Goal: Task Accomplishment & Management: Manage account settings

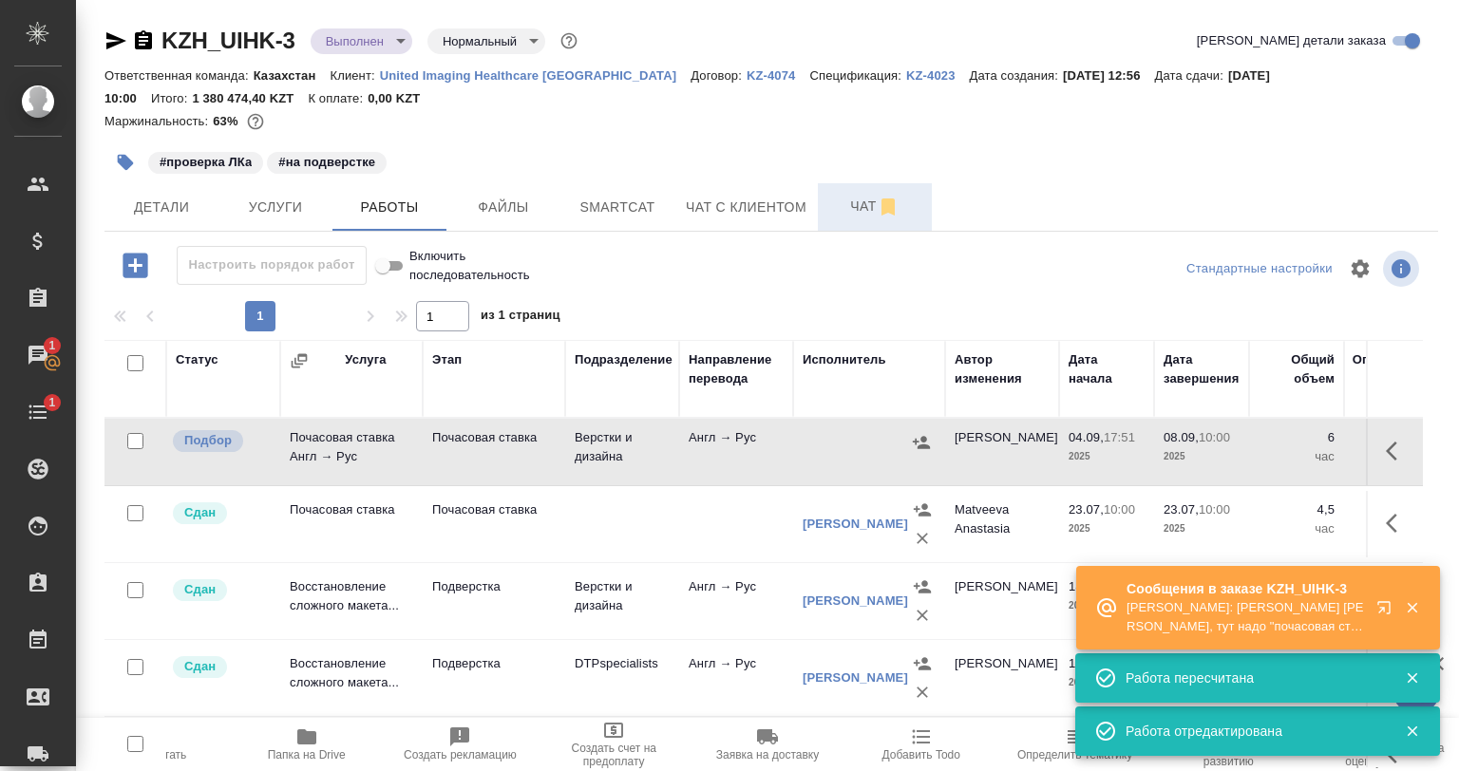
click at [844, 217] on span "Чат" at bounding box center [874, 207] width 91 height 24
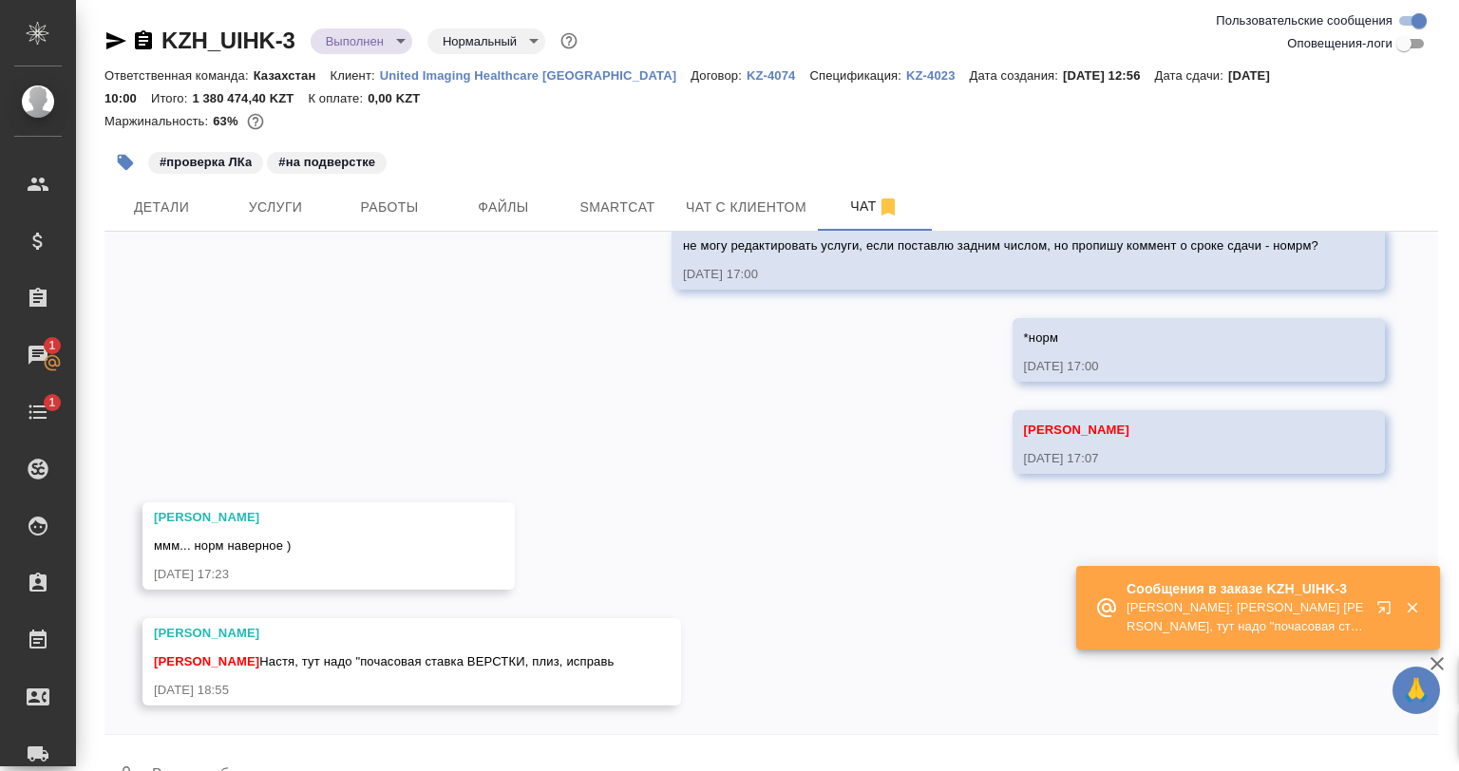
scroll to position [7802, 0]
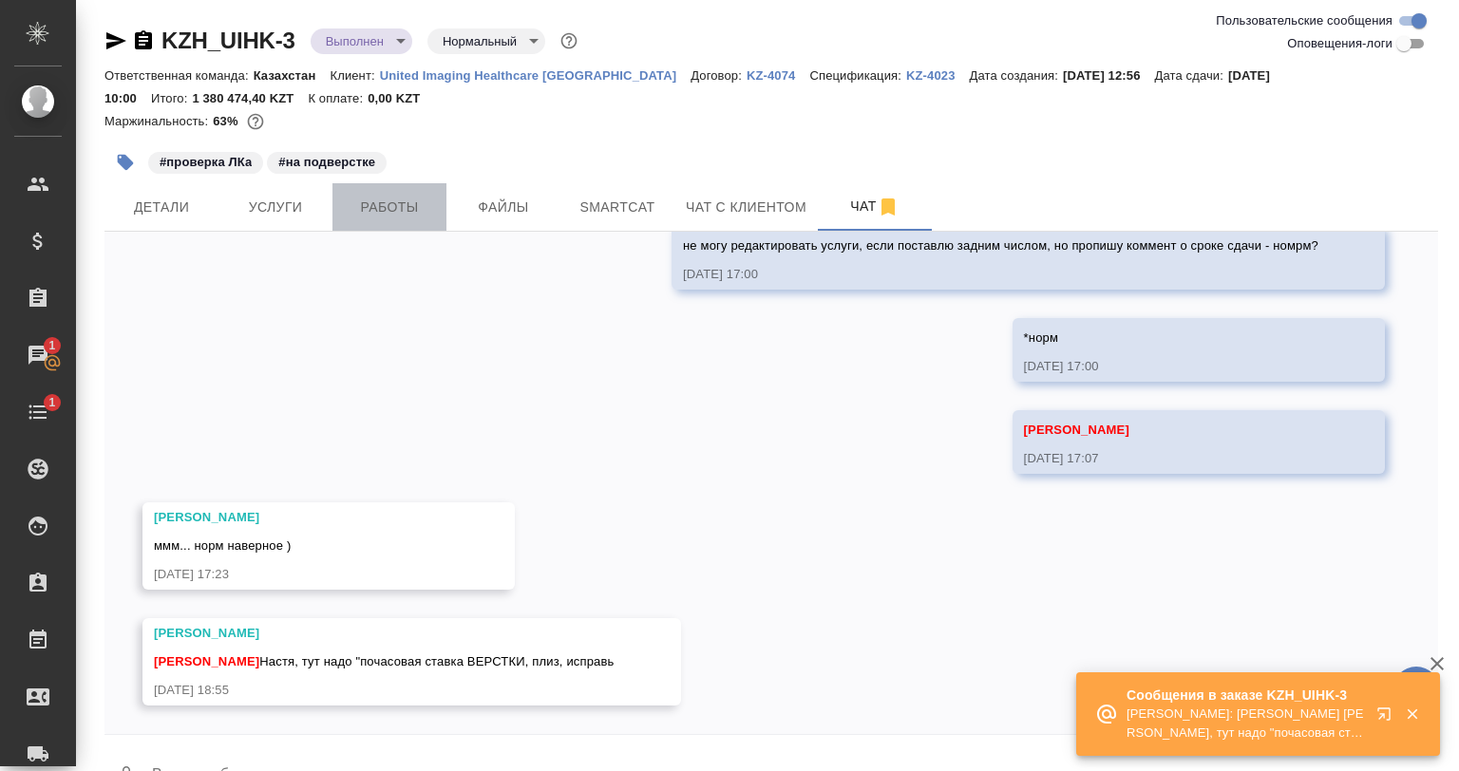
click at [364, 204] on span "Работы" at bounding box center [389, 208] width 91 height 24
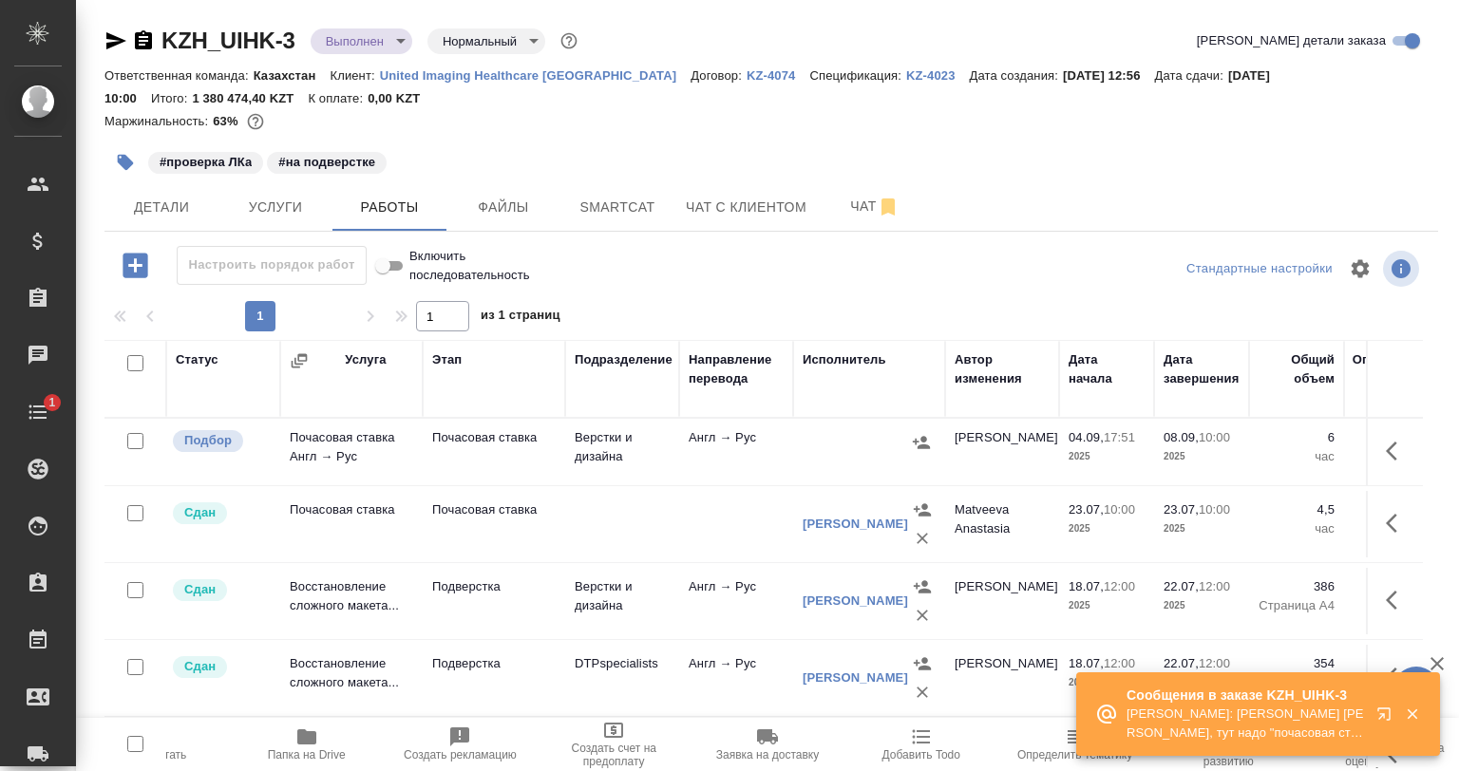
drag, startPoint x: 1380, startPoint y: 422, endPoint x: 1374, endPoint y: 450, distance: 29.3
click at [1375, 434] on td at bounding box center [1394, 452] width 57 height 66
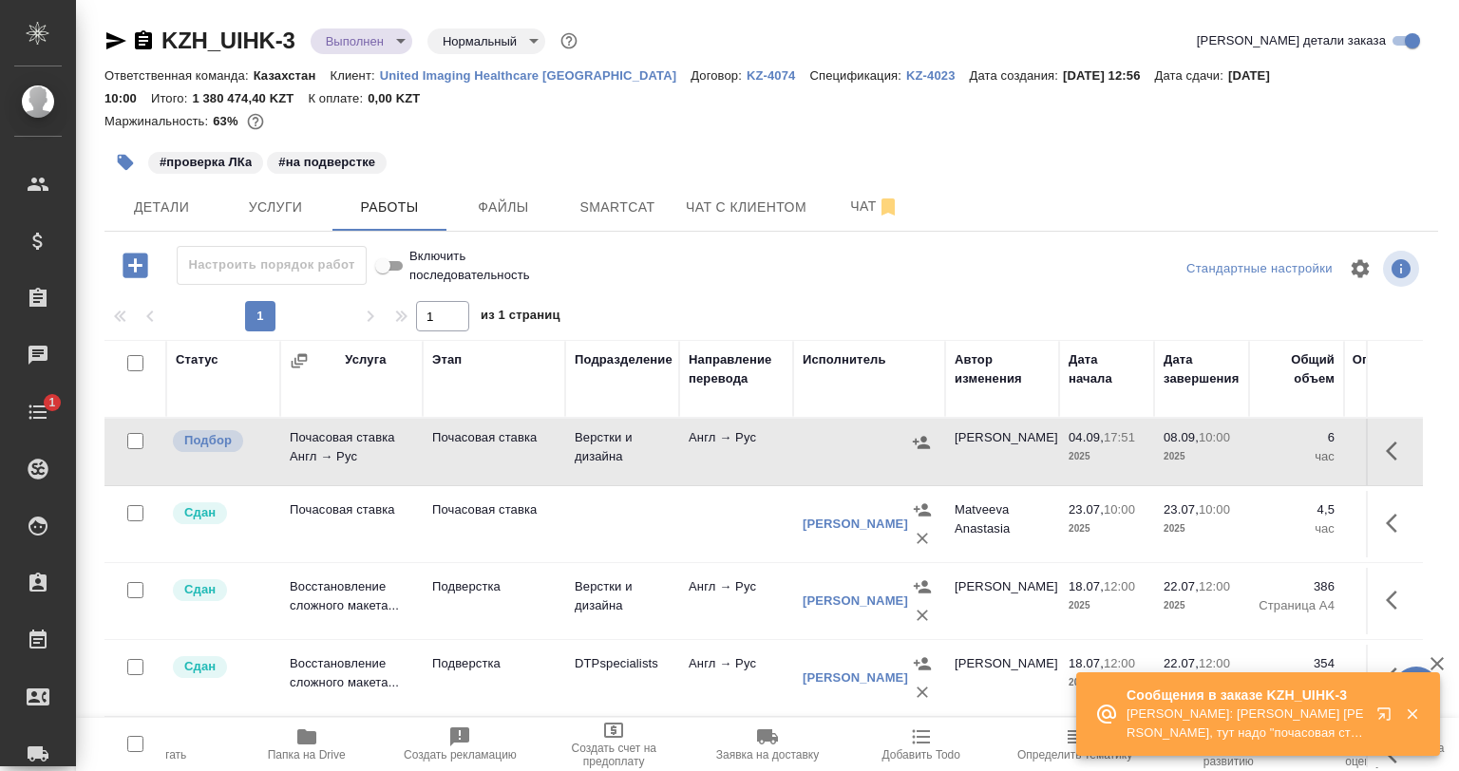
drag, startPoint x: 1374, startPoint y: 450, endPoint x: 1365, endPoint y: 456, distance: 10.3
click at [1386, 452] on icon "button" at bounding box center [1391, 451] width 11 height 19
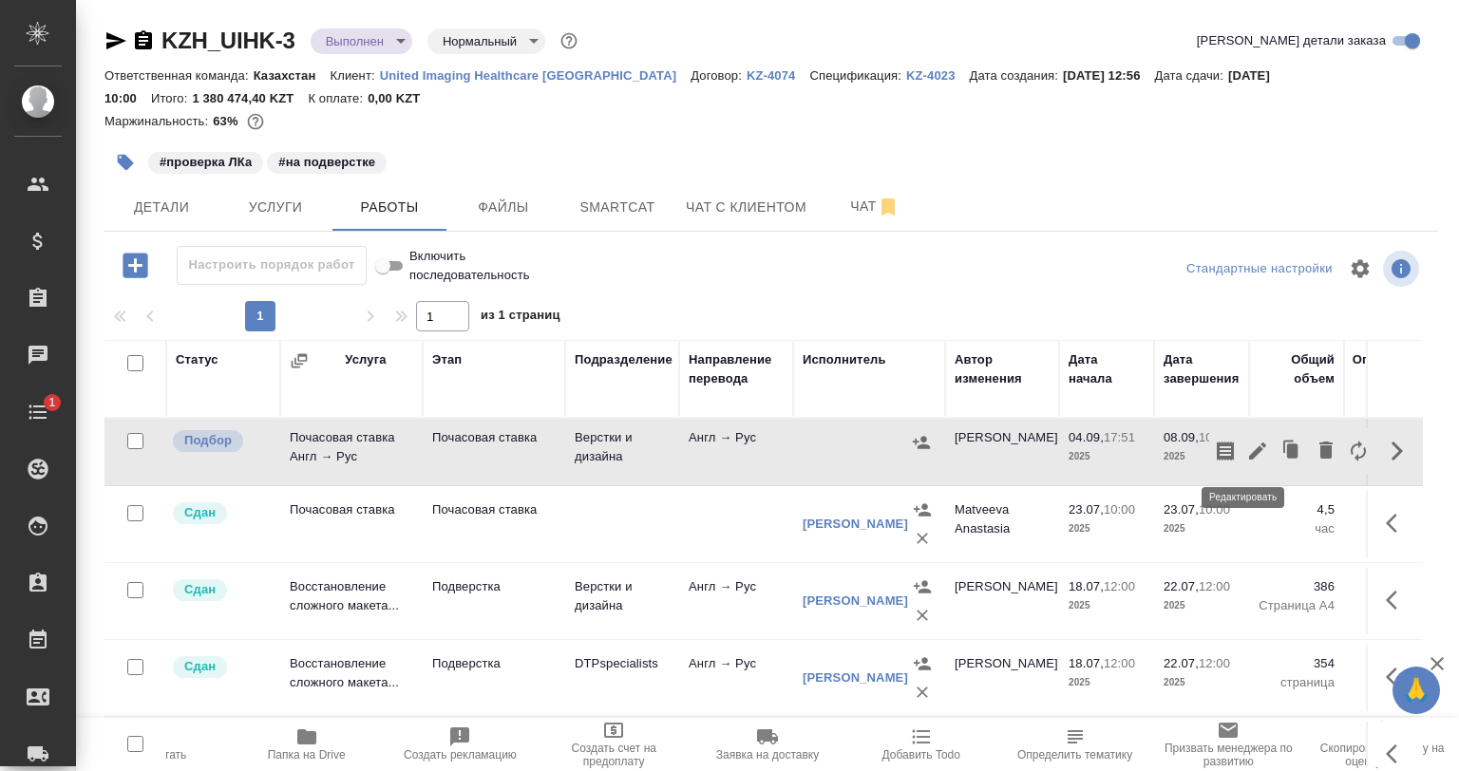
click at [1246, 452] on icon "button" at bounding box center [1257, 451] width 23 height 23
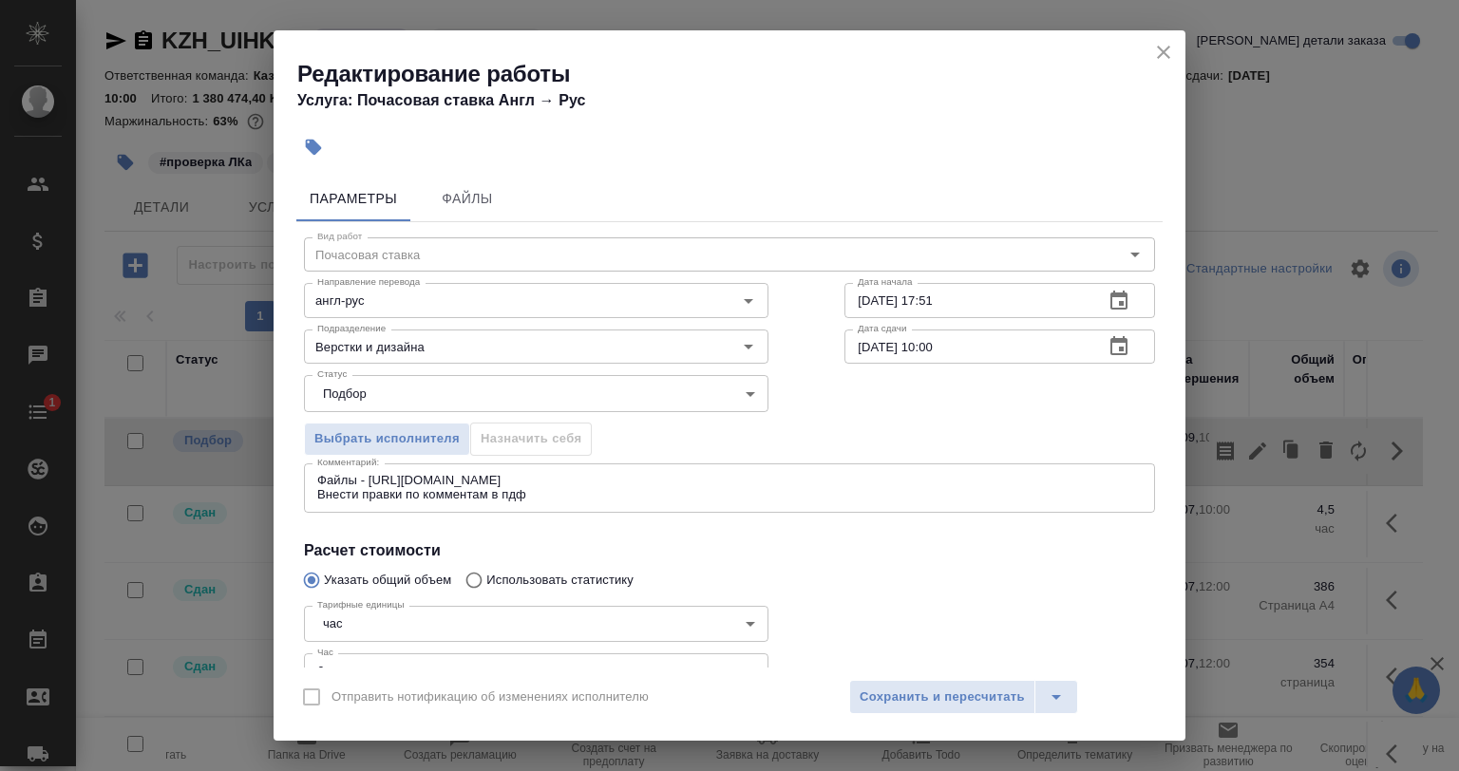
click at [1175, 47] on button "close" at bounding box center [1163, 52] width 28 height 28
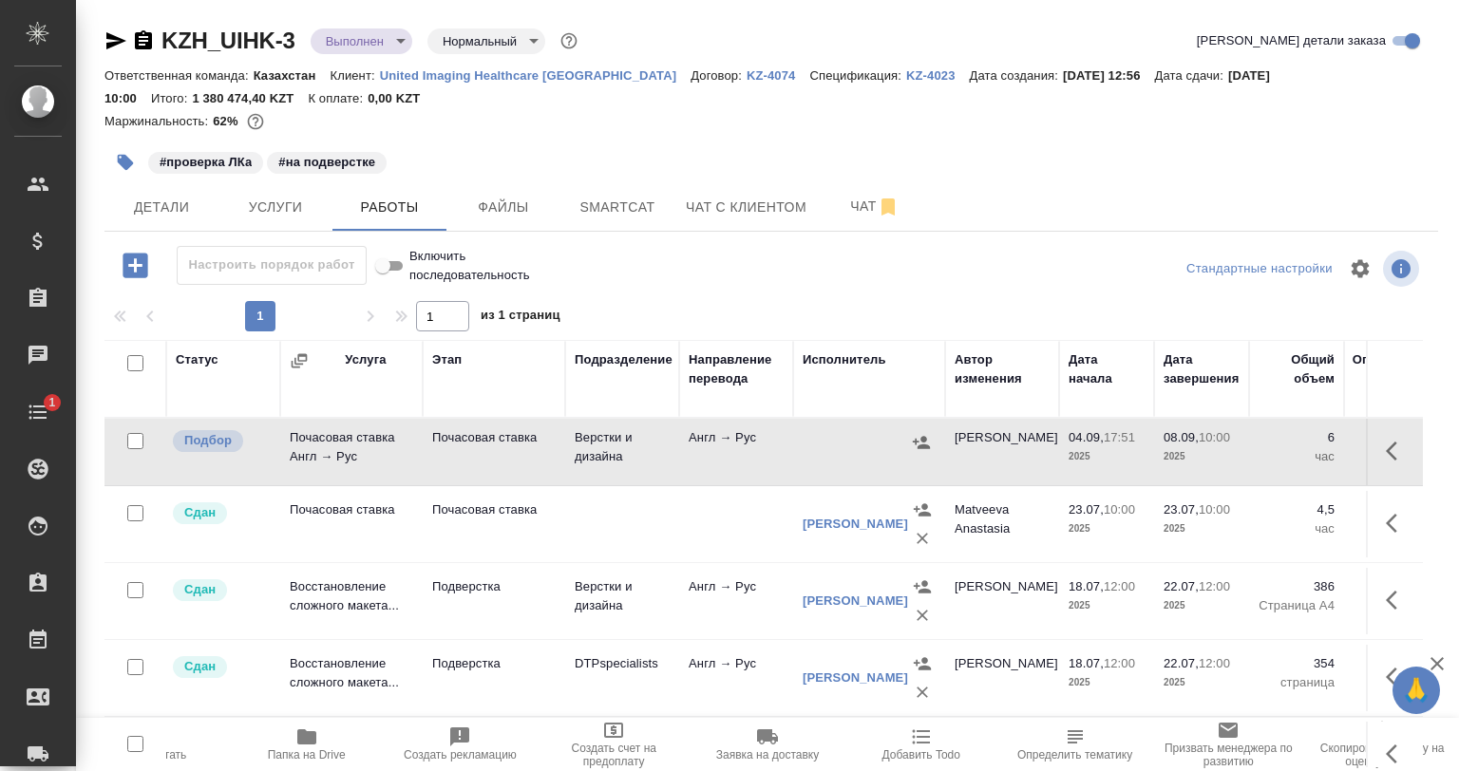
click at [1386, 457] on icon "button" at bounding box center [1397, 451] width 23 height 23
click at [1347, 449] on icon "button" at bounding box center [1358, 451] width 23 height 23
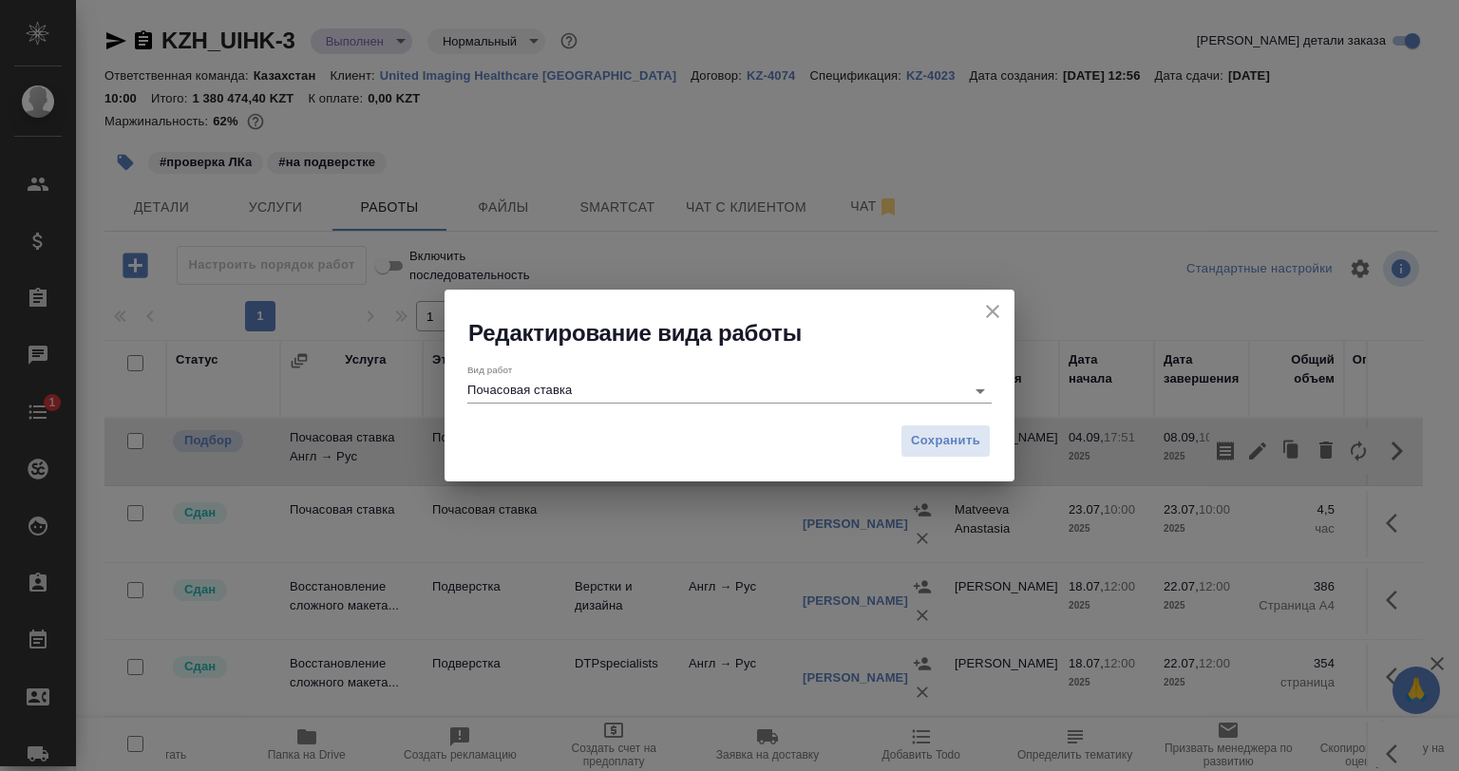
click at [570, 399] on div "Вид работ Почасовая ставка" at bounding box center [729, 381] width 524 height 50
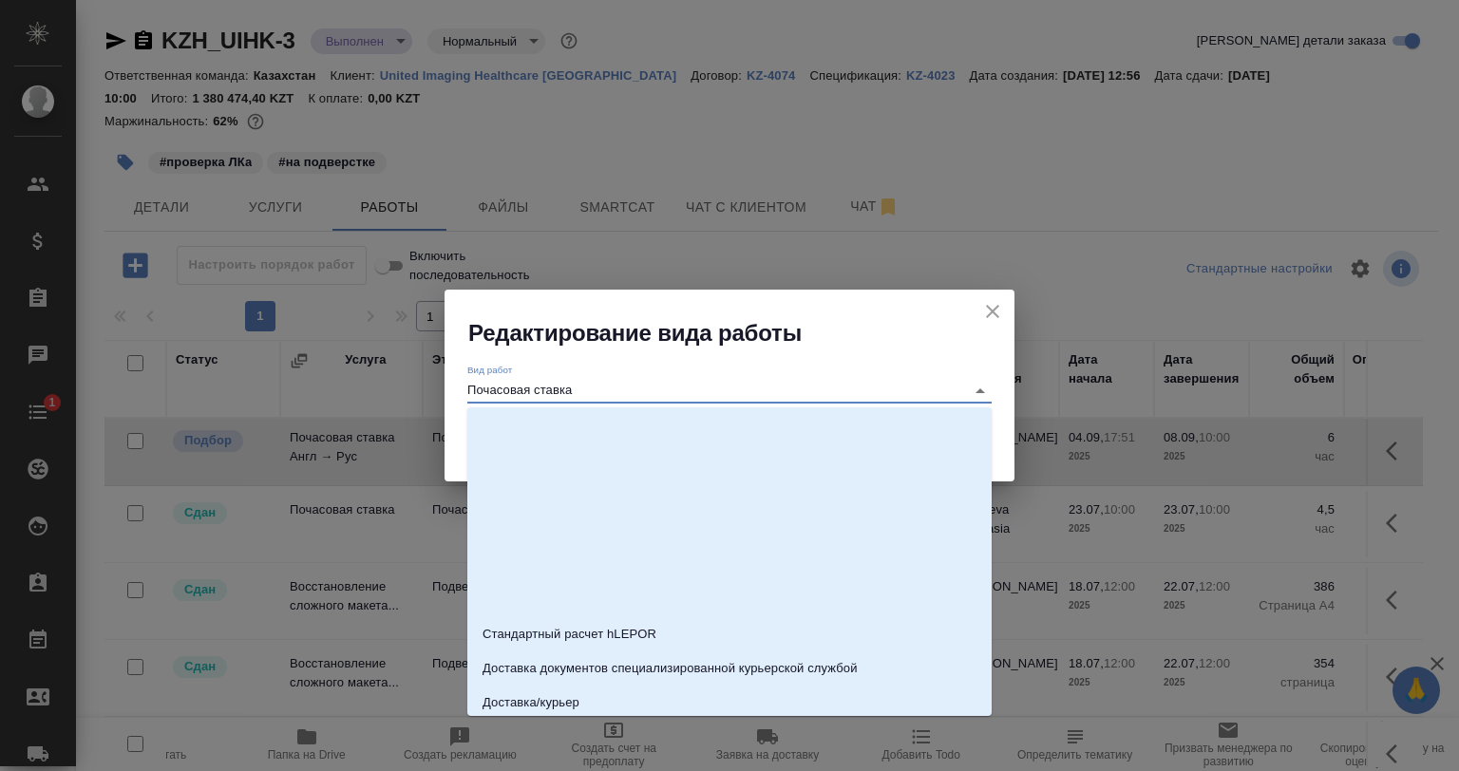
click at [605, 387] on input "Почасовая ставка" at bounding box center [711, 390] width 488 height 23
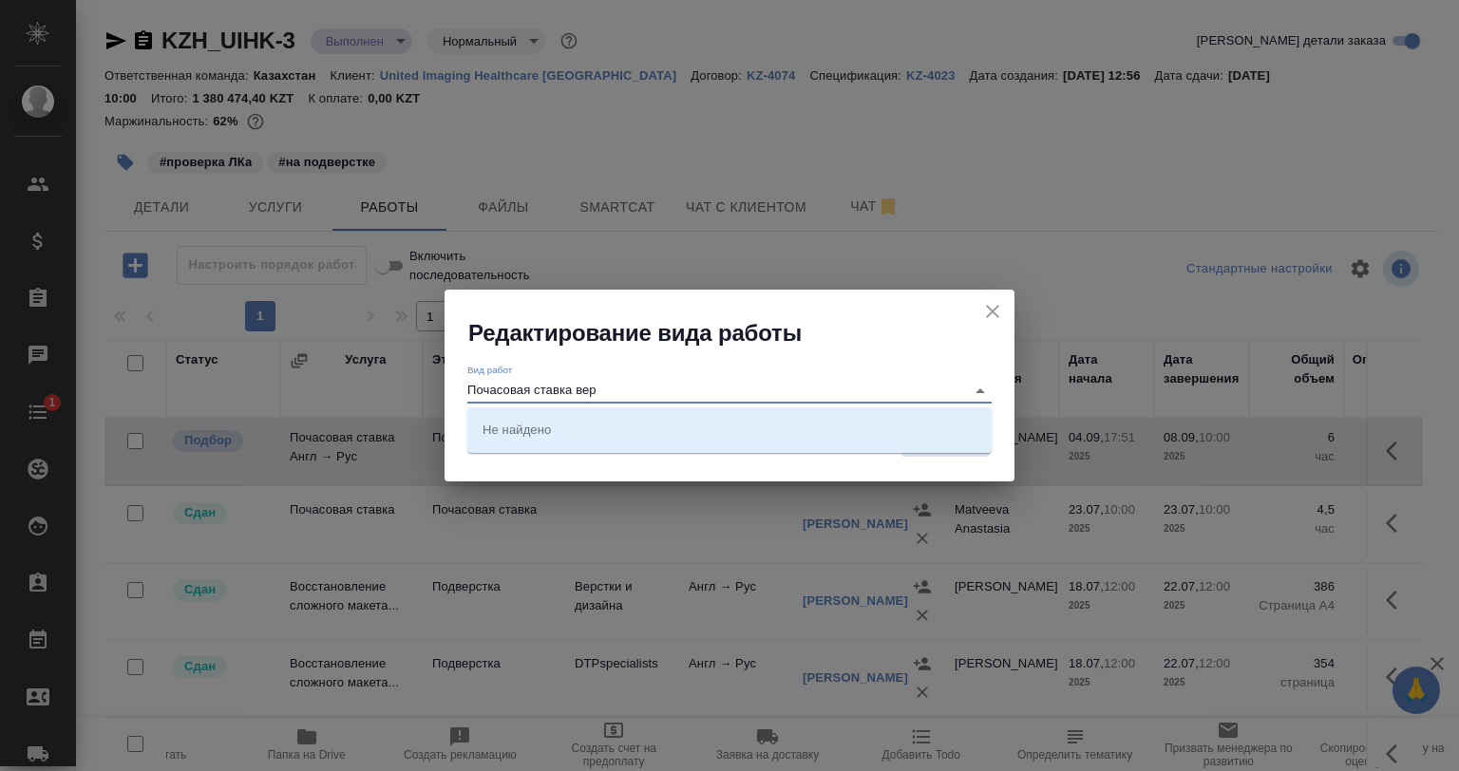
type input "Почасовая ставка вер"
click at [991, 304] on icon "close" at bounding box center [992, 311] width 23 height 23
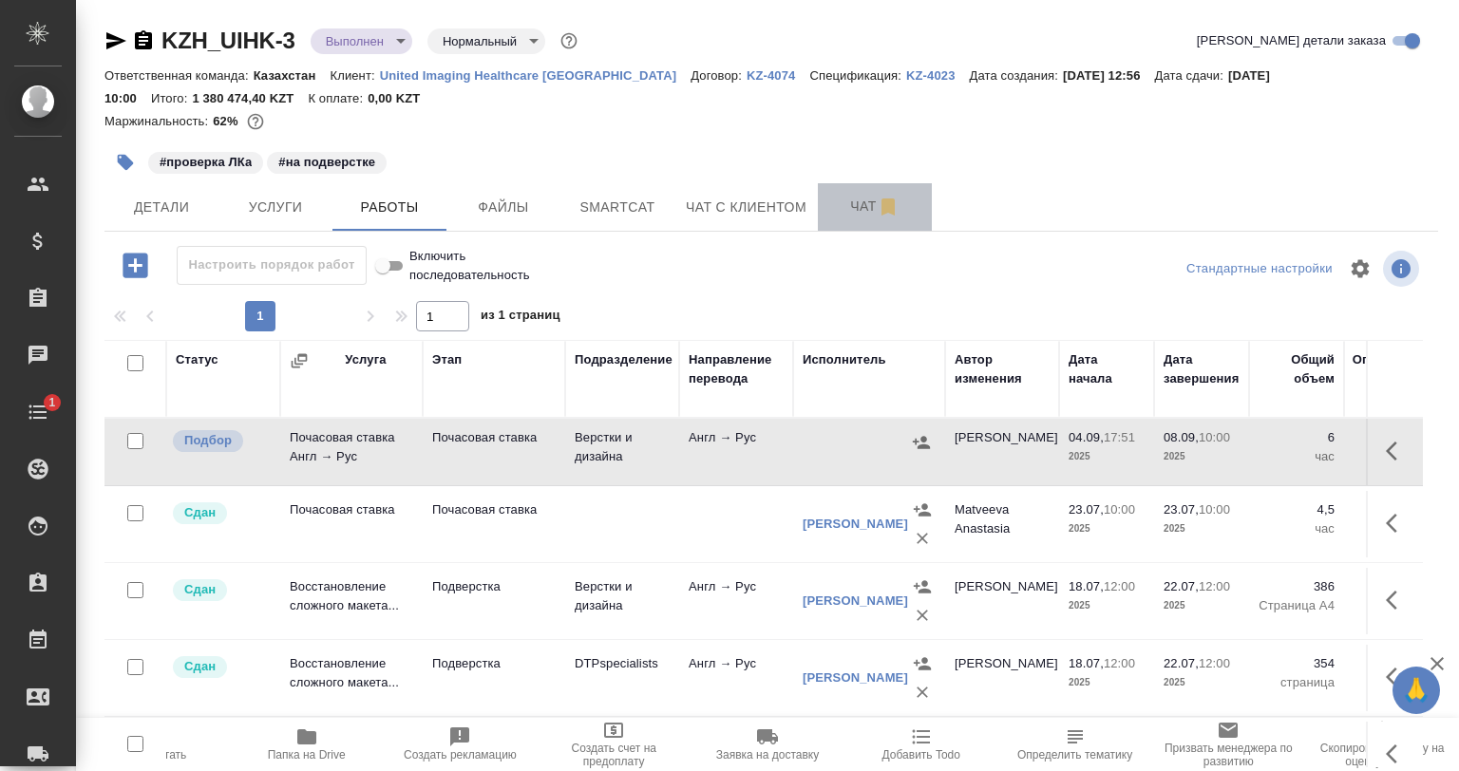
click at [871, 212] on span "Чат" at bounding box center [874, 207] width 91 height 24
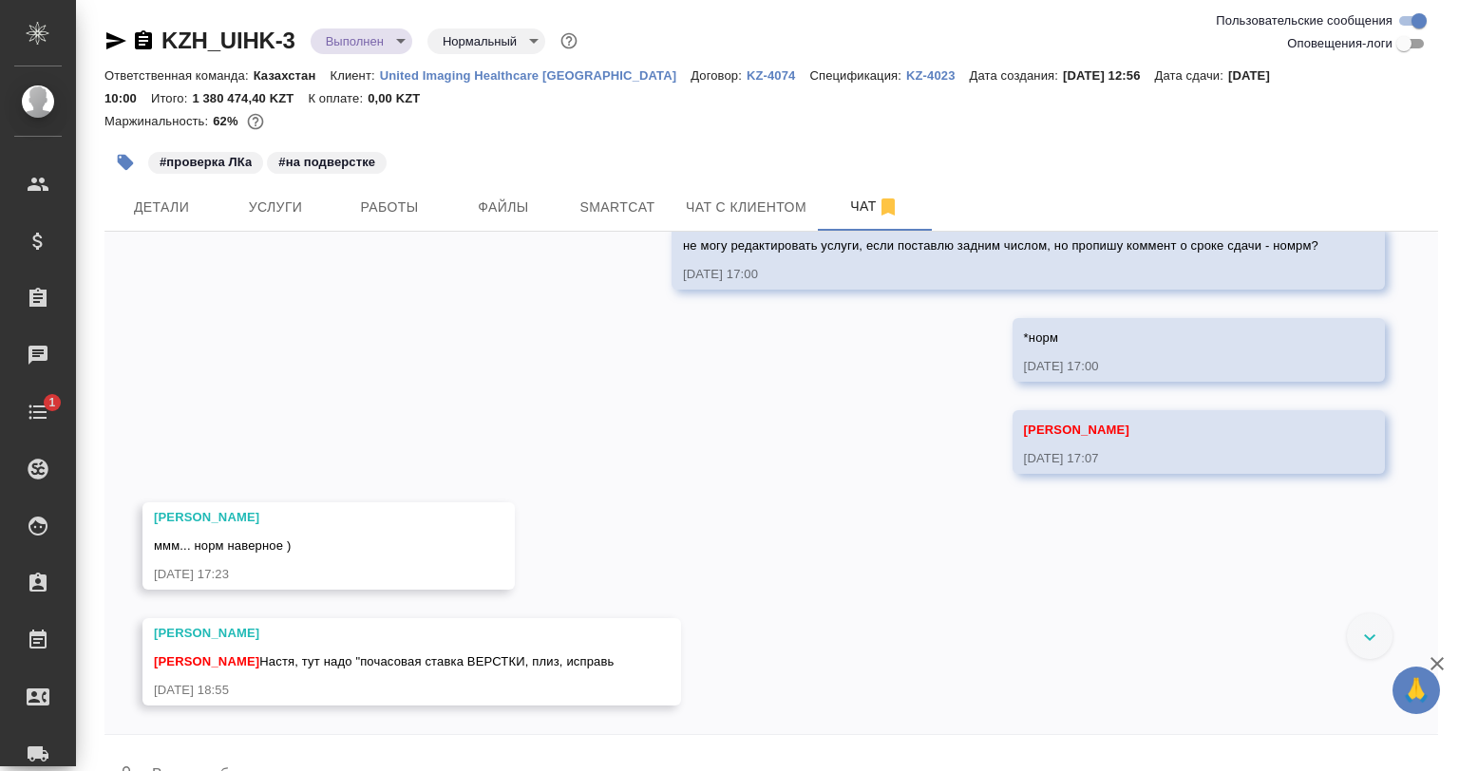
scroll to position [7803, 0]
click at [380, 213] on span "Работы" at bounding box center [389, 208] width 91 height 24
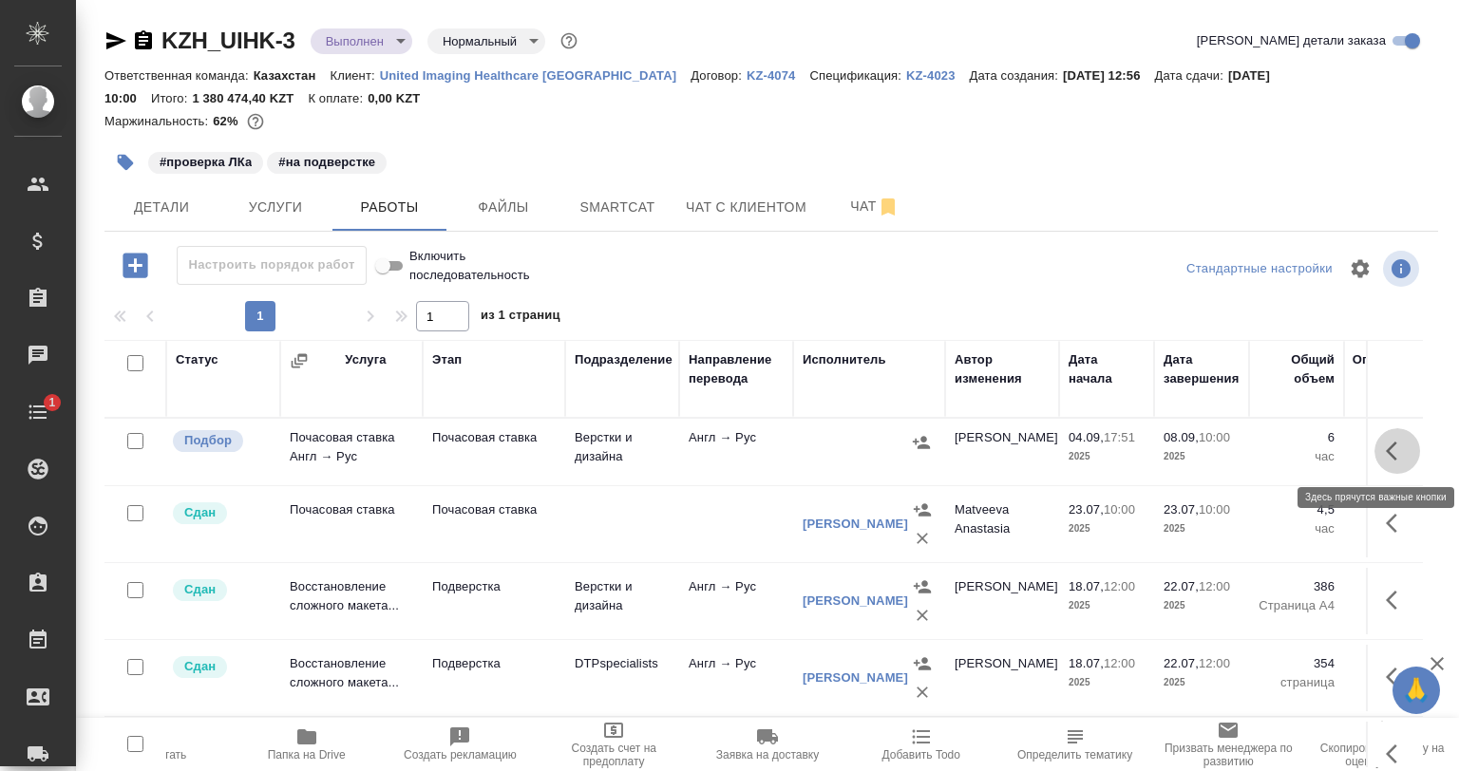
click at [1375, 445] on button "button" at bounding box center [1398, 451] width 46 height 46
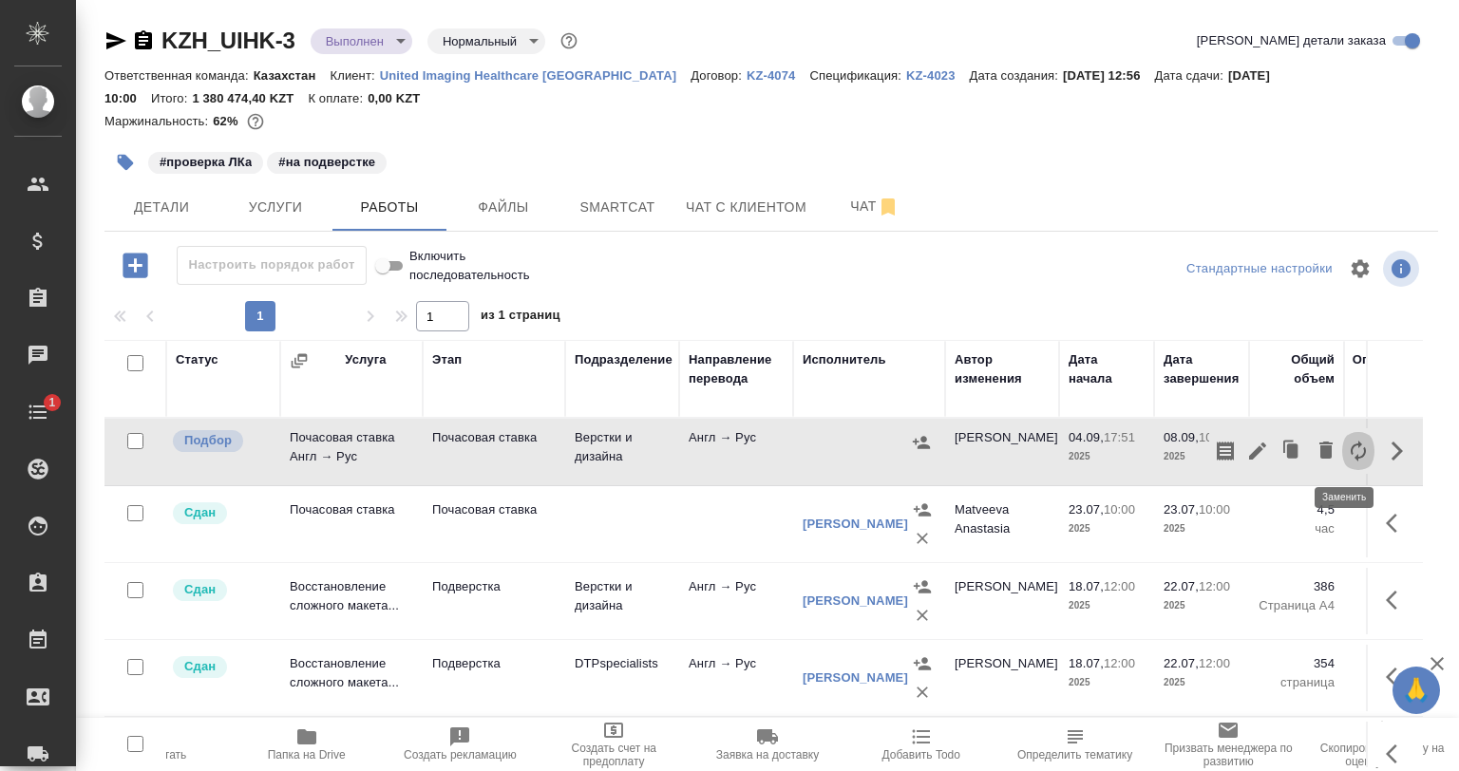
click at [1347, 443] on icon "button" at bounding box center [1358, 451] width 23 height 23
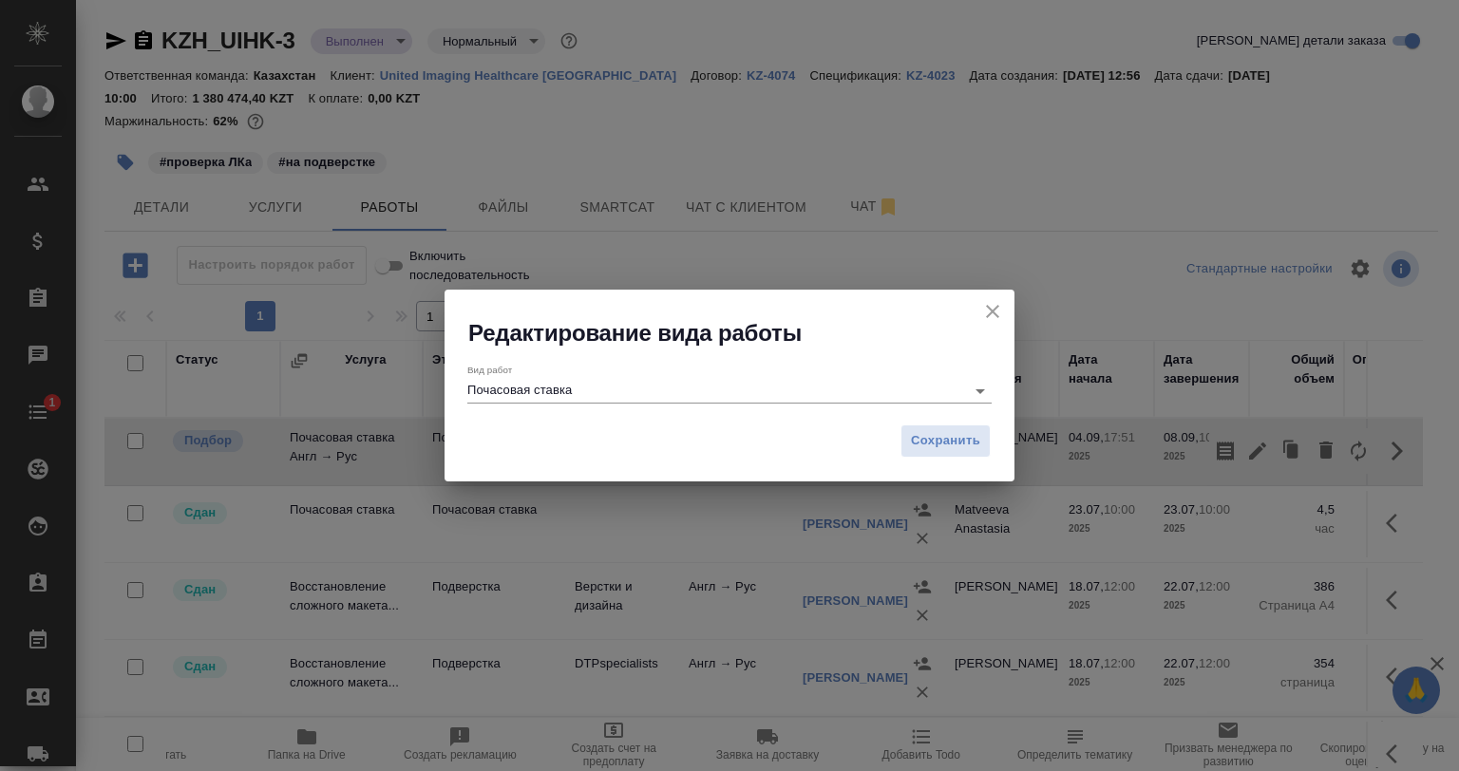
click at [644, 390] on input "Почасовая ставка" at bounding box center [711, 390] width 488 height 23
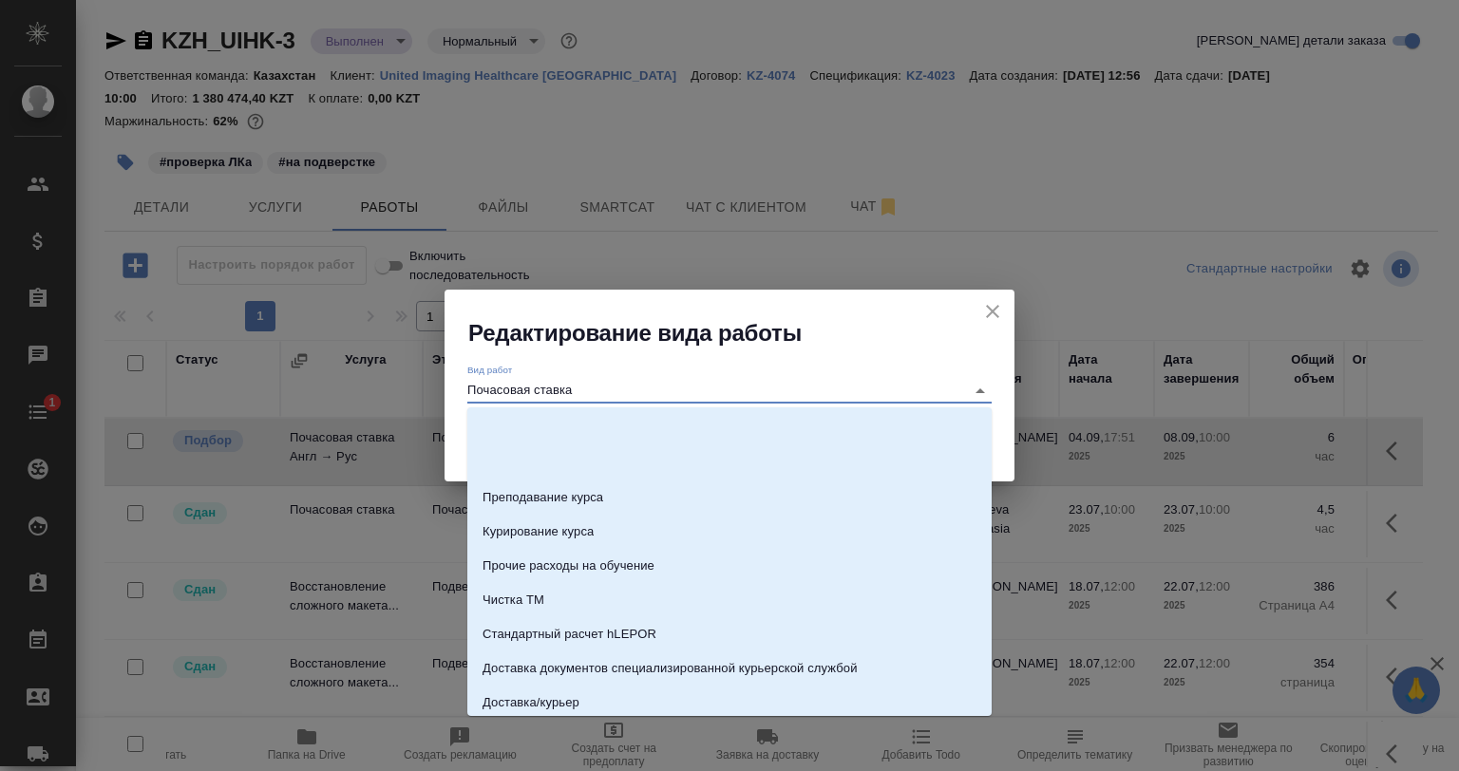
scroll to position [243, 0]
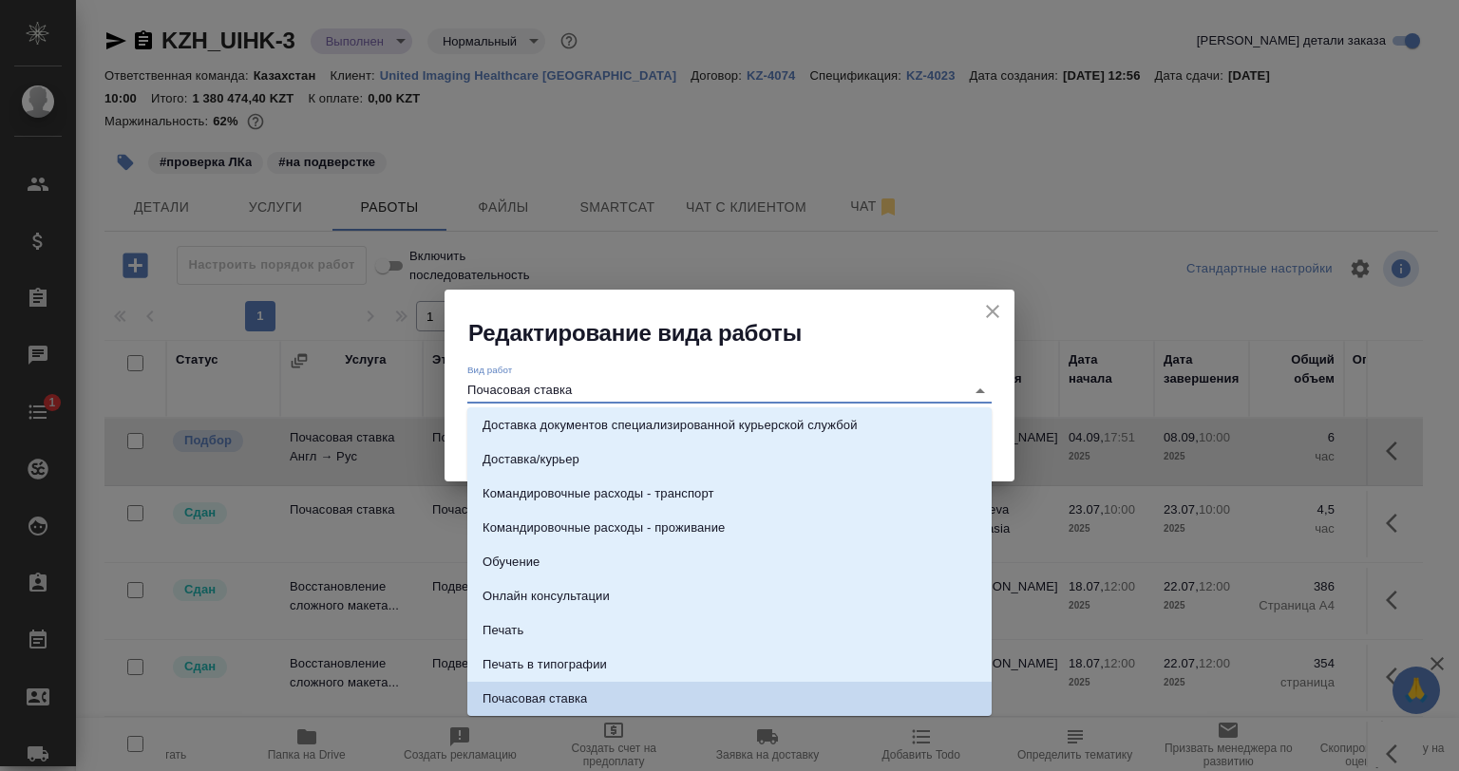
click at [644, 390] on input "Почасовая ставка" at bounding box center [711, 390] width 488 height 23
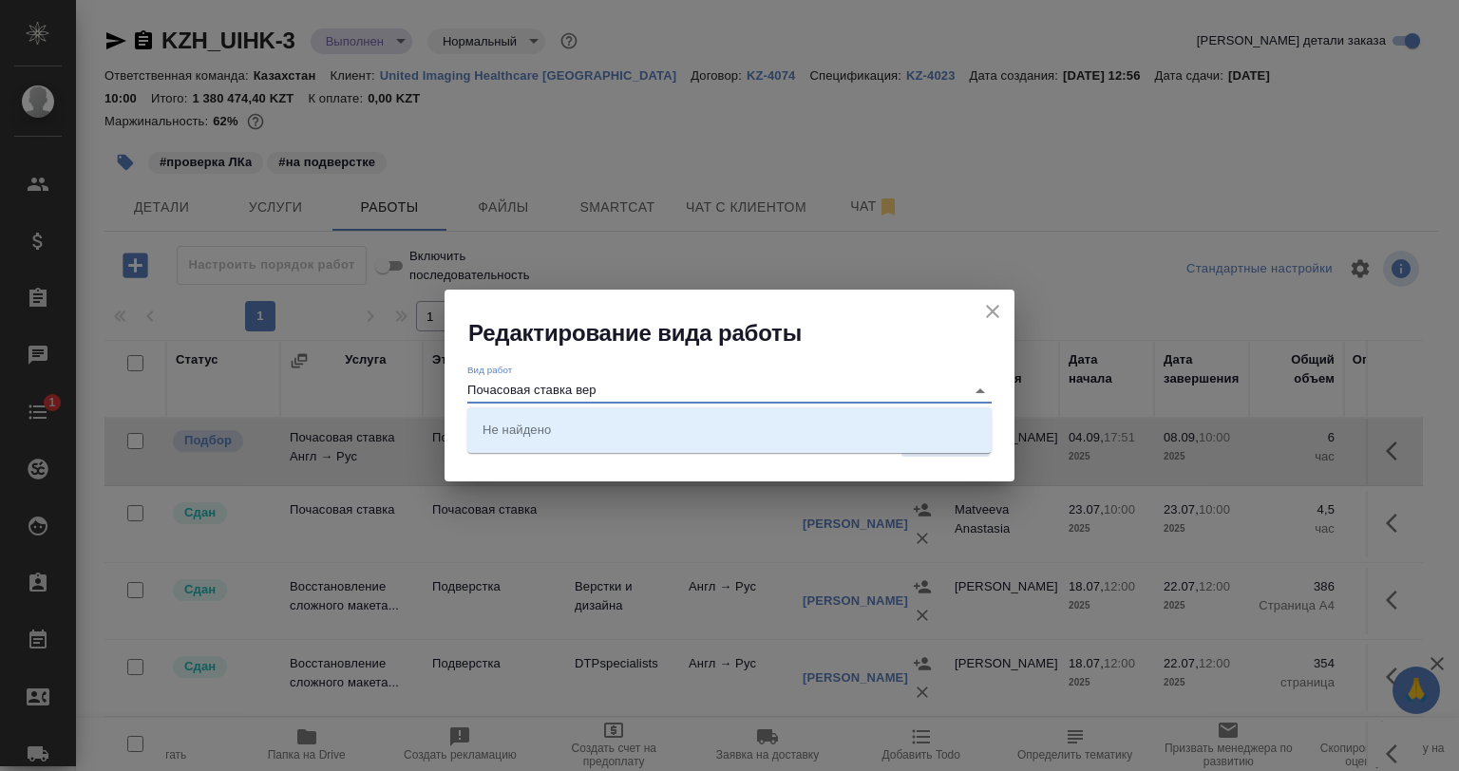
type input "Почасовая ставка вер"
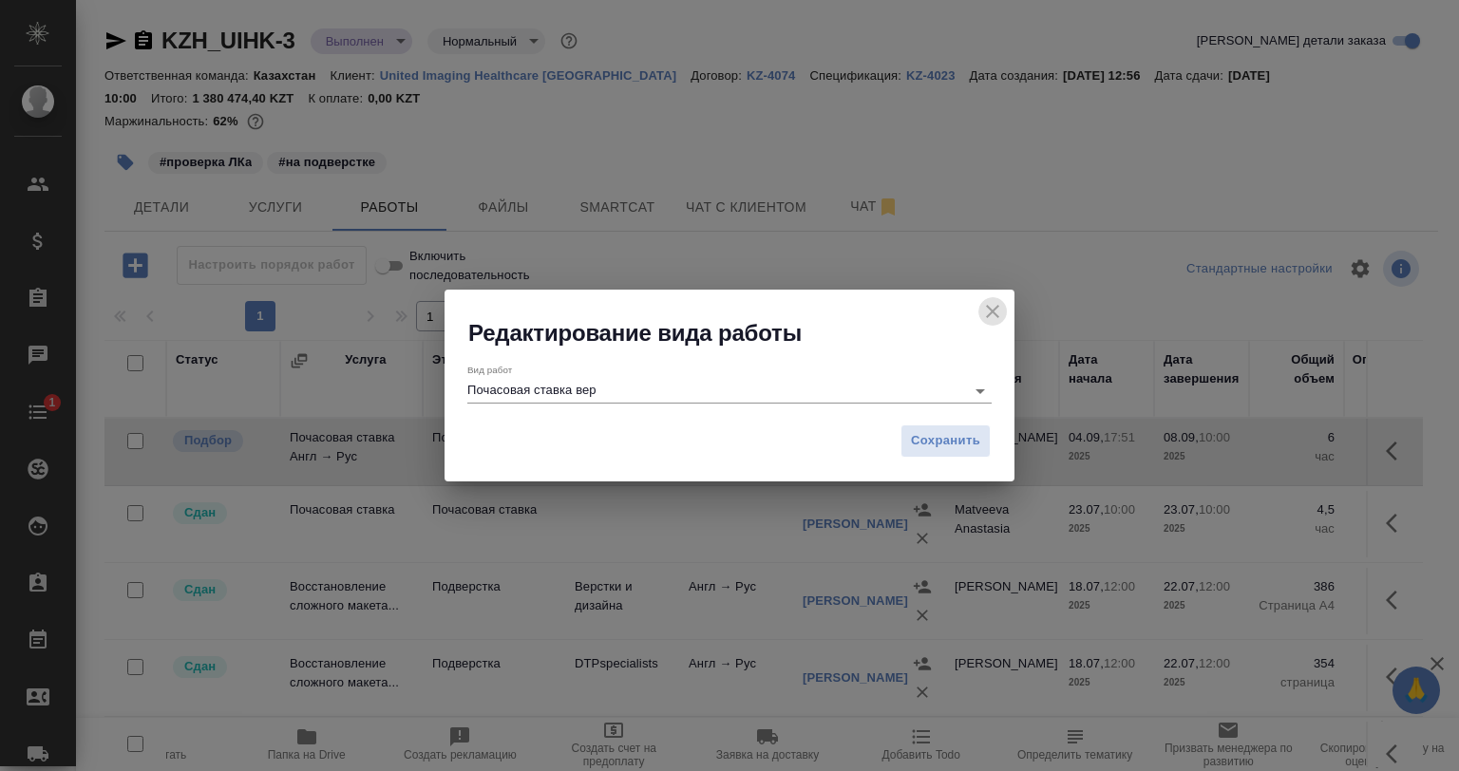
click at [996, 311] on icon "close" at bounding box center [992, 311] width 23 height 23
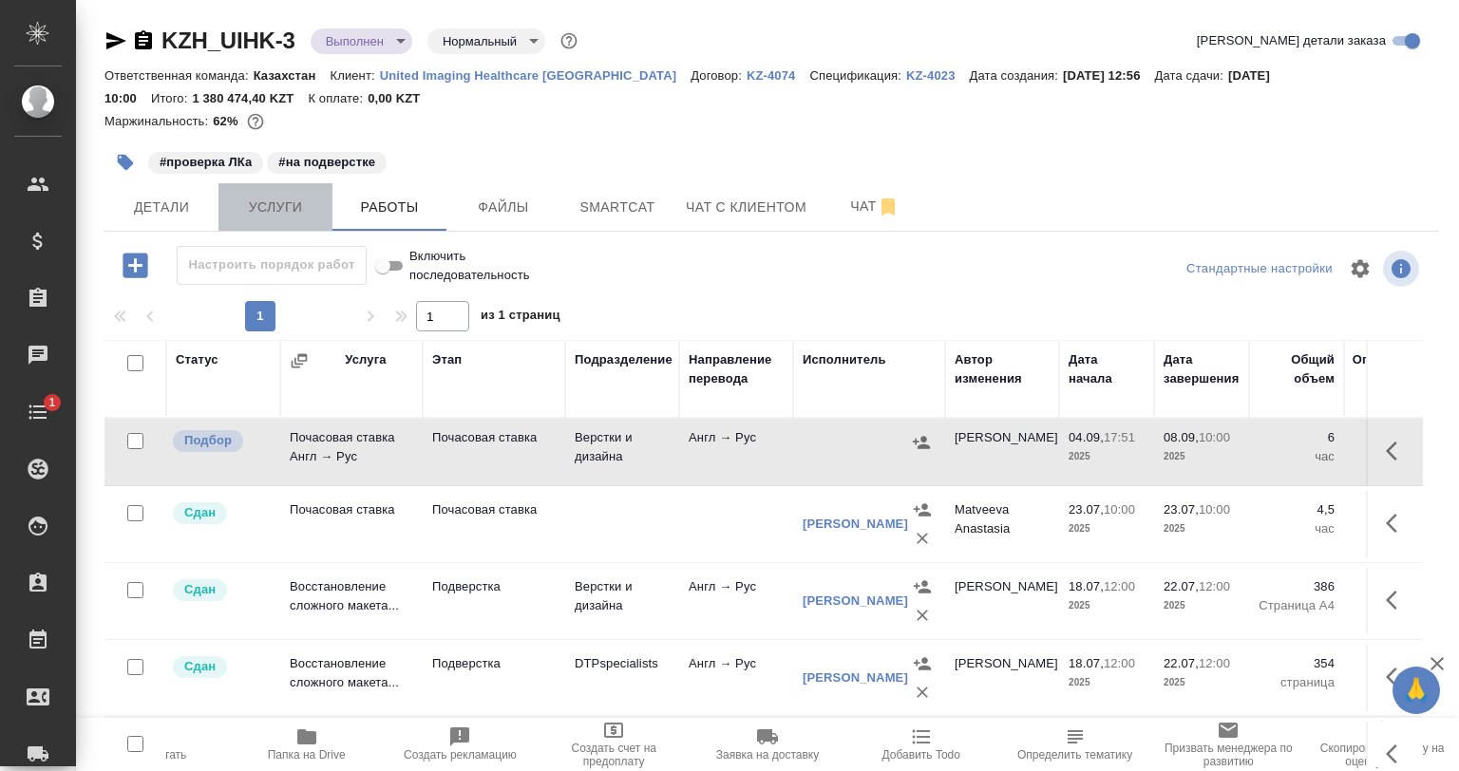
click at [293, 202] on span "Услуги" at bounding box center [275, 208] width 91 height 24
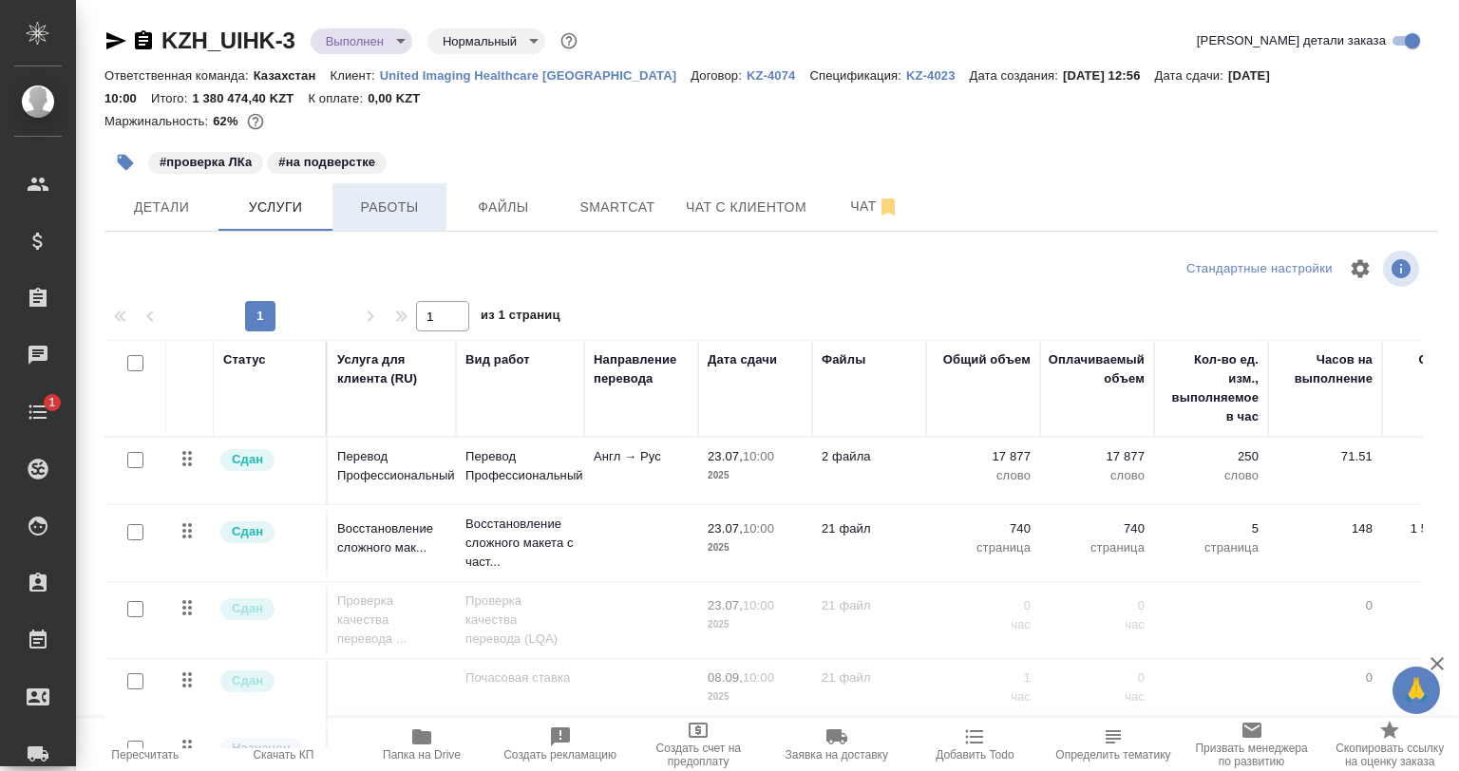
click at [357, 211] on span "Работы" at bounding box center [389, 208] width 91 height 24
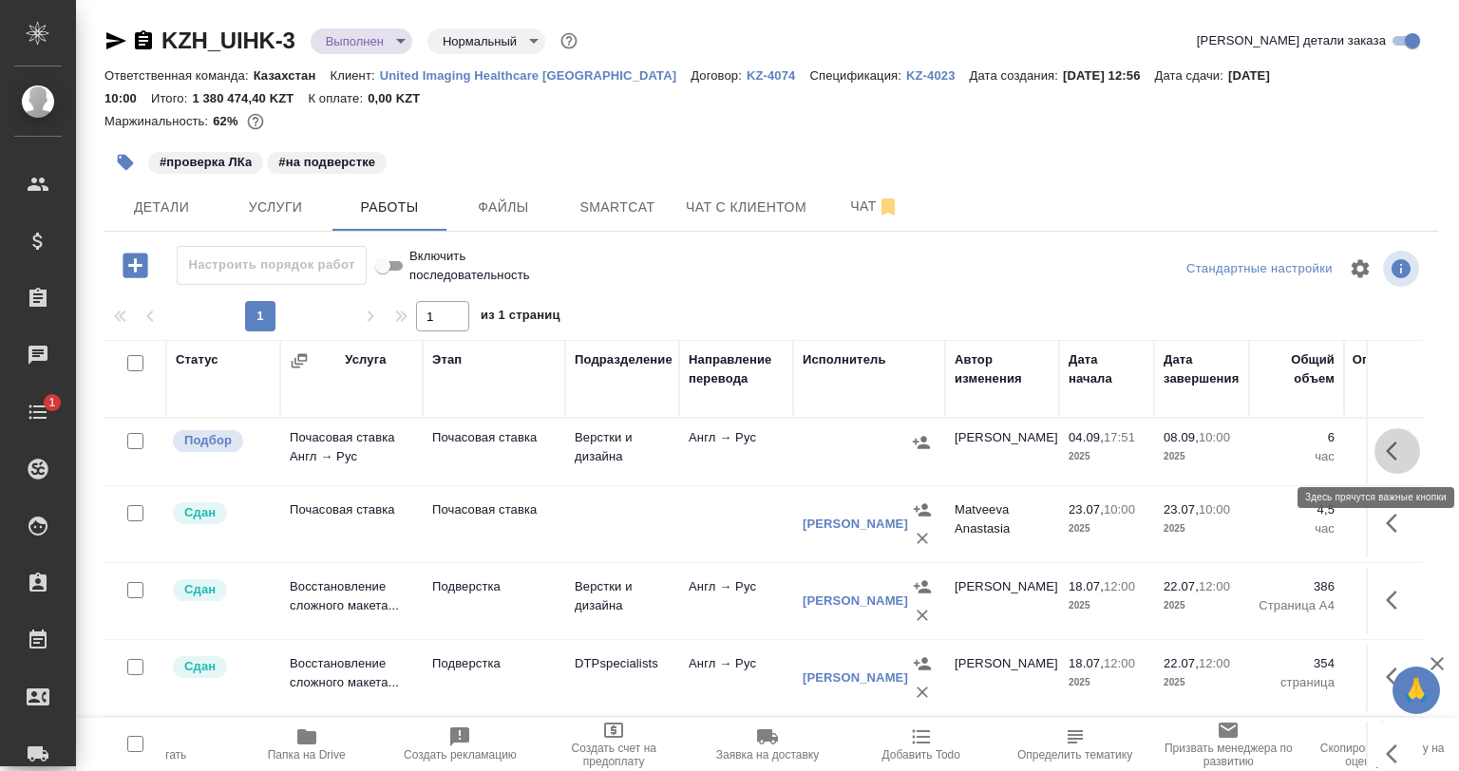
click at [1386, 449] on icon "button" at bounding box center [1397, 451] width 23 height 23
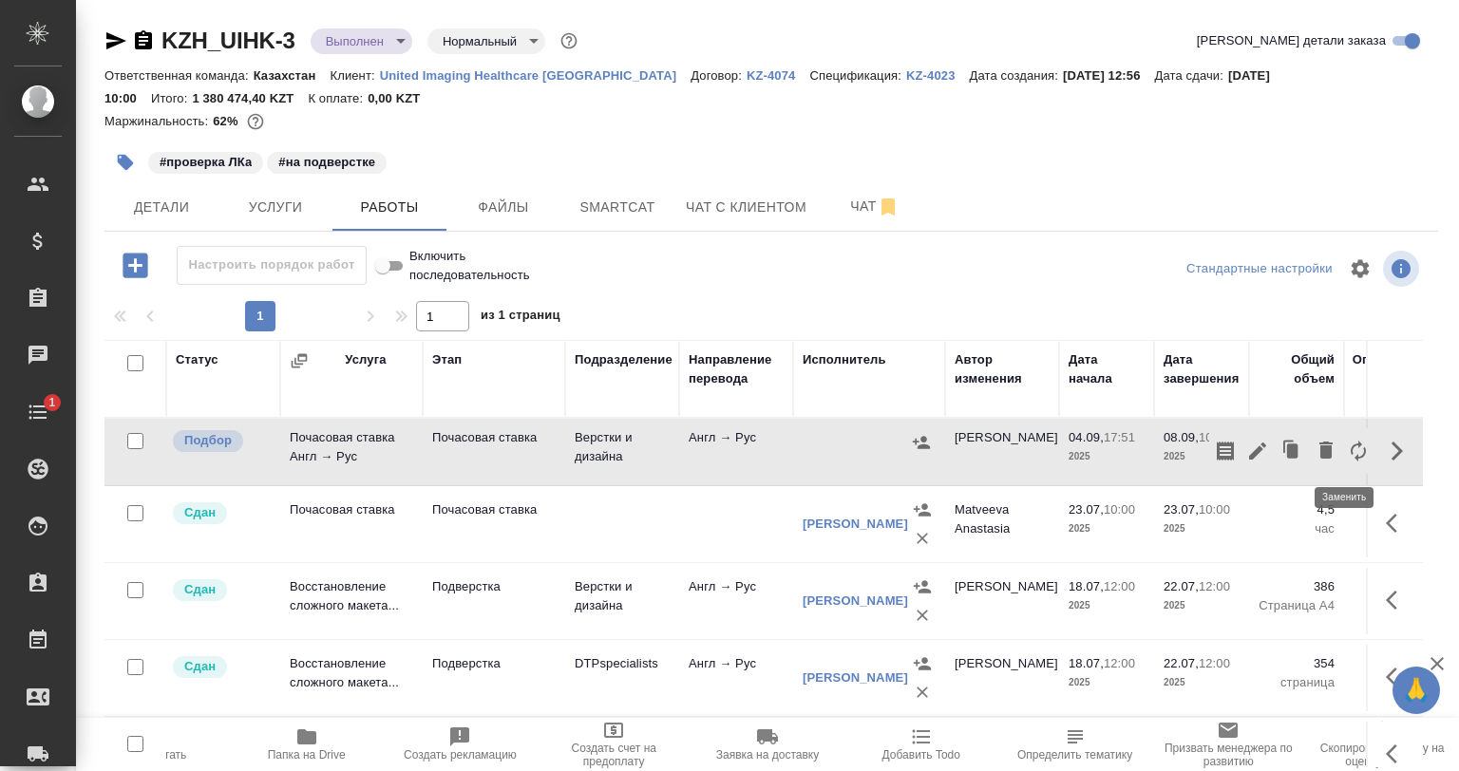
click at [1347, 452] on icon "button" at bounding box center [1358, 451] width 23 height 23
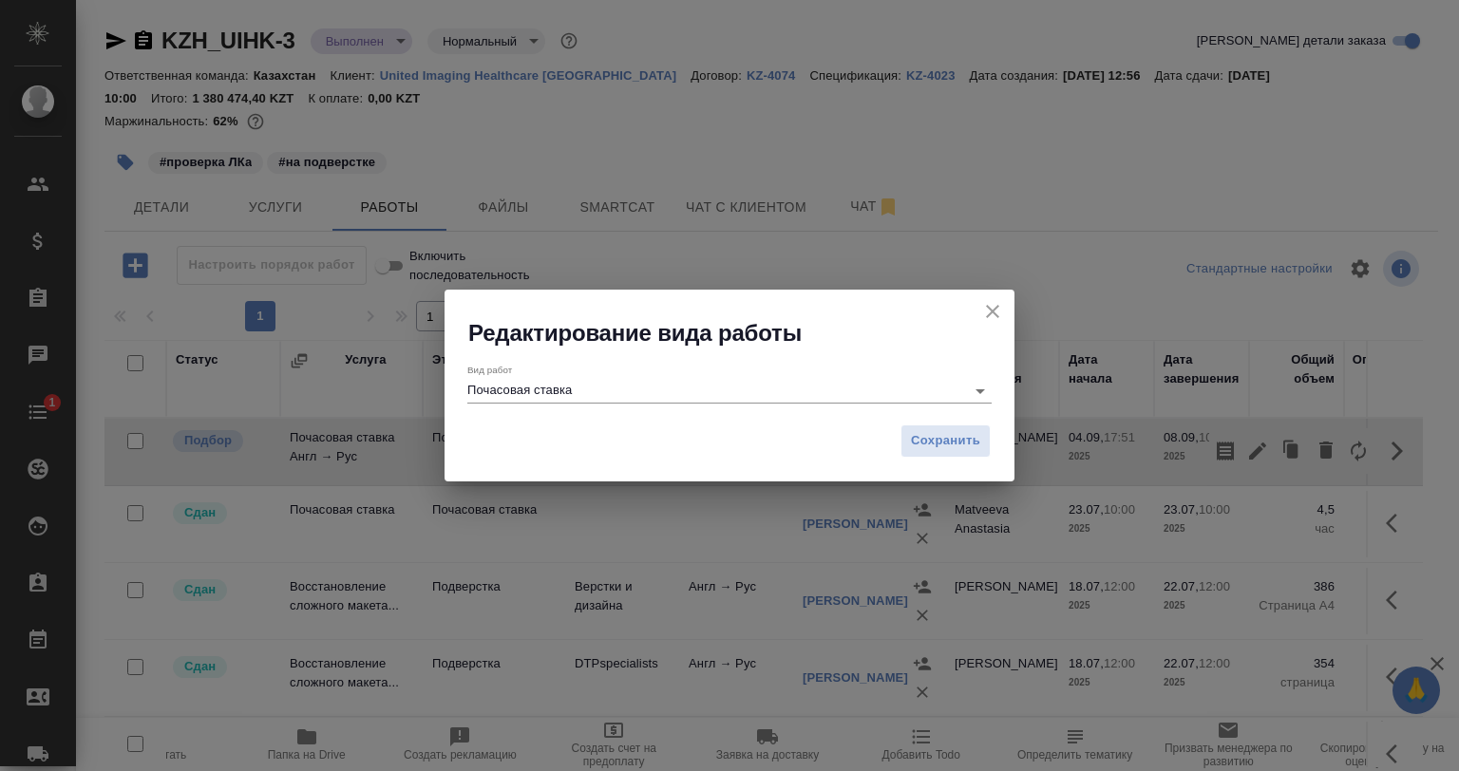
click at [733, 405] on div "Вид работ Почасовая ставка" at bounding box center [729, 381] width 524 height 50
click at [735, 395] on input "Почасовая ставка" at bounding box center [711, 390] width 488 height 23
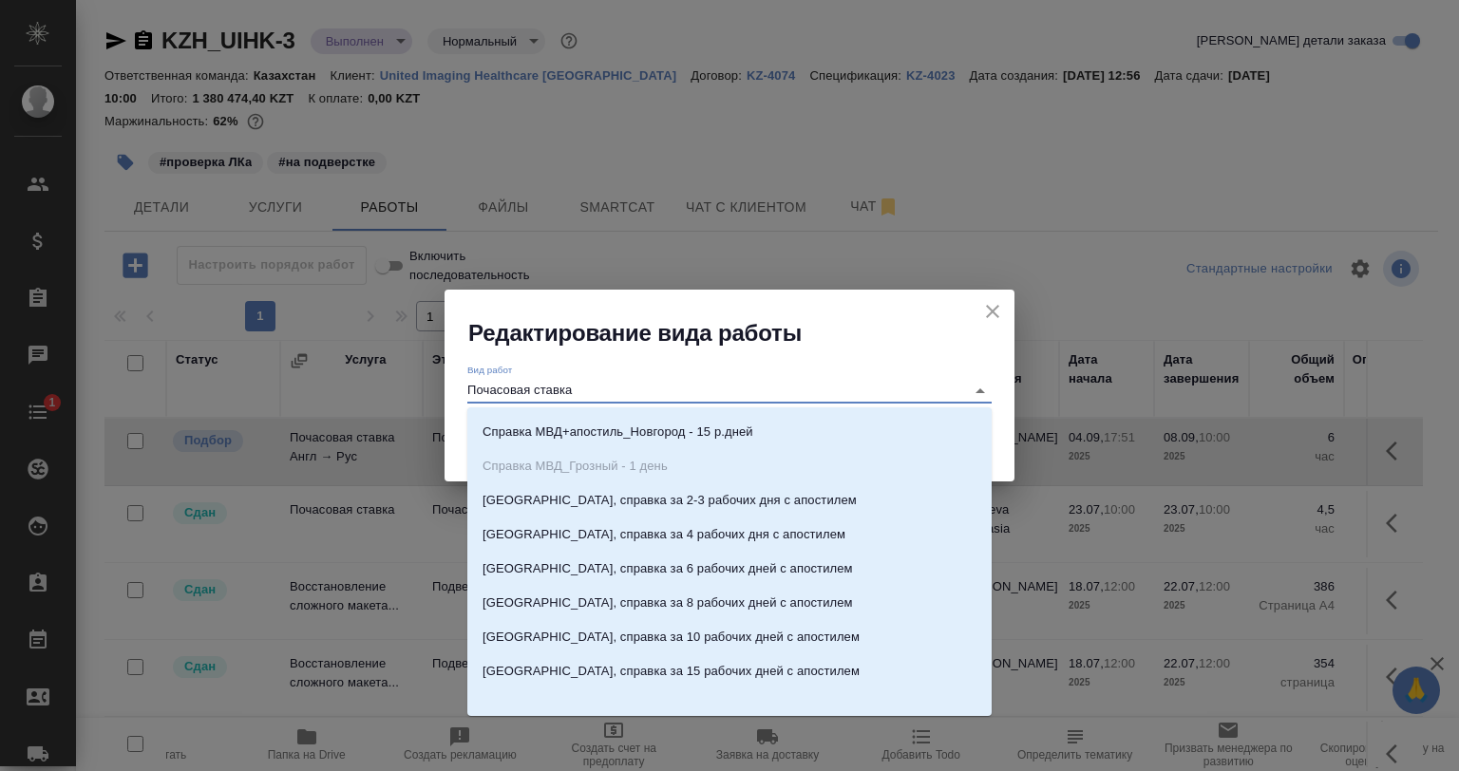
scroll to position [7700, 0]
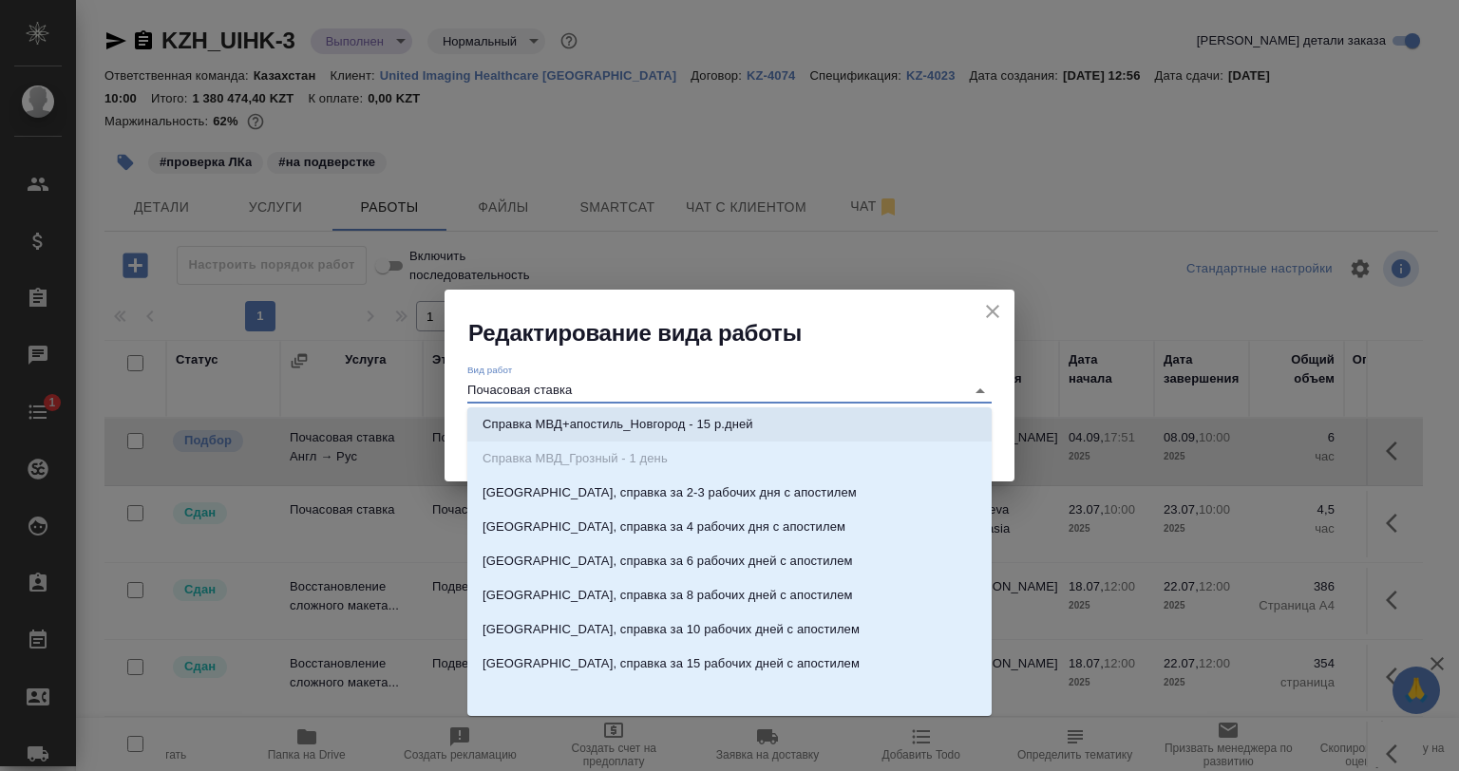
click at [979, 314] on button "close" at bounding box center [992, 311] width 28 height 28
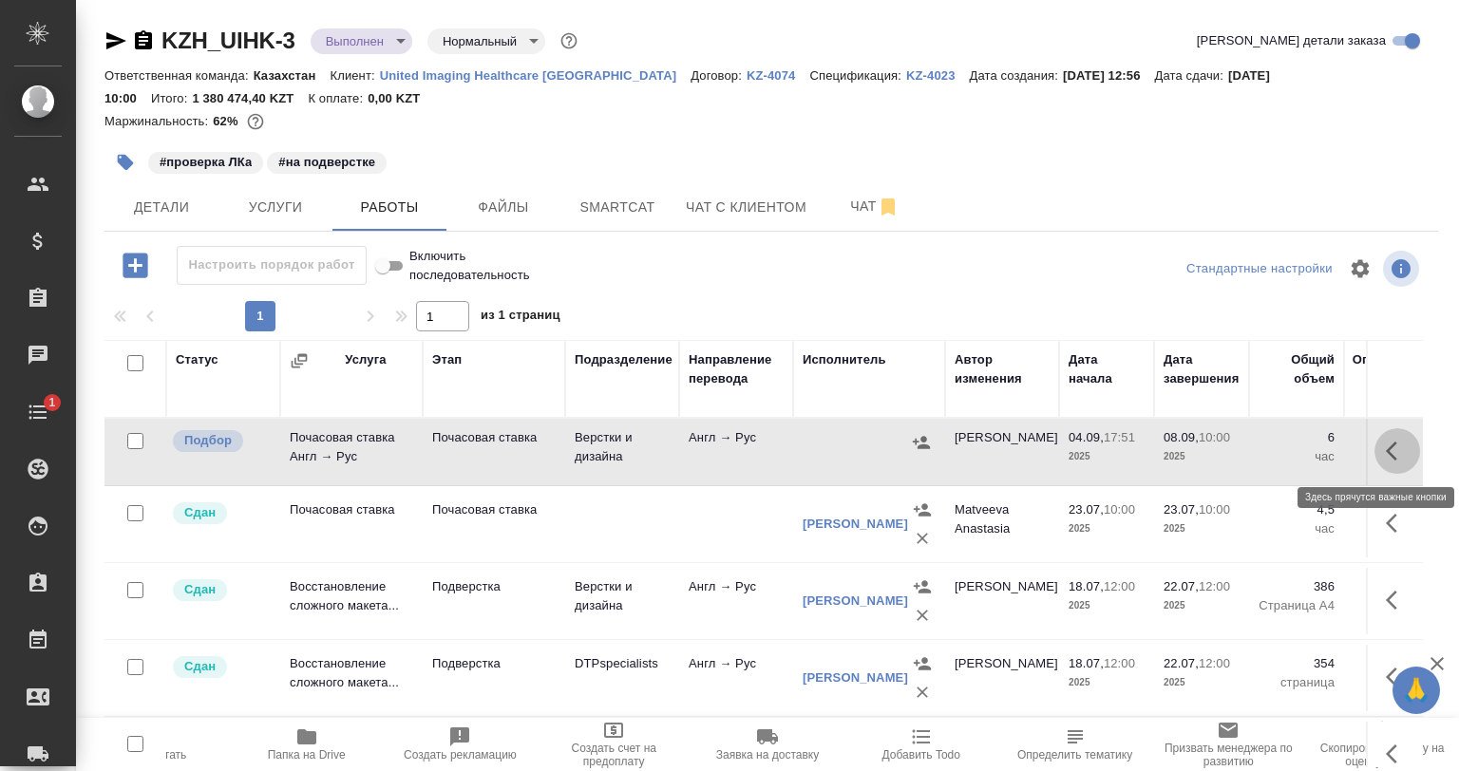
click at [1375, 445] on button "button" at bounding box center [1398, 451] width 46 height 46
click at [1347, 448] on icon "button" at bounding box center [1358, 451] width 23 height 23
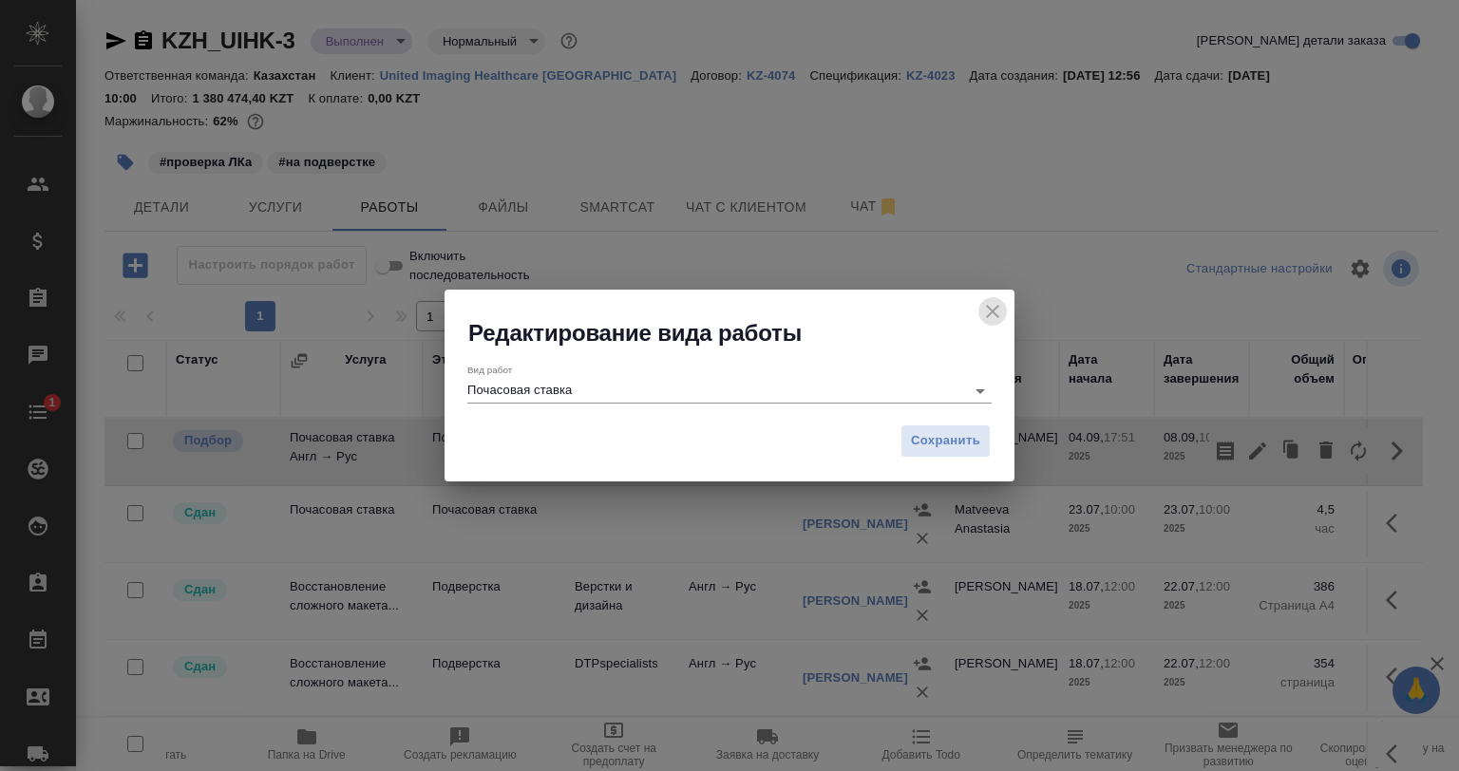
click at [992, 313] on icon "close" at bounding box center [992, 311] width 13 height 13
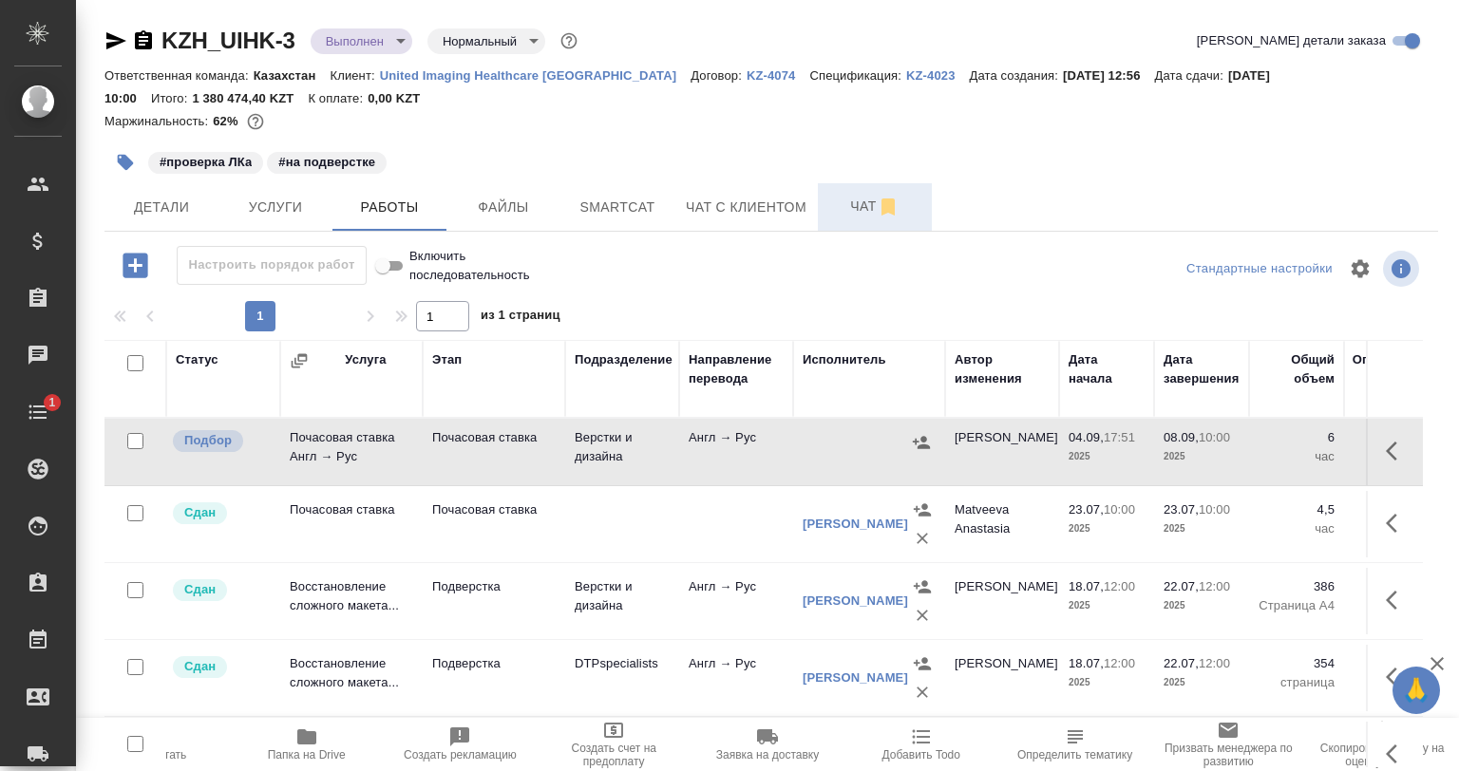
click at [859, 213] on span "Чат" at bounding box center [874, 207] width 91 height 24
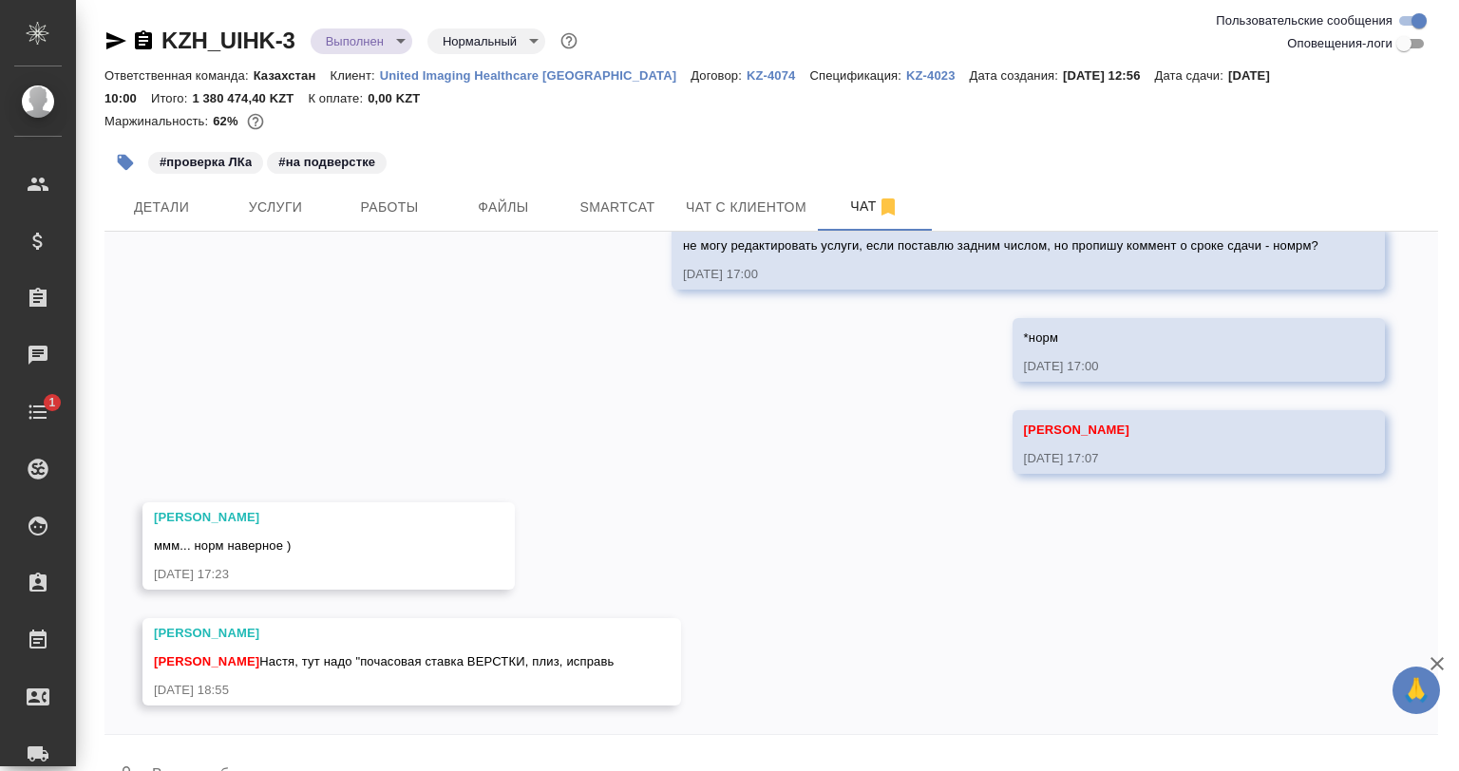
scroll to position [7803, 0]
click at [423, 769] on textarea at bounding box center [794, 777] width 1288 height 65
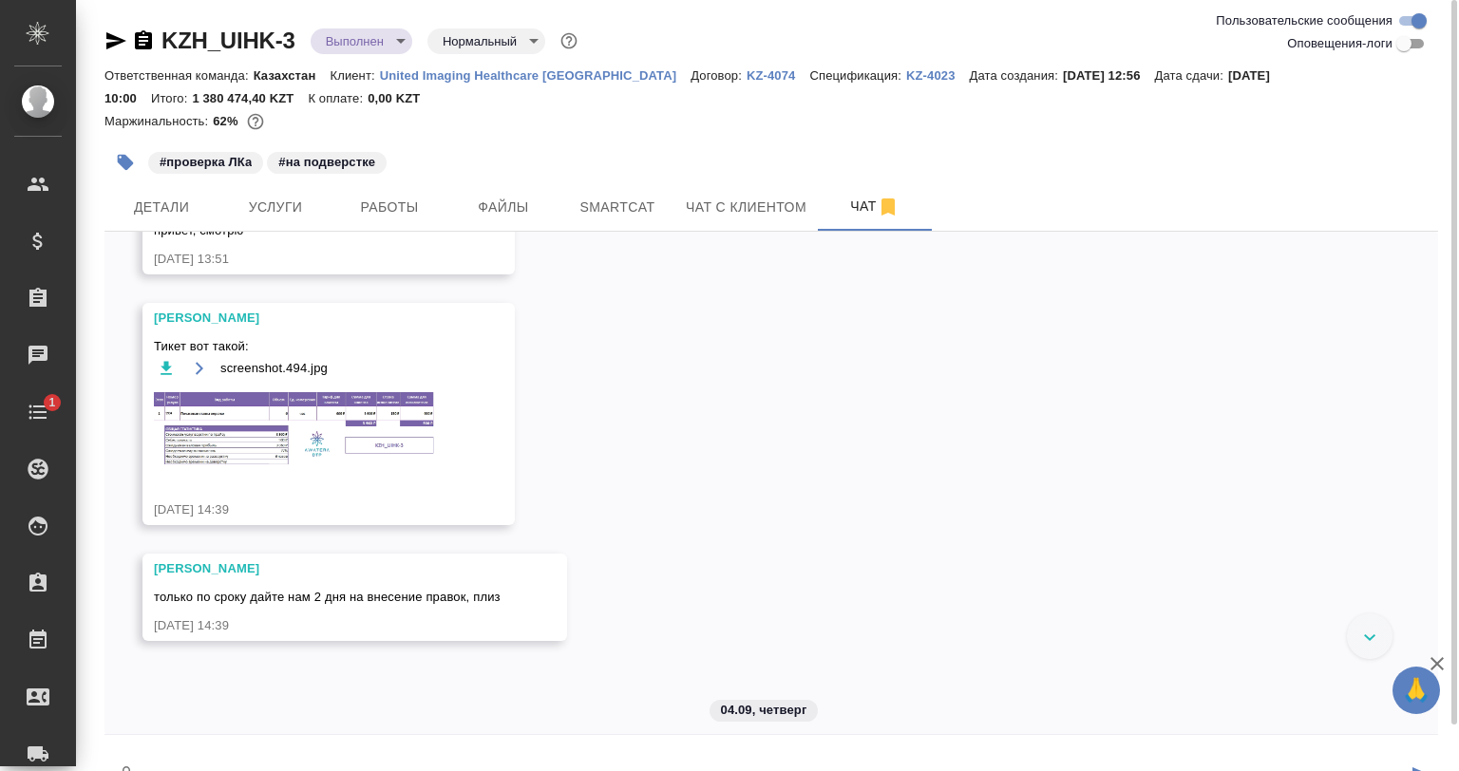
scroll to position [6758, 0]
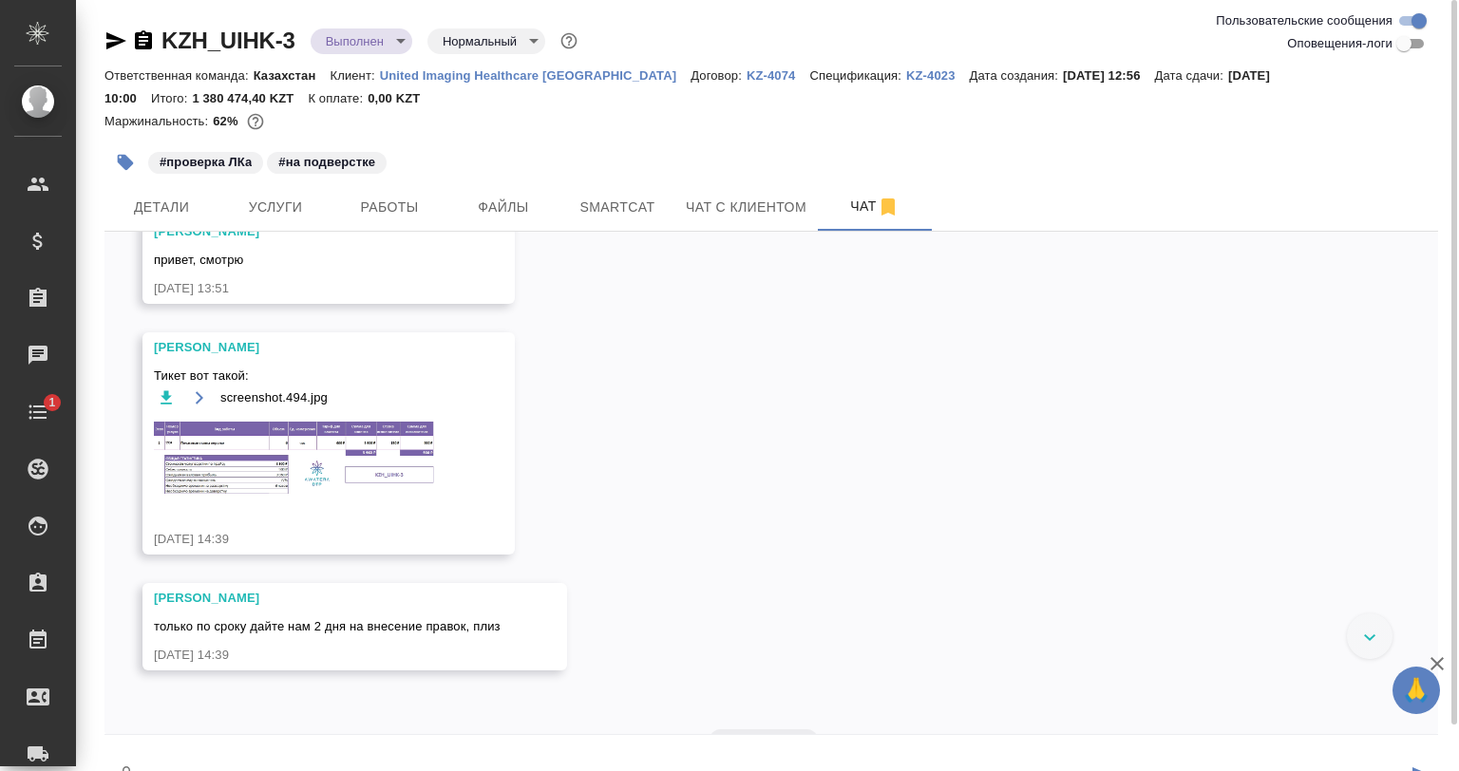
click at [281, 408] on span "screenshot.494.jpg" at bounding box center [273, 398] width 107 height 19
click at [319, 497] on img at bounding box center [296, 458] width 285 height 78
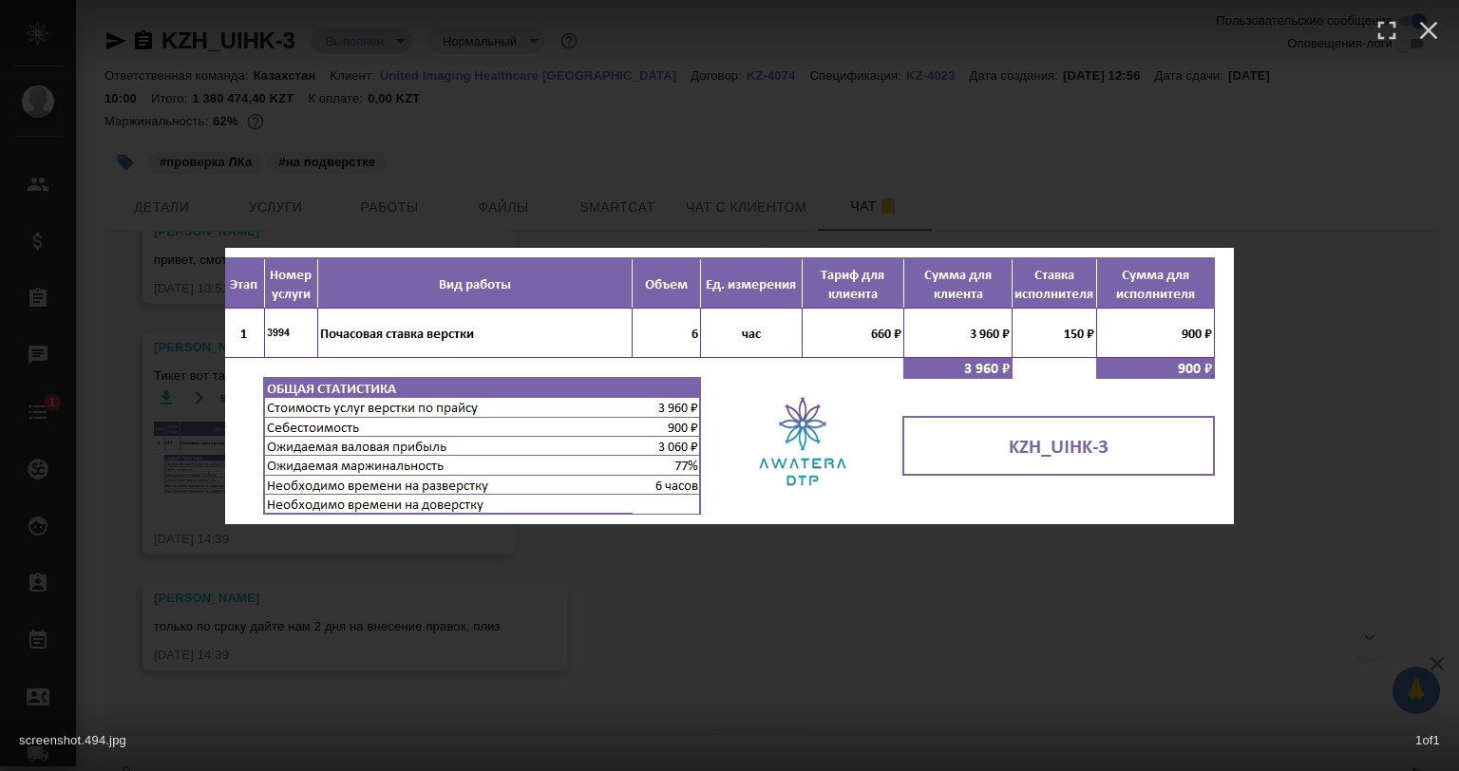
click at [617, 621] on div "screenshot.494.jpg 1 of 1" at bounding box center [729, 385] width 1459 height 771
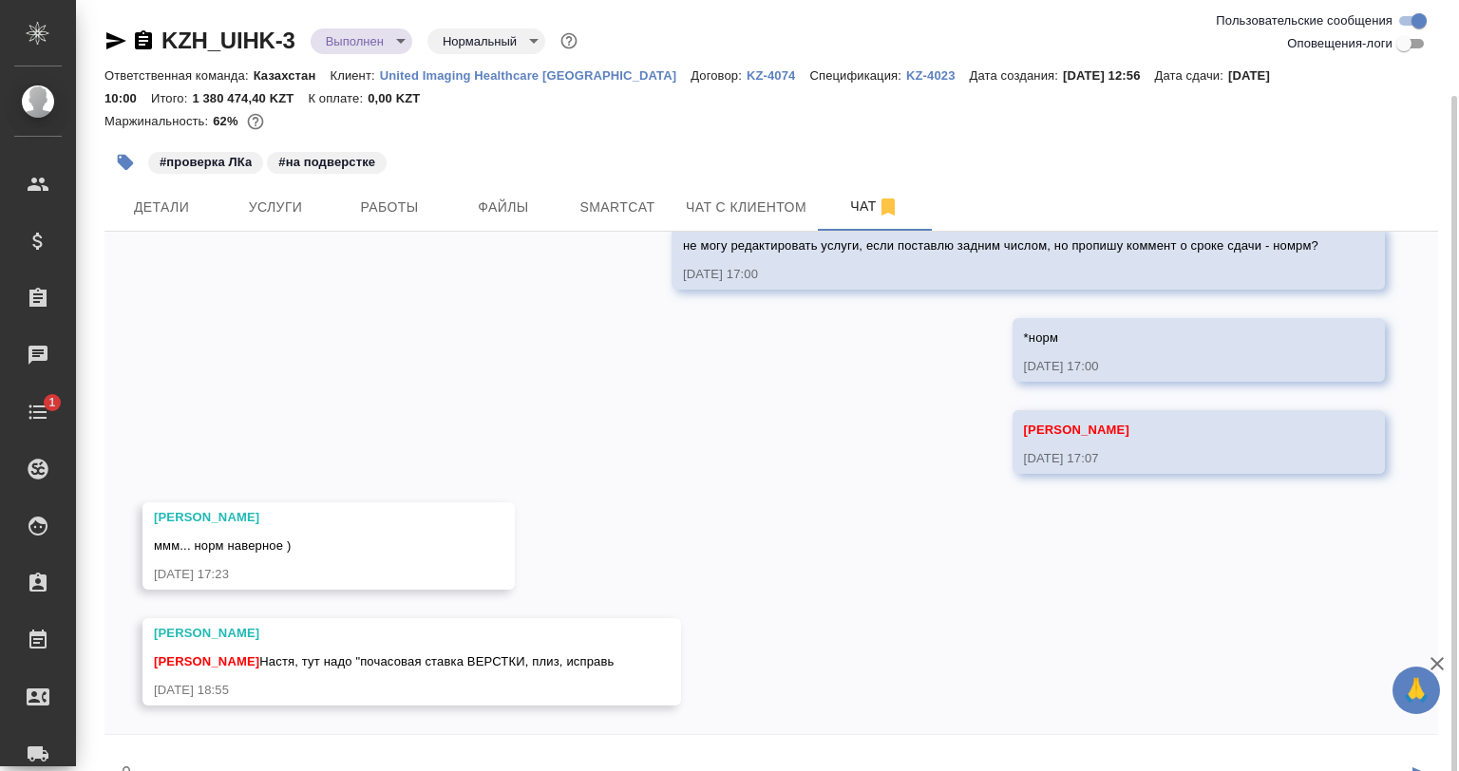
scroll to position [49, 0]
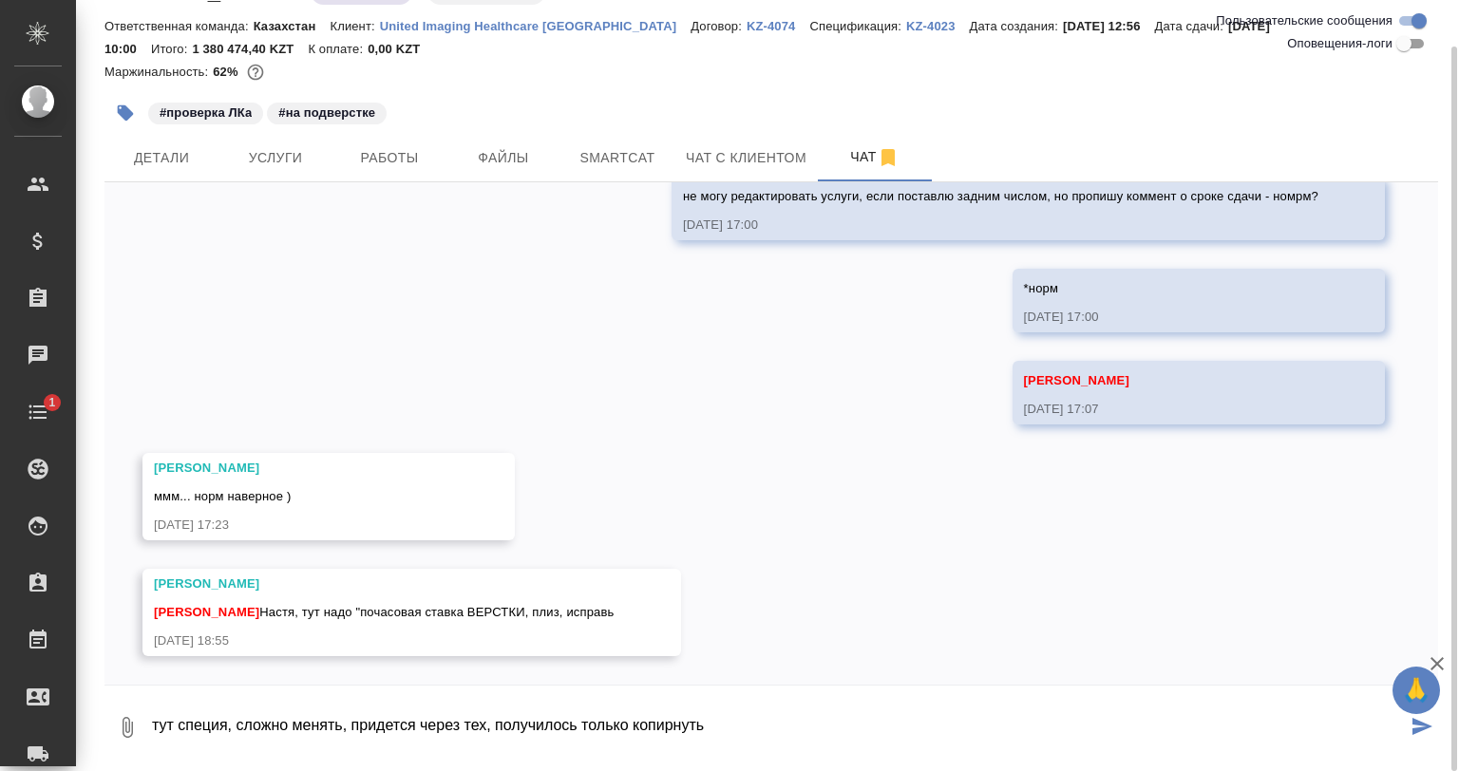
click at [810, 716] on textarea "тут специя, сложно менять, придется через тех, получилось только копирнуть" at bounding box center [778, 727] width 1257 height 65
type textarea "тут специя, сложно менять, придется через тех, получилось только копирнуть"
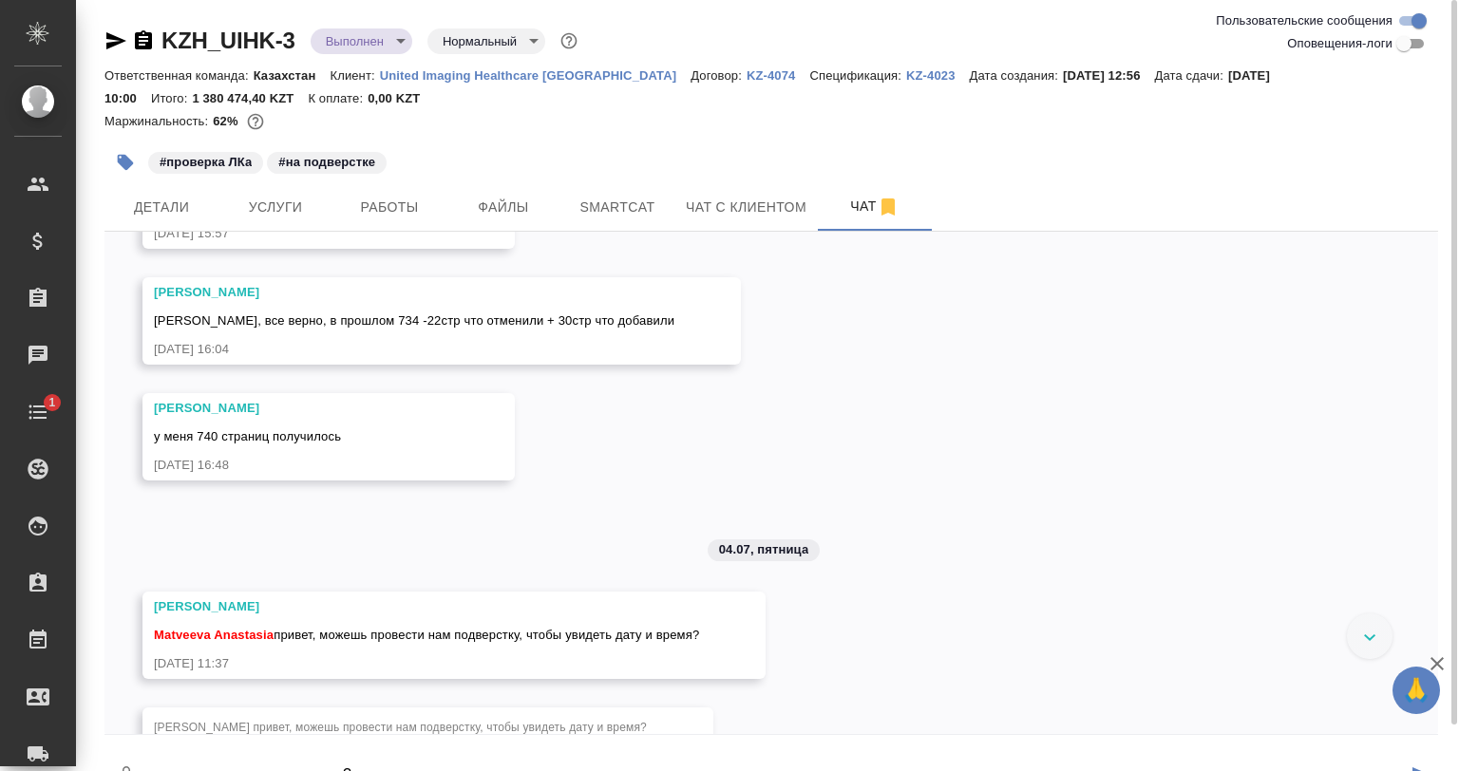
scroll to position [3145, 0]
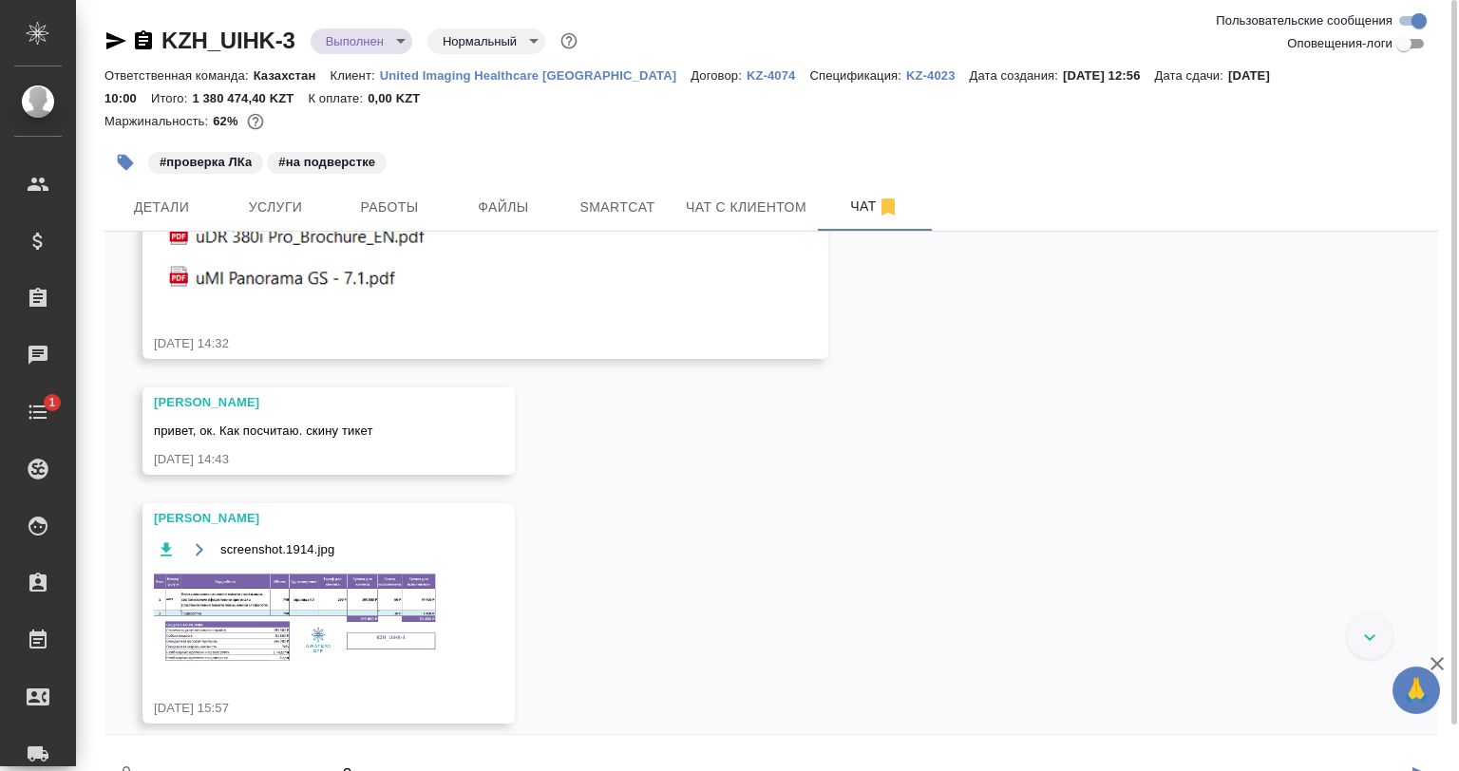
type textarea "это сильно делает разницу?"
click at [323, 662] on img at bounding box center [296, 618] width 285 height 95
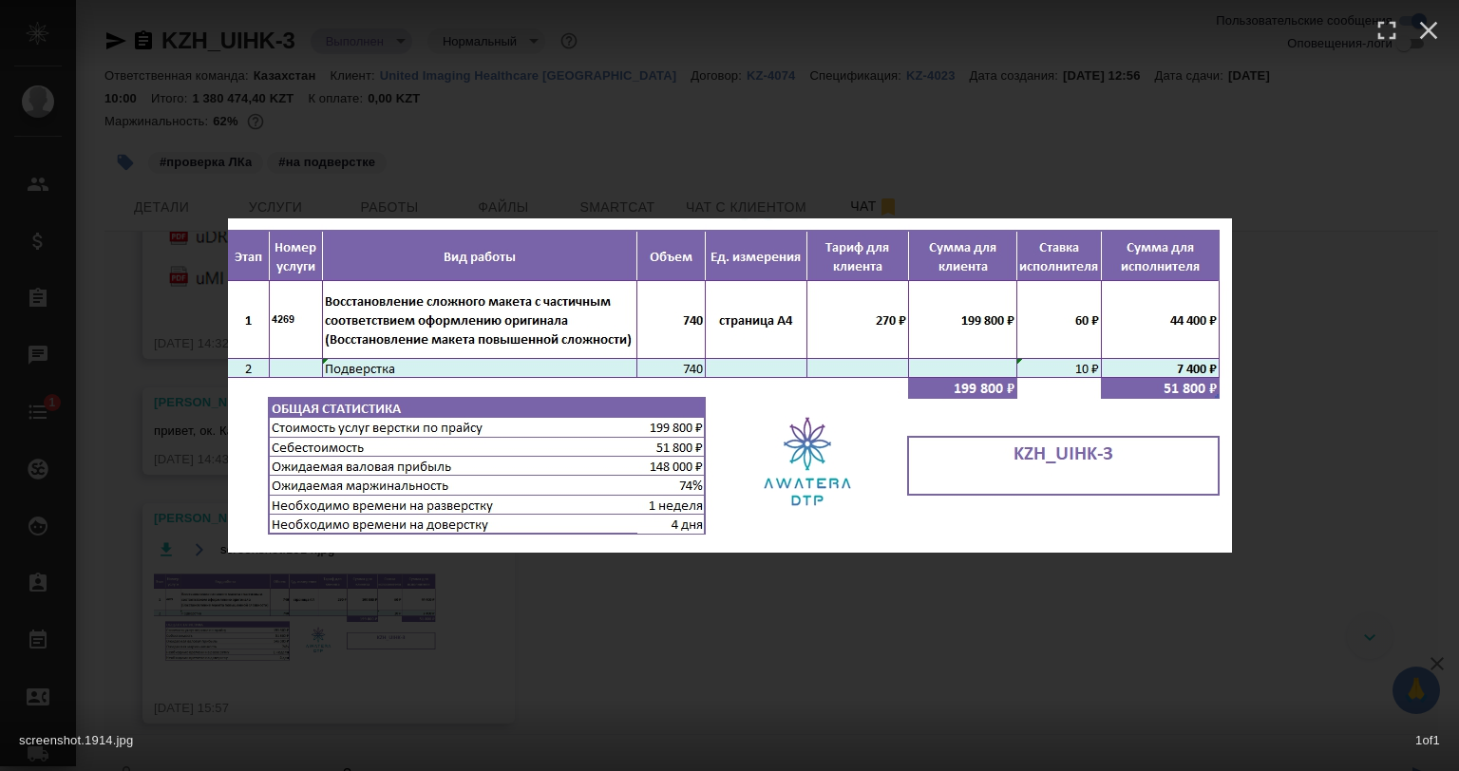
click at [509, 679] on div "screenshot.1914.jpg 1 of 1" at bounding box center [729, 385] width 1459 height 771
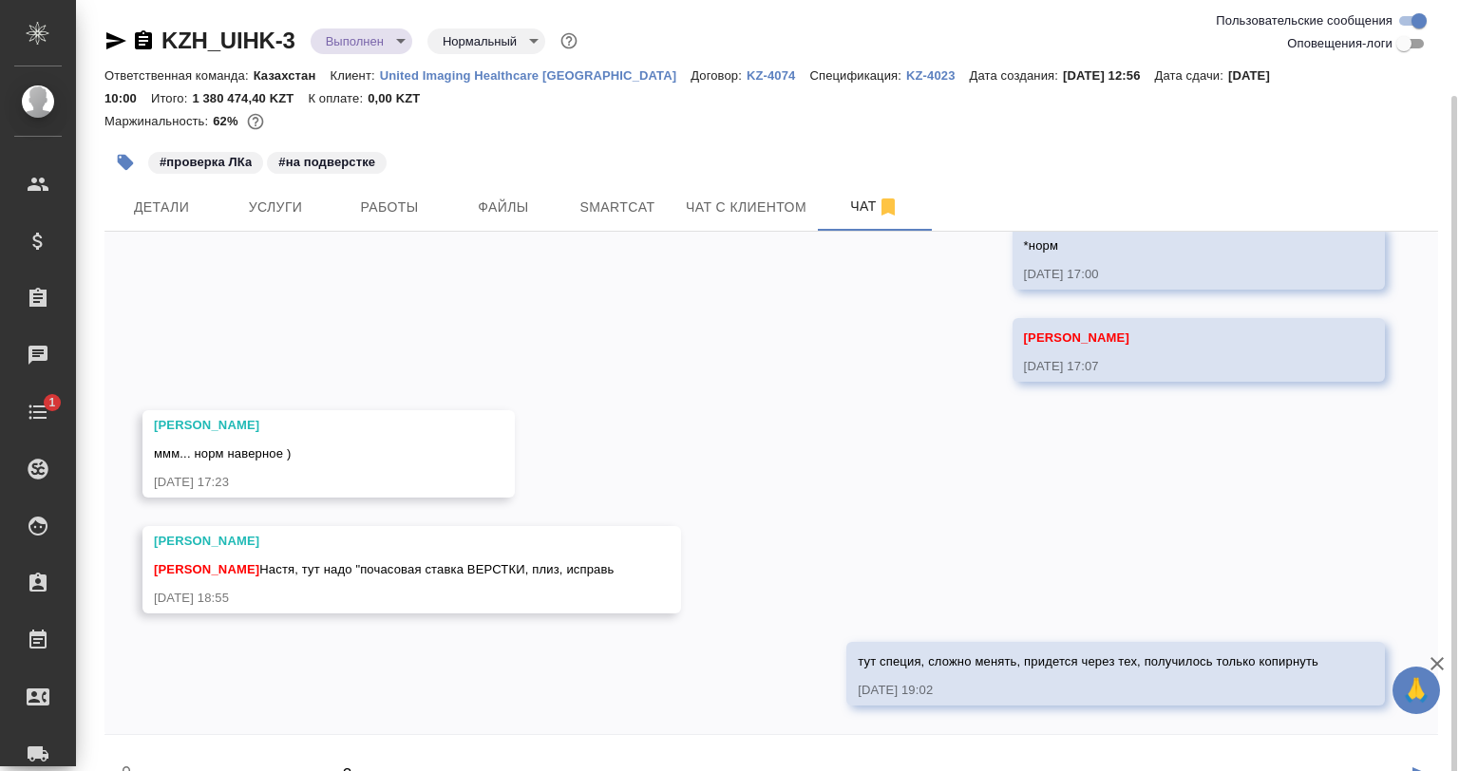
scroll to position [49, 0]
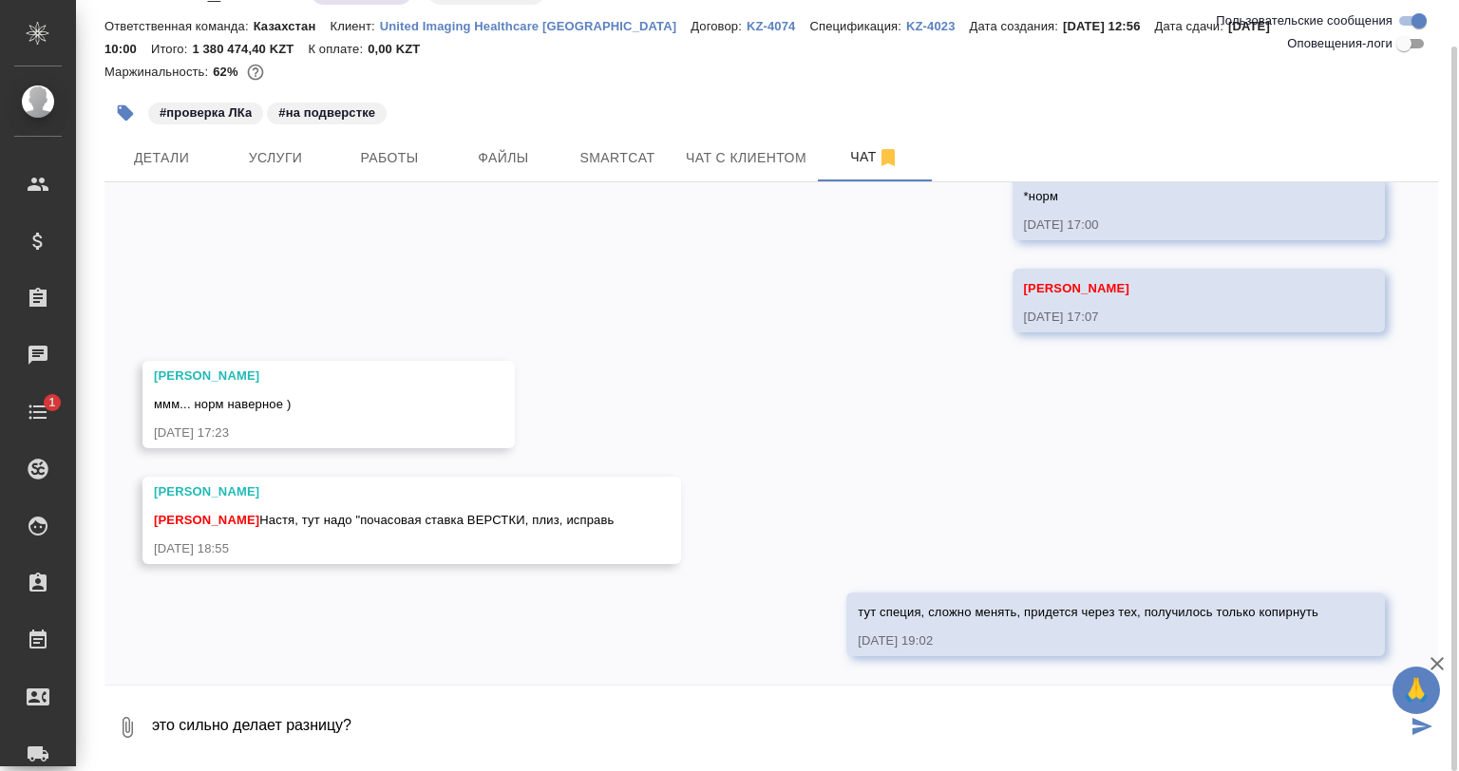
click at [441, 725] on textarea "это сильно делает разницу?" at bounding box center [778, 727] width 1257 height 65
click at [389, 146] on span "Работы" at bounding box center [389, 158] width 91 height 24
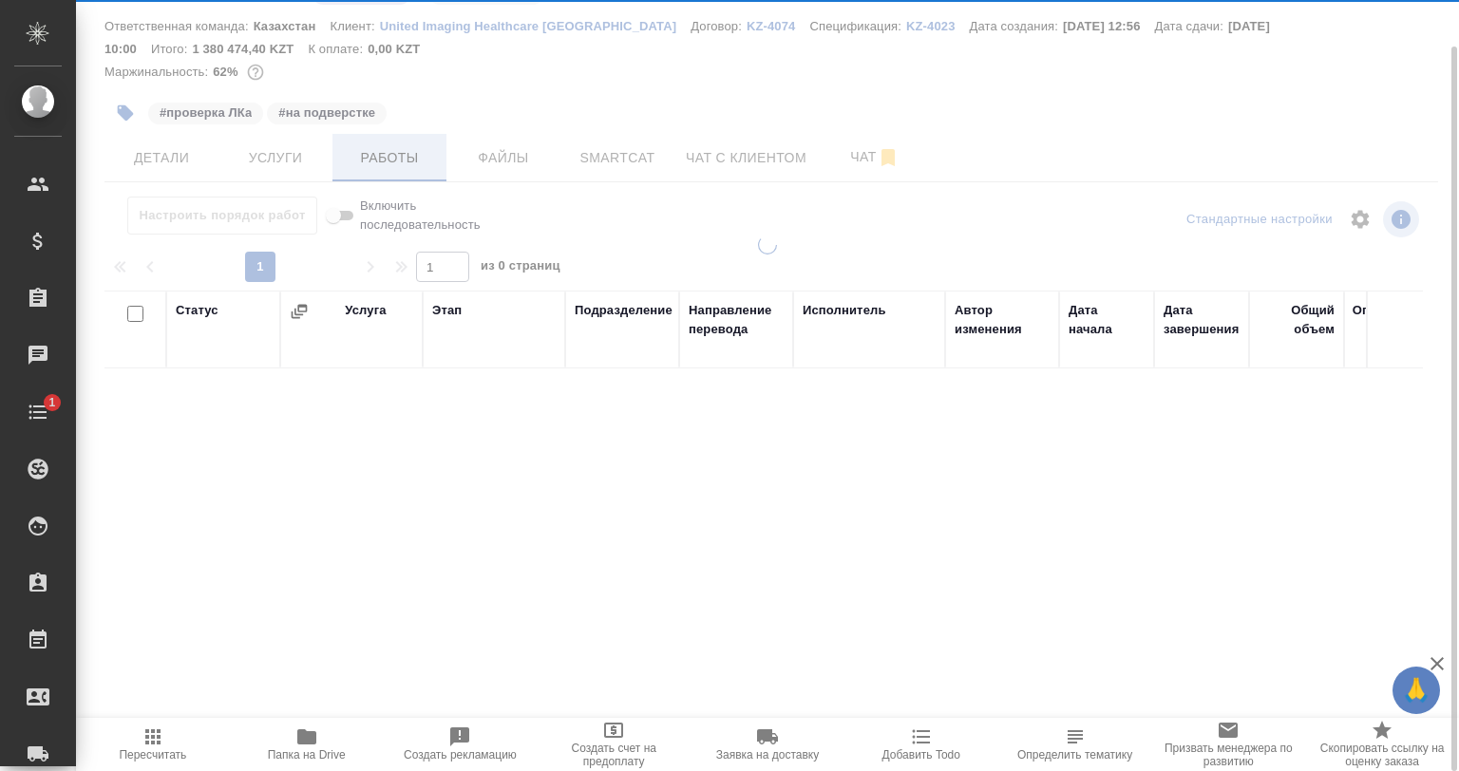
scroll to position [49, 0]
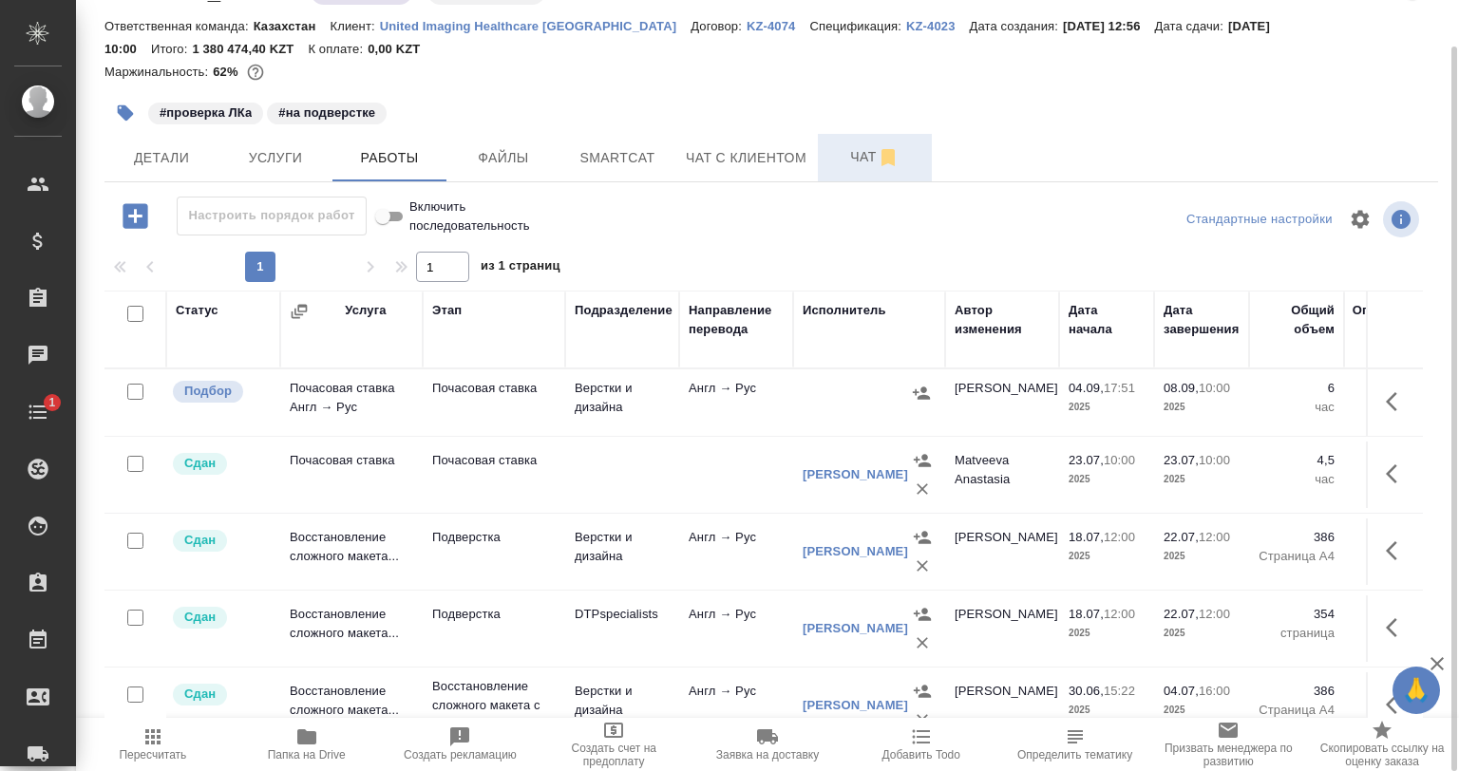
click at [859, 136] on button "Чат" at bounding box center [875, 157] width 114 height 47
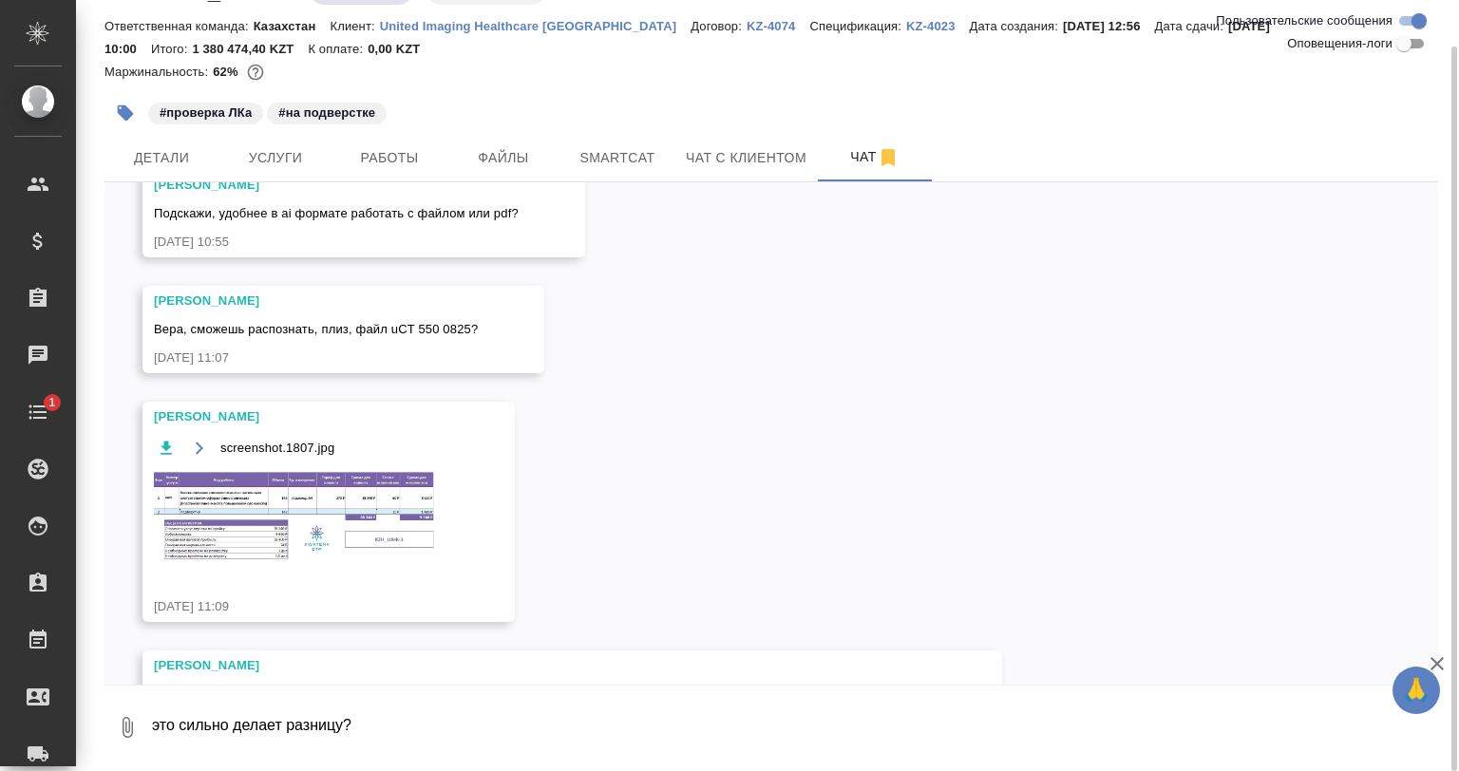
scroll to position [7895, 0]
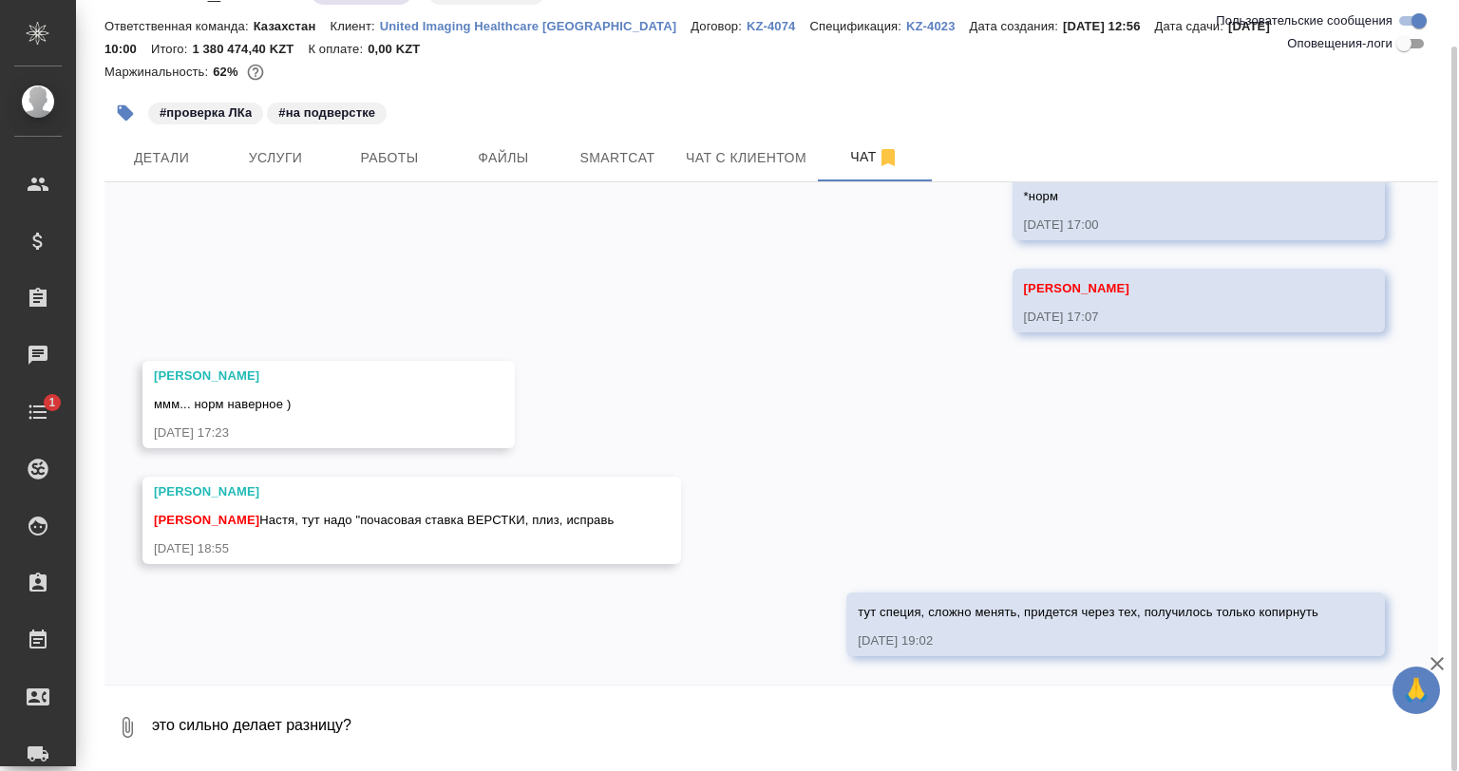
click at [394, 722] on textarea "это сильно делает разницу?" at bounding box center [794, 727] width 1288 height 65
type textarea "это сильно делает разницу?"
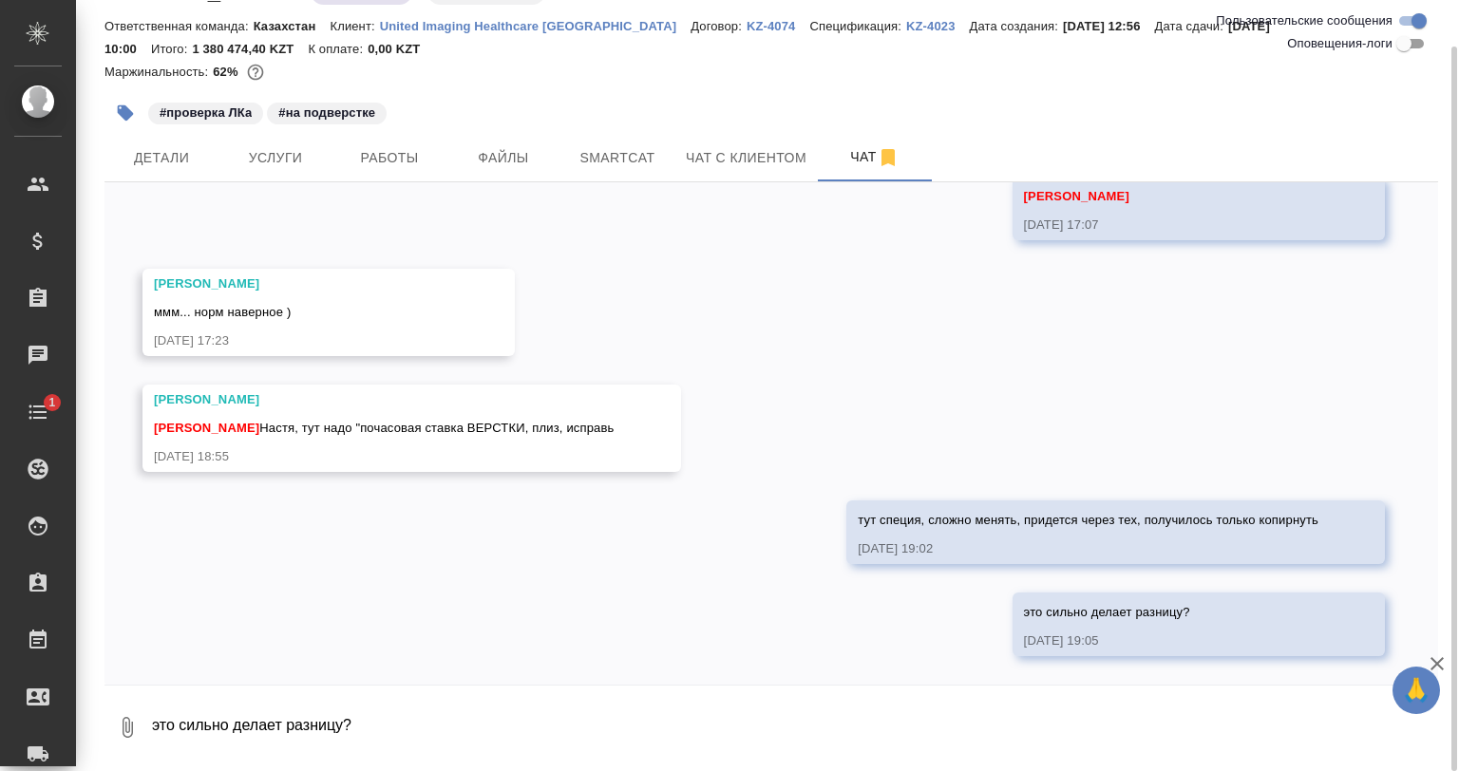
scroll to position [7987, 0]
drag, startPoint x: 389, startPoint y: 198, endPoint x: 399, endPoint y: 174, distance: 25.6
click at [391, 192] on div "05.06, четверг Асланукова Сати Коллеги, не можем скачать файлы, проверьте, плиз…" at bounding box center [771, 433] width 1334 height 503
click at [399, 174] on button "Работы" at bounding box center [389, 157] width 114 height 47
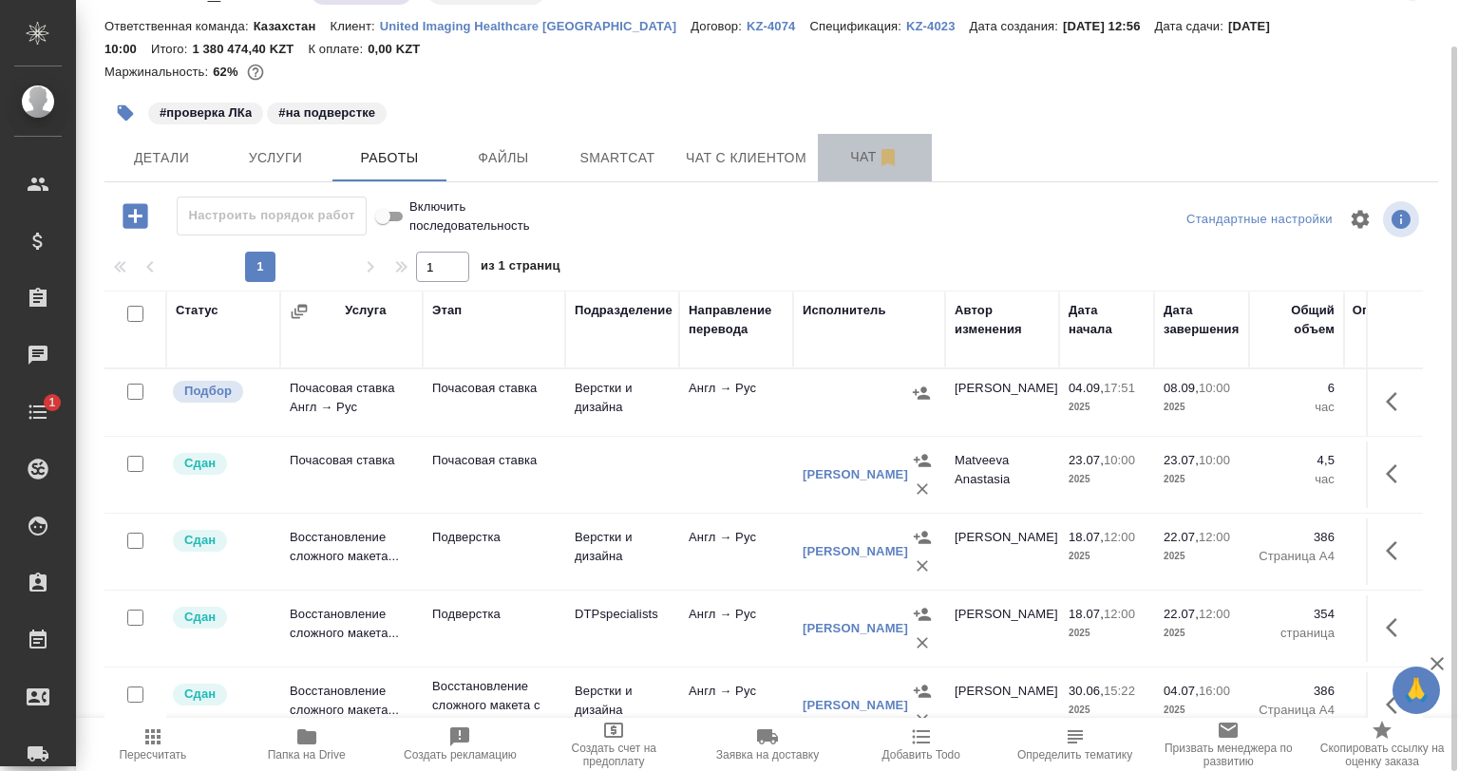
click at [826, 152] on button "Чат" at bounding box center [875, 157] width 114 height 47
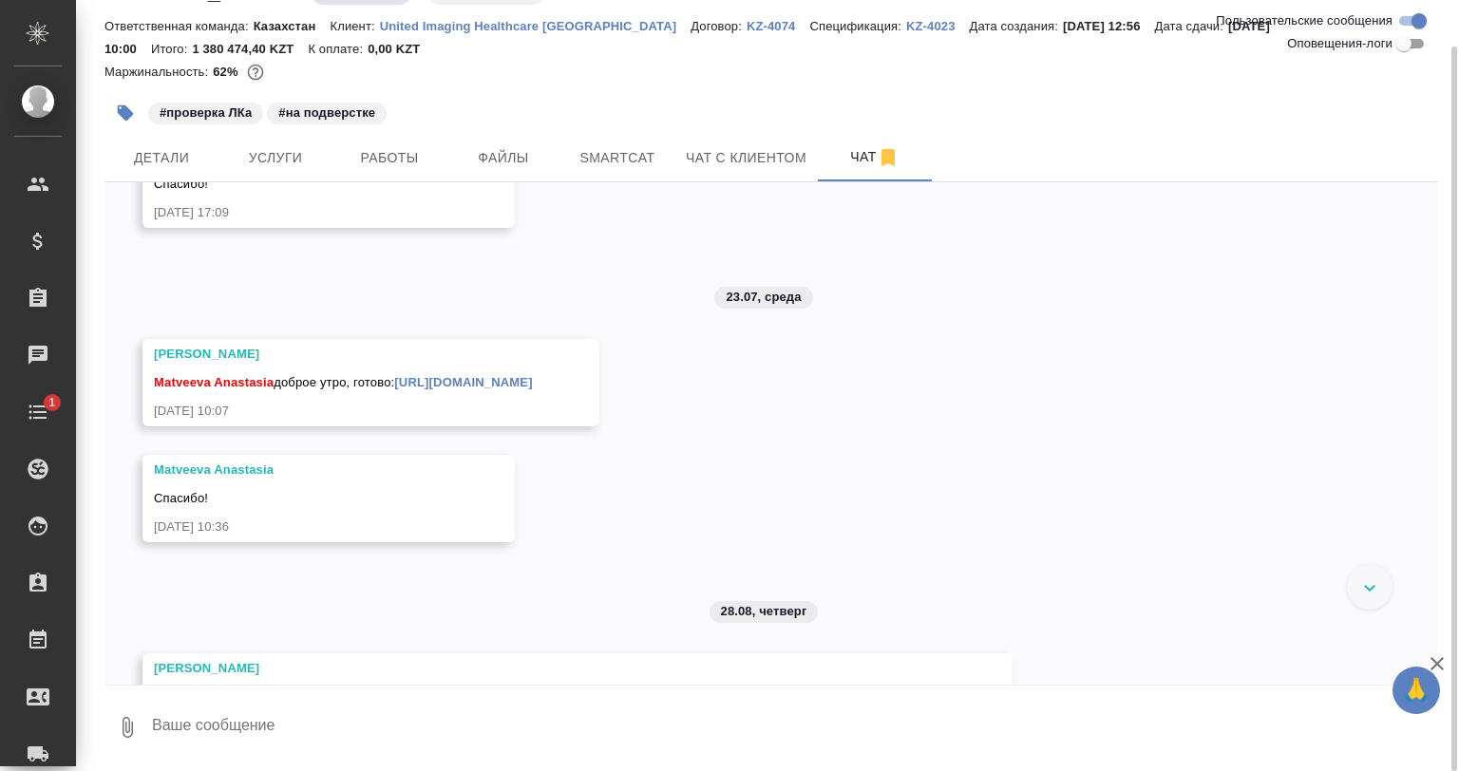
scroll to position [7987, 0]
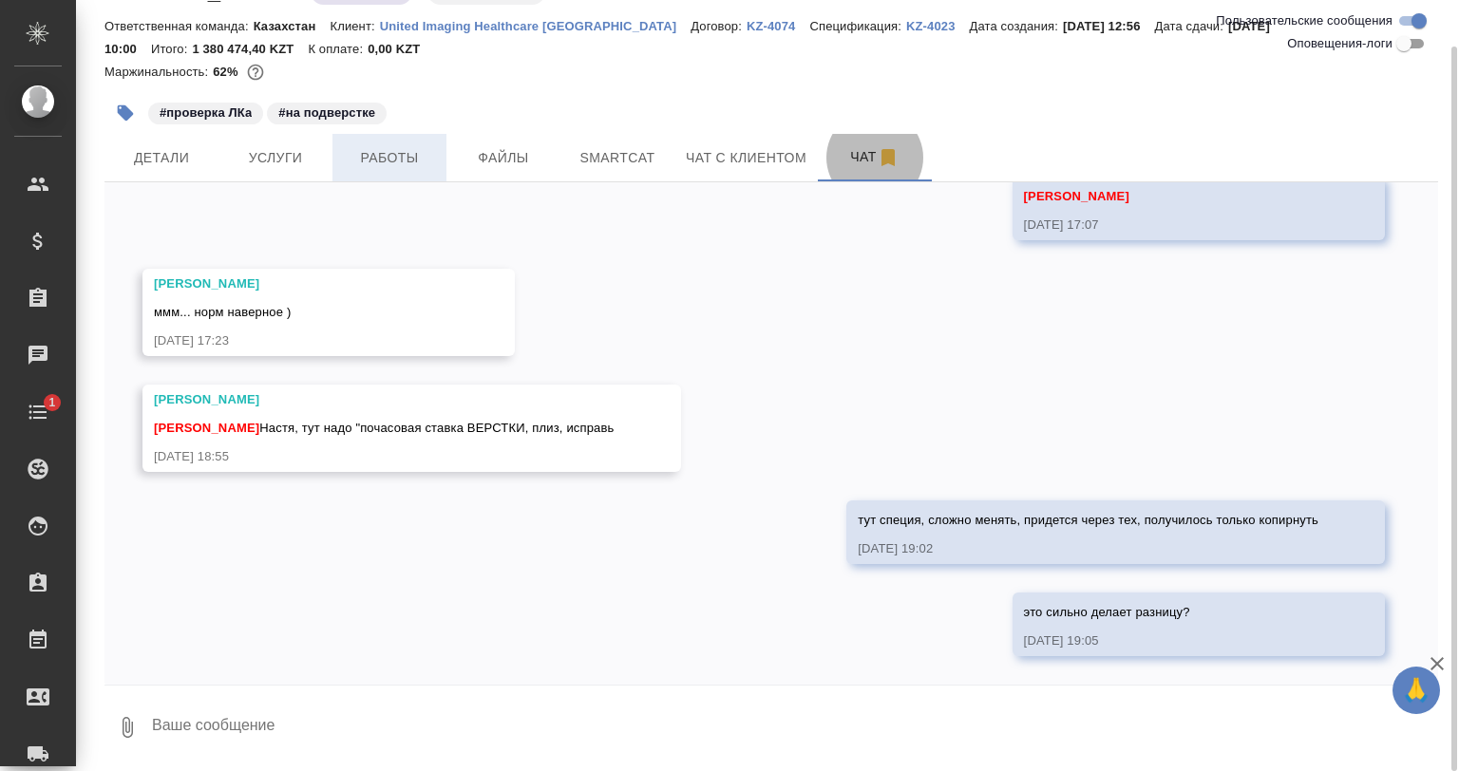
click at [377, 169] on span "Работы" at bounding box center [389, 158] width 91 height 24
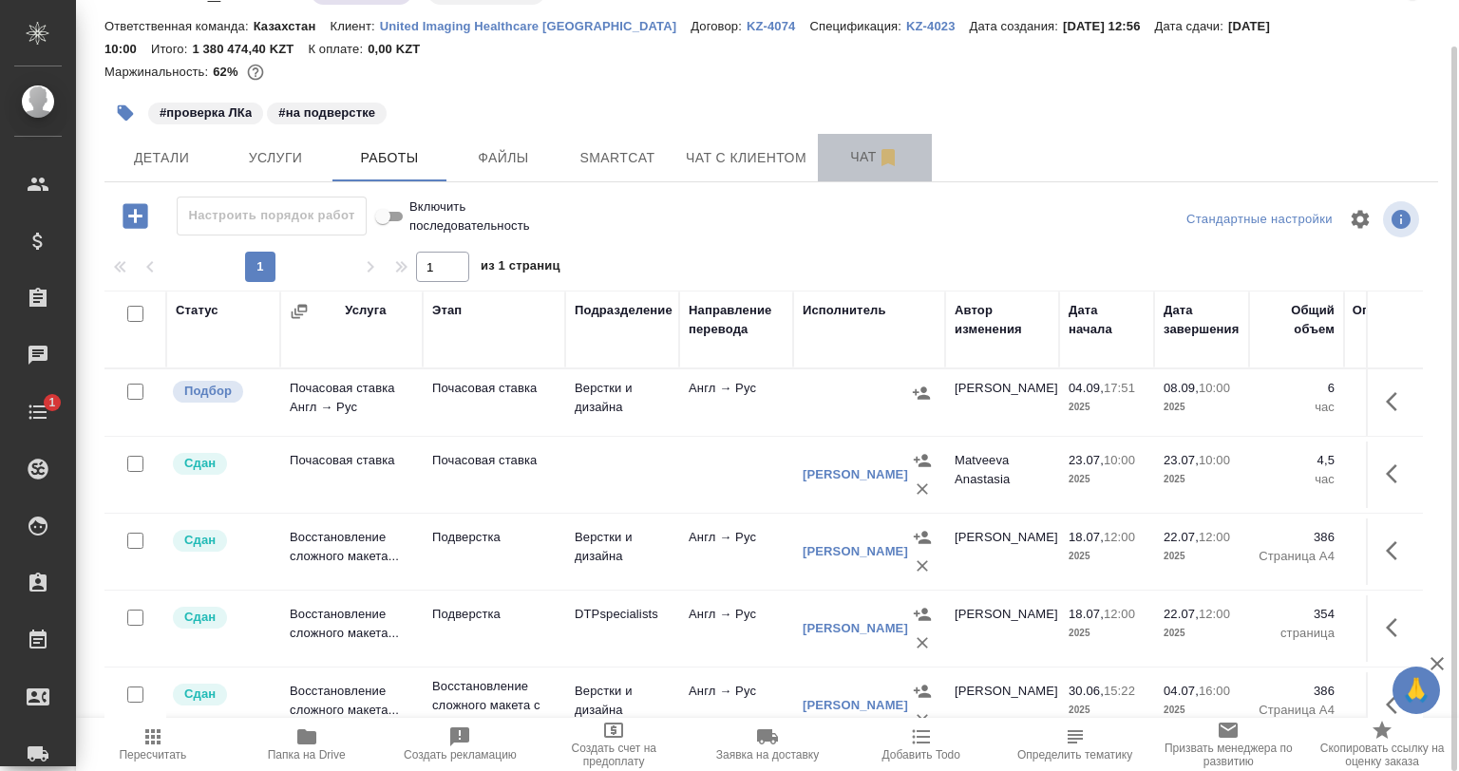
click at [840, 154] on span "Чат" at bounding box center [874, 157] width 91 height 24
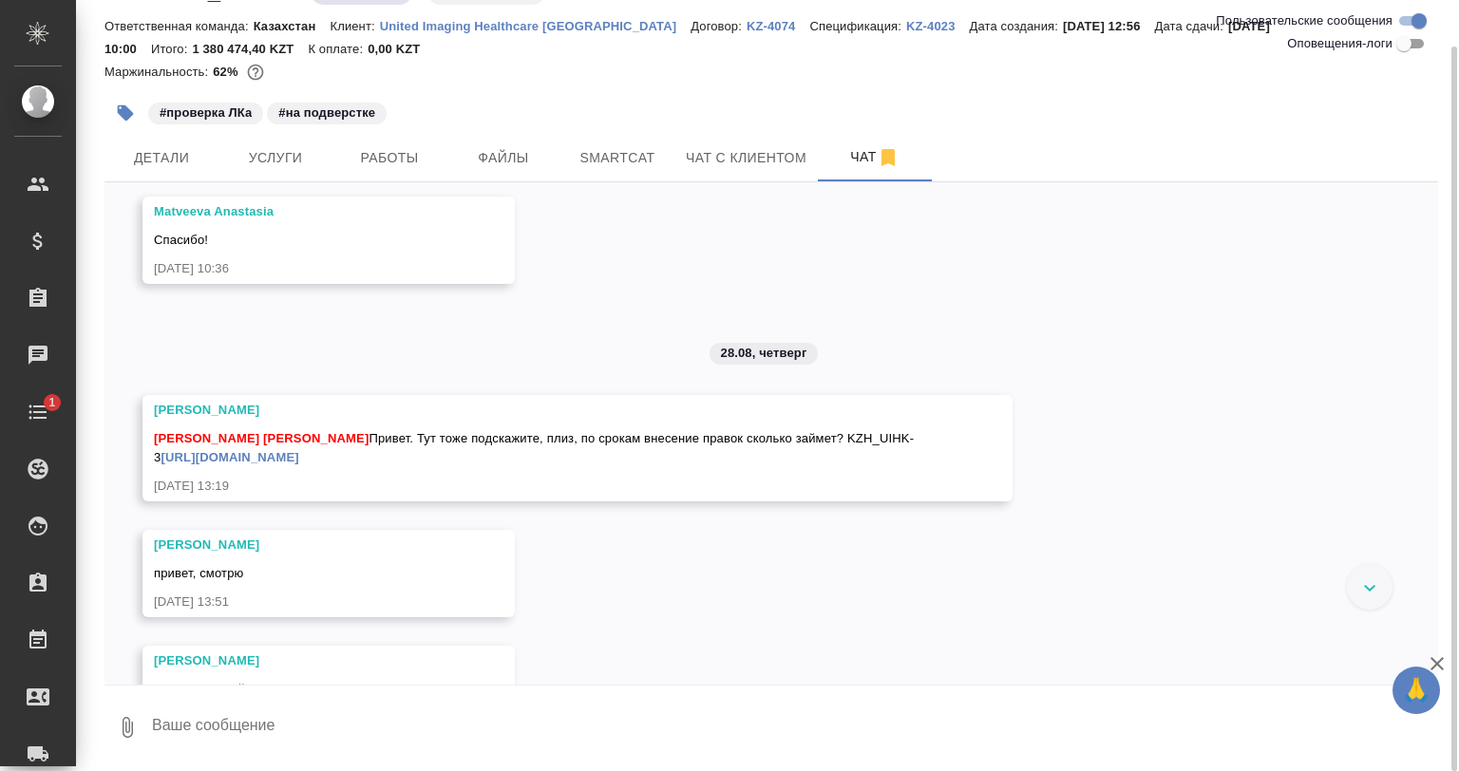
scroll to position [7987, 0]
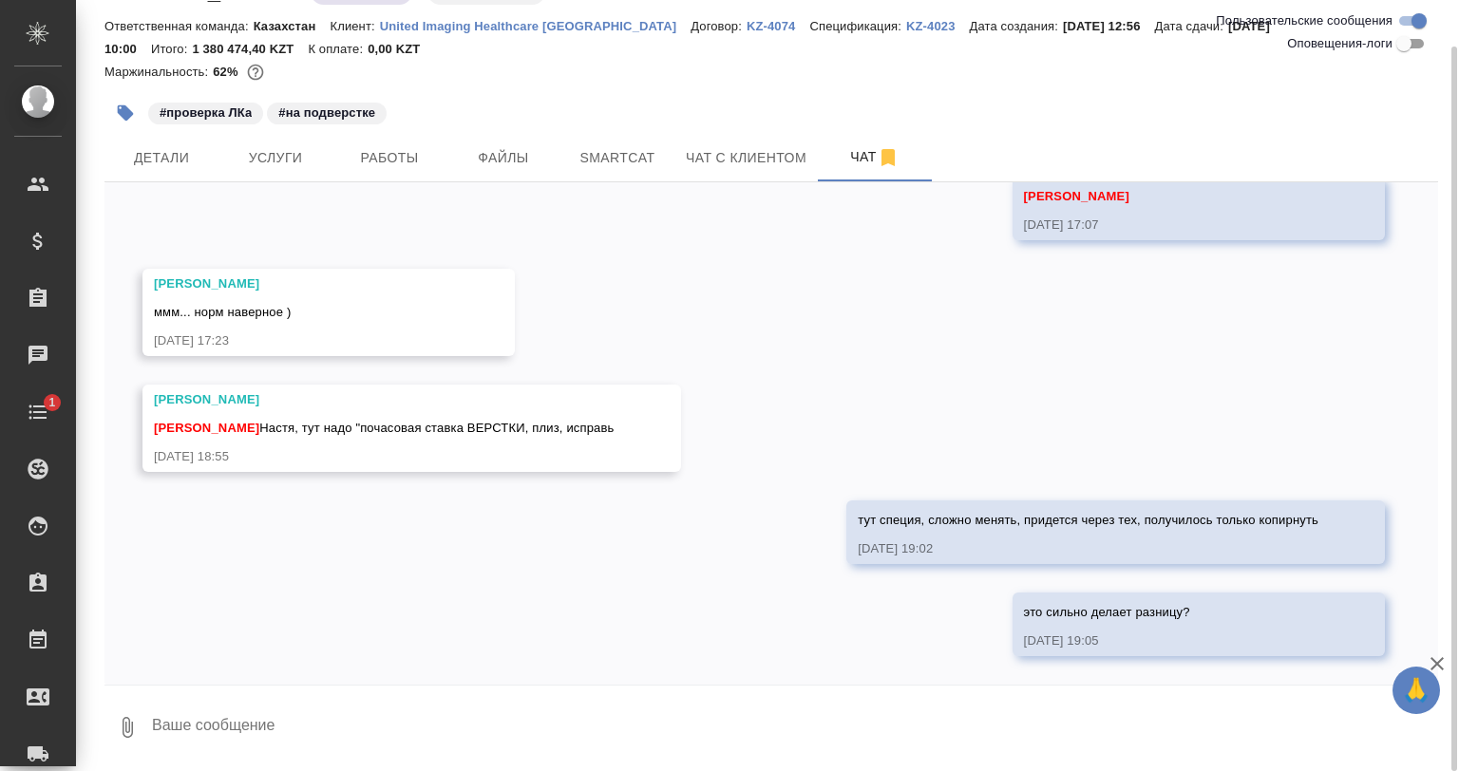
click at [388, 184] on div "05.06, четверг Асланукова Сати Коллеги, не можем скачать файлы, проверьте, плиз…" at bounding box center [771, 433] width 1334 height 503
click at [399, 160] on span "Работы" at bounding box center [389, 158] width 91 height 24
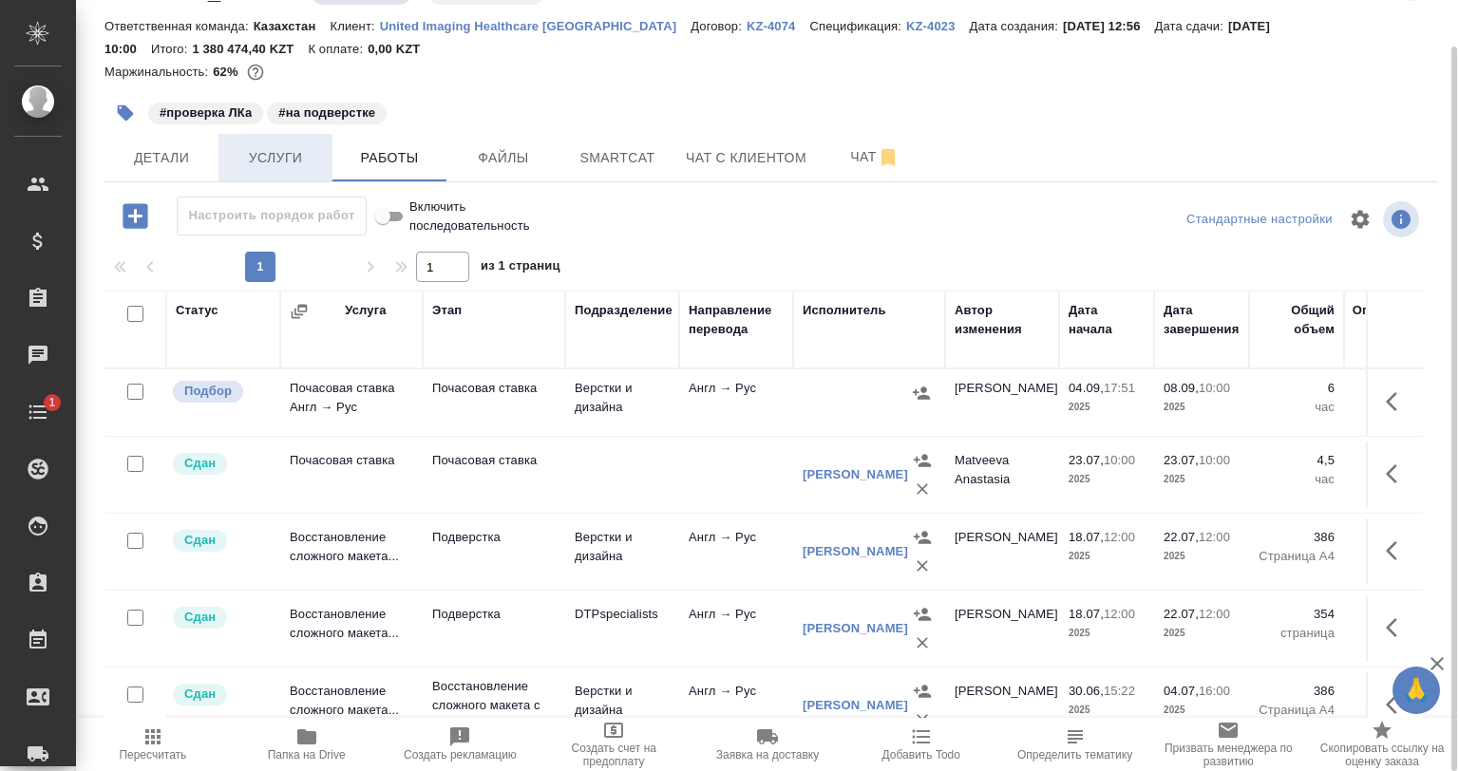
click at [274, 178] on button "Услуги" at bounding box center [275, 157] width 114 height 47
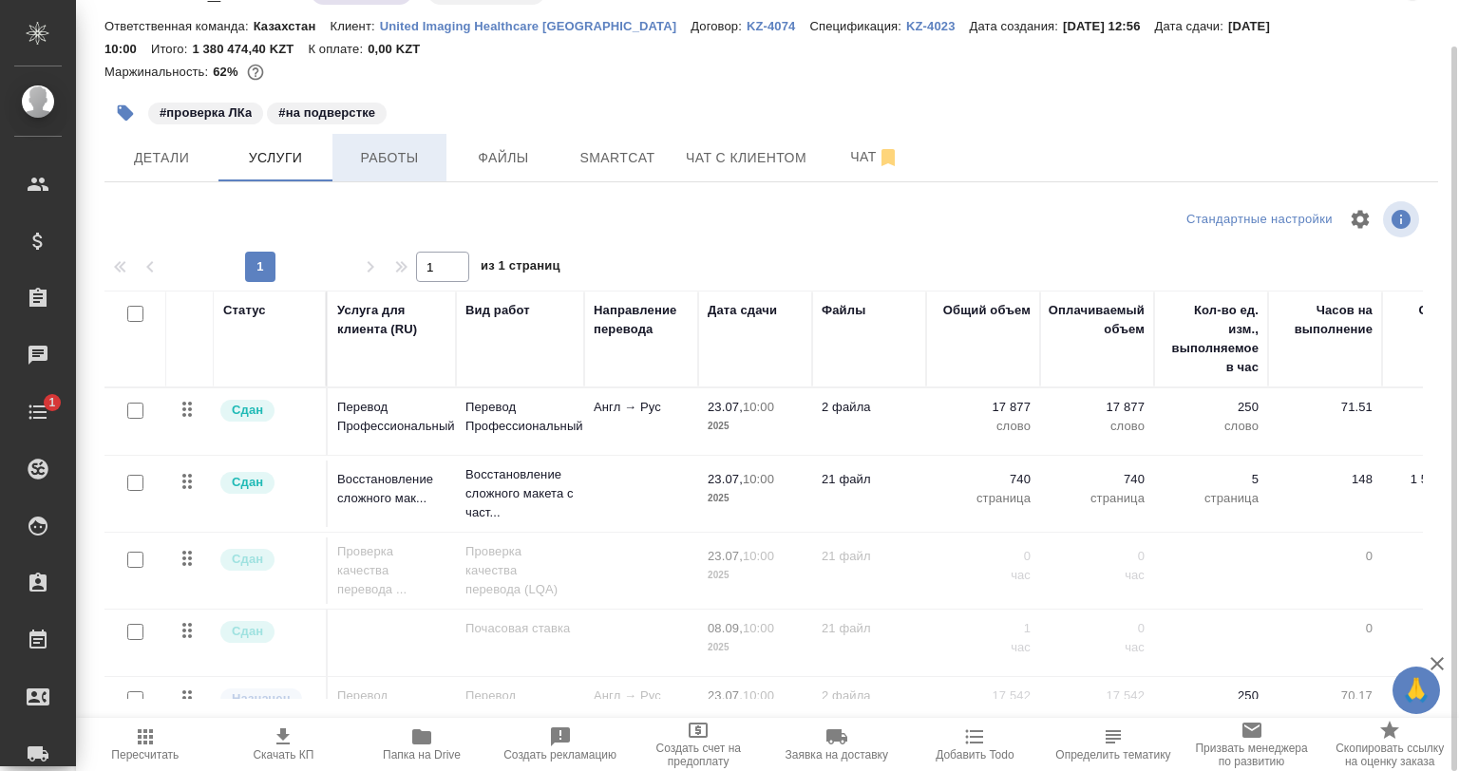
click at [355, 164] on span "Работы" at bounding box center [389, 158] width 91 height 24
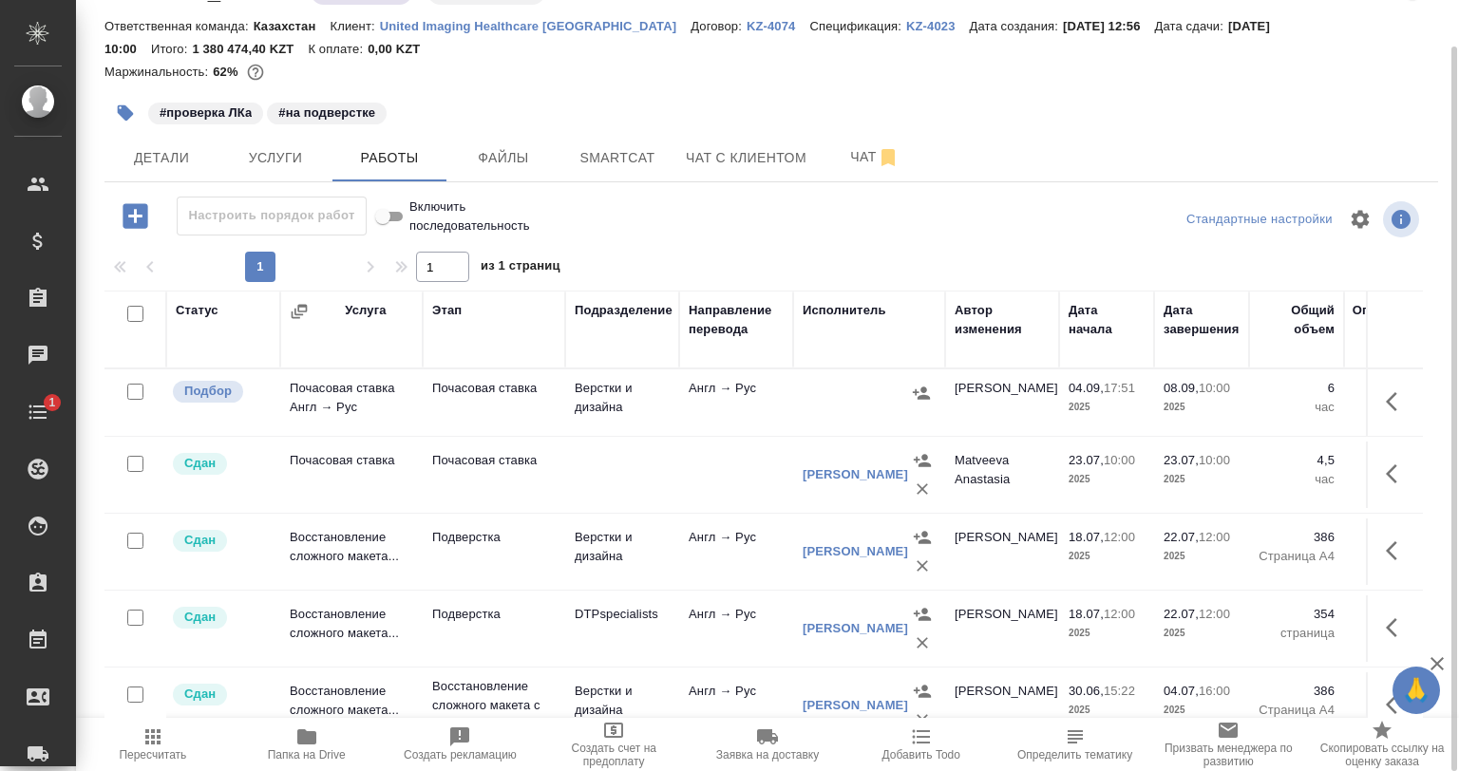
click at [1386, 403] on icon "button" at bounding box center [1397, 401] width 23 height 23
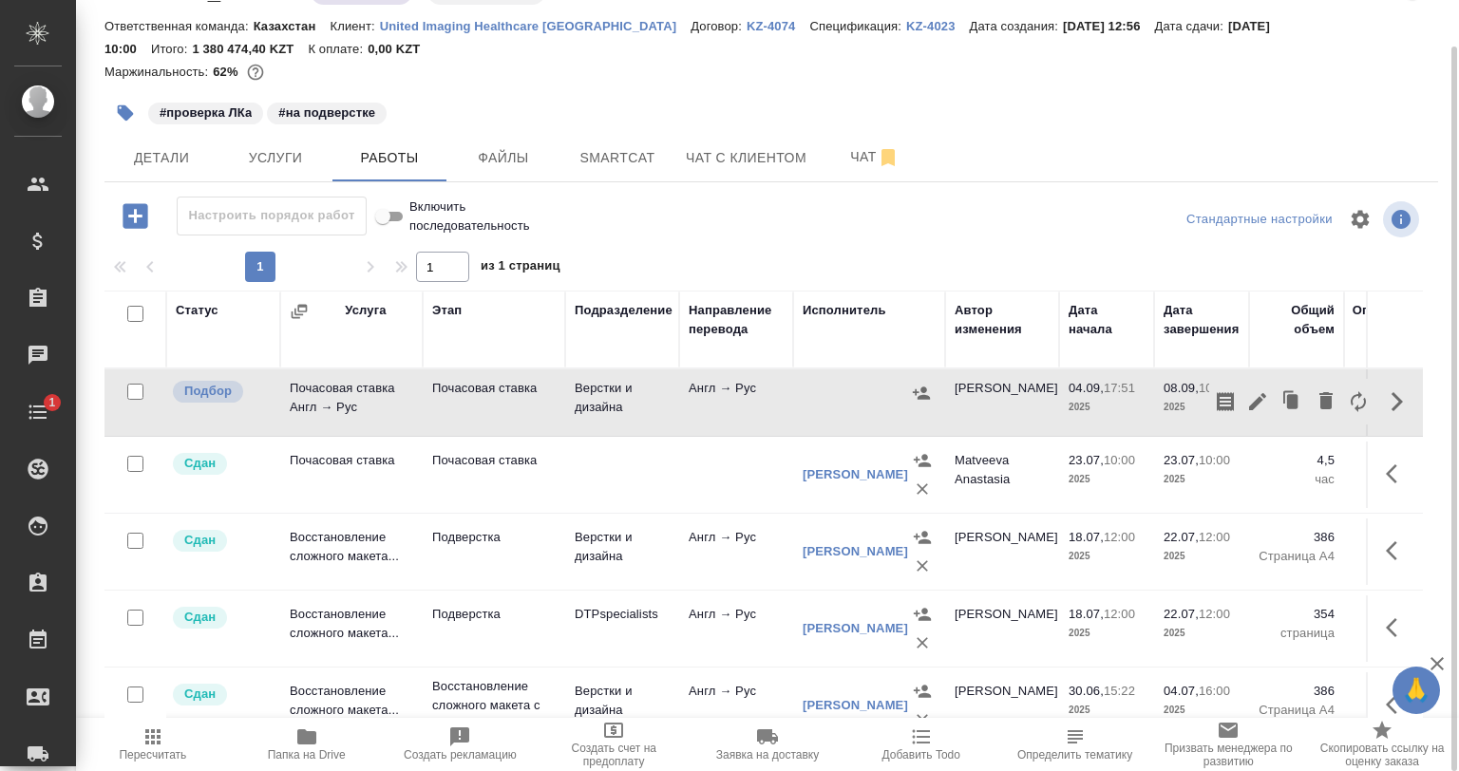
click at [1347, 401] on icon "button" at bounding box center [1358, 401] width 23 height 23
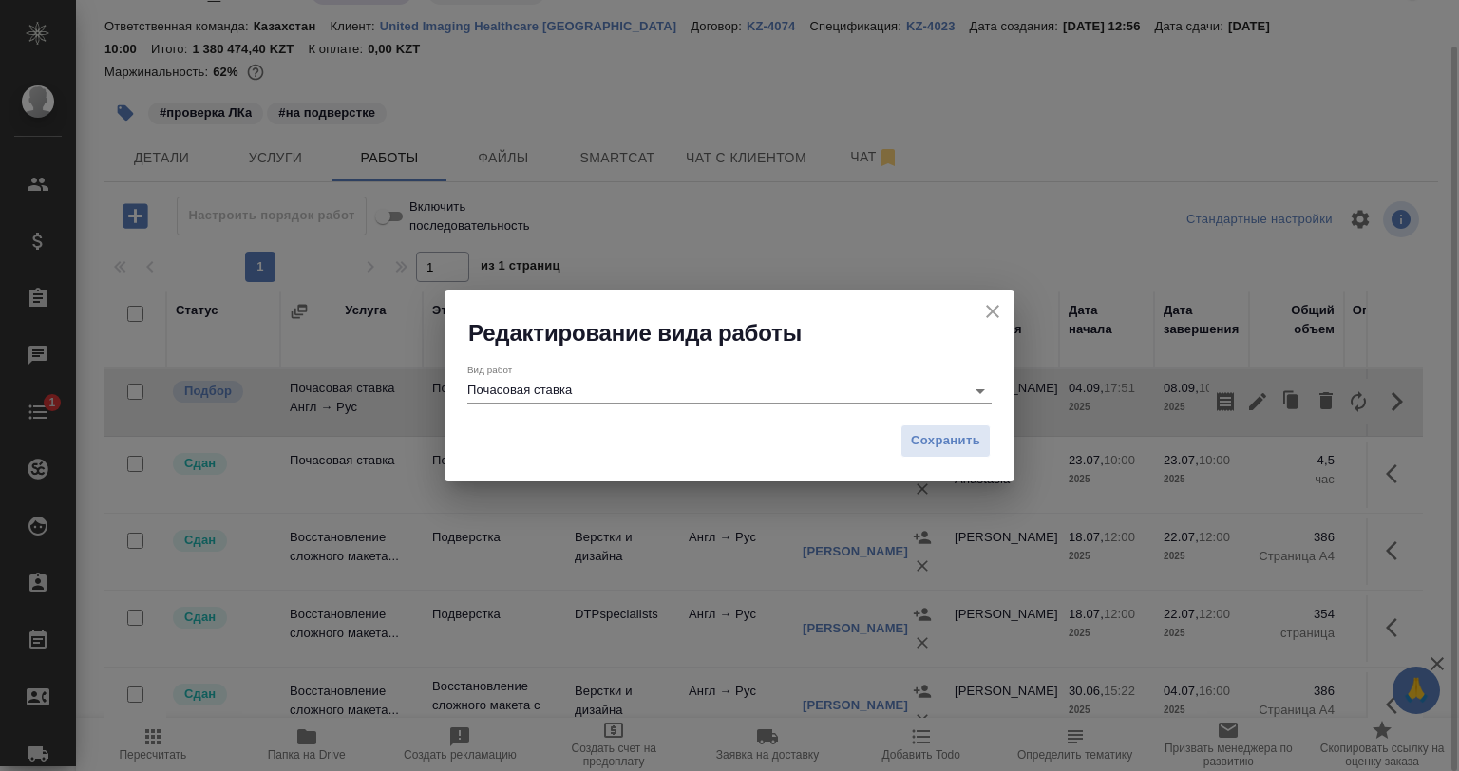
click at [613, 391] on input "Почасовая ставка" at bounding box center [711, 390] width 488 height 23
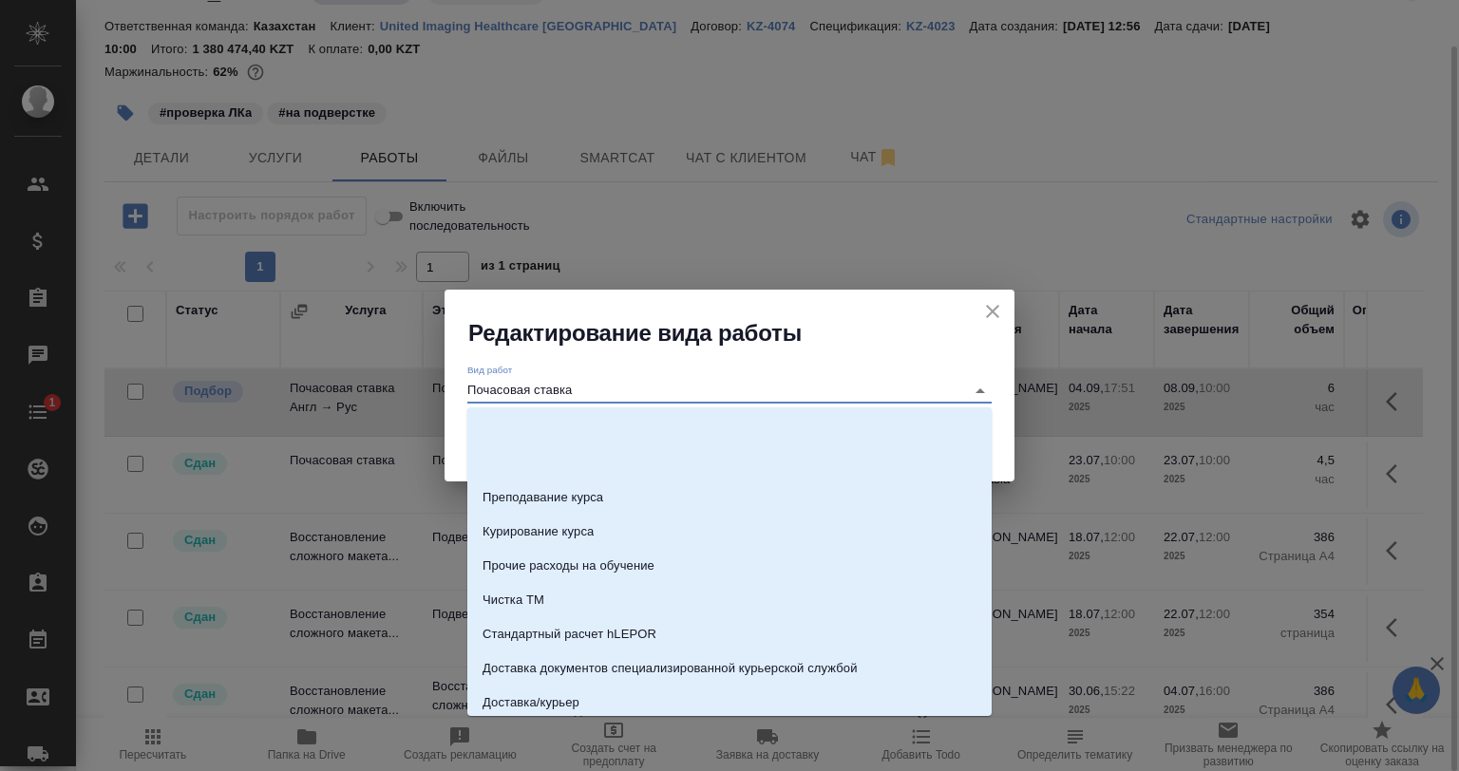
scroll to position [243, 0]
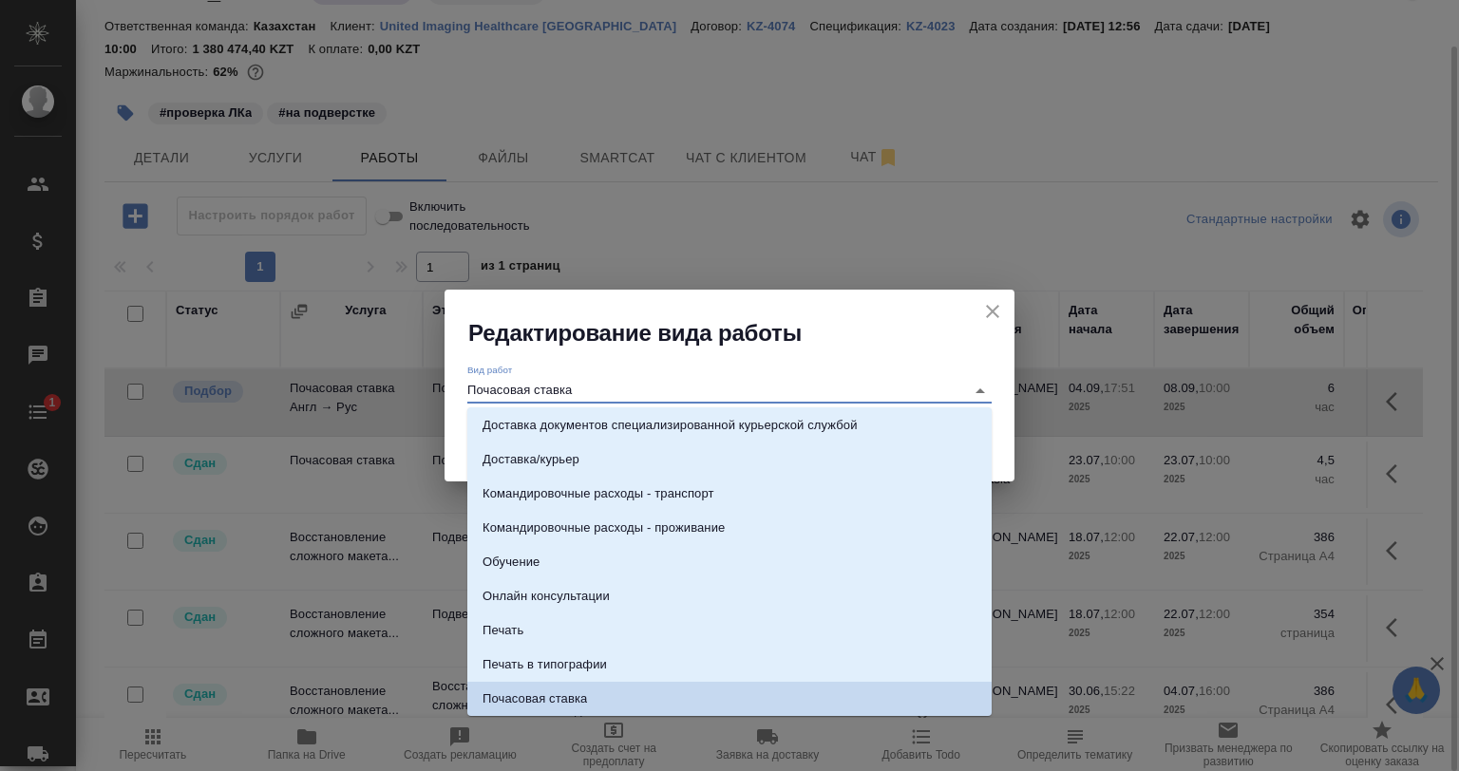
click at [618, 395] on input "Почасовая ставка" at bounding box center [711, 390] width 488 height 23
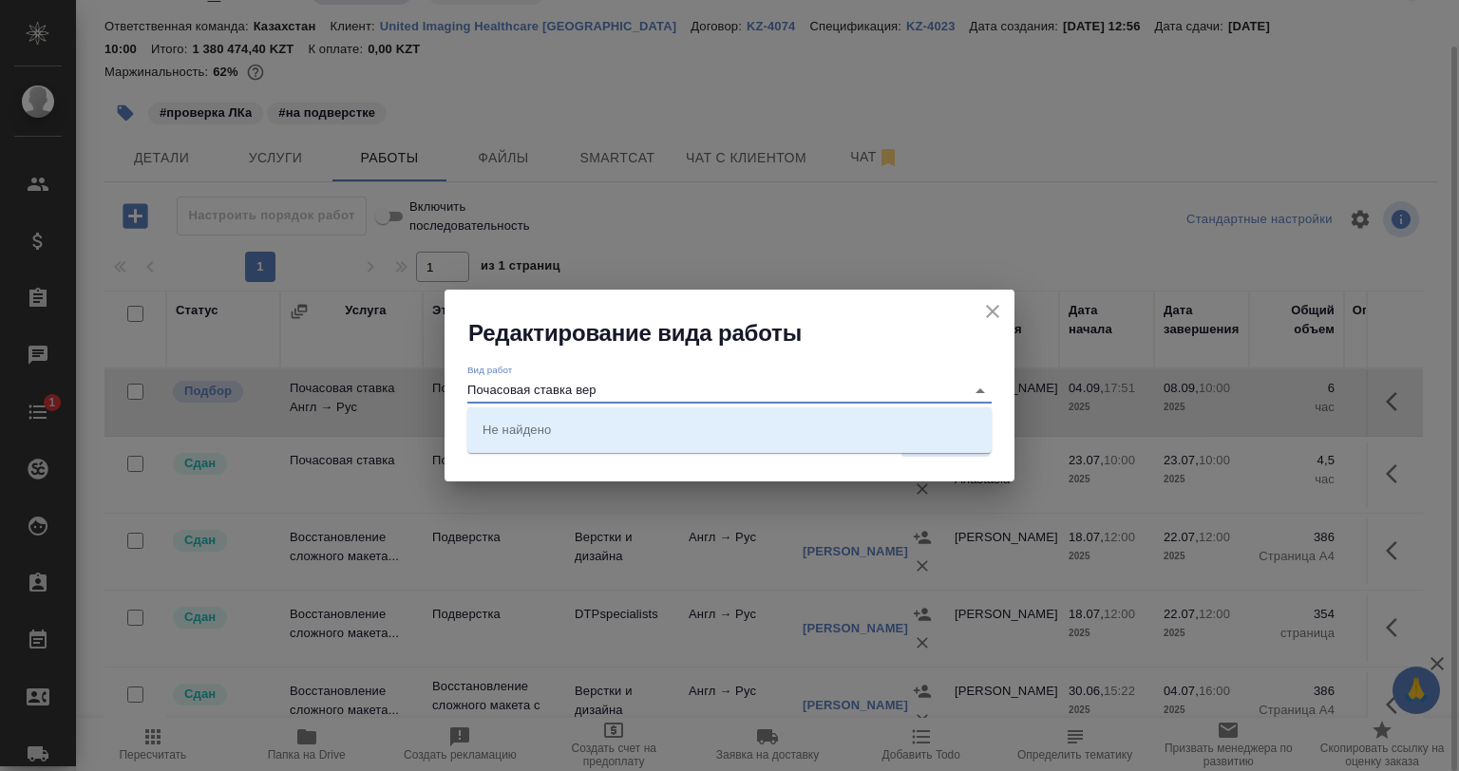
type input "Почасовая ставка вер"
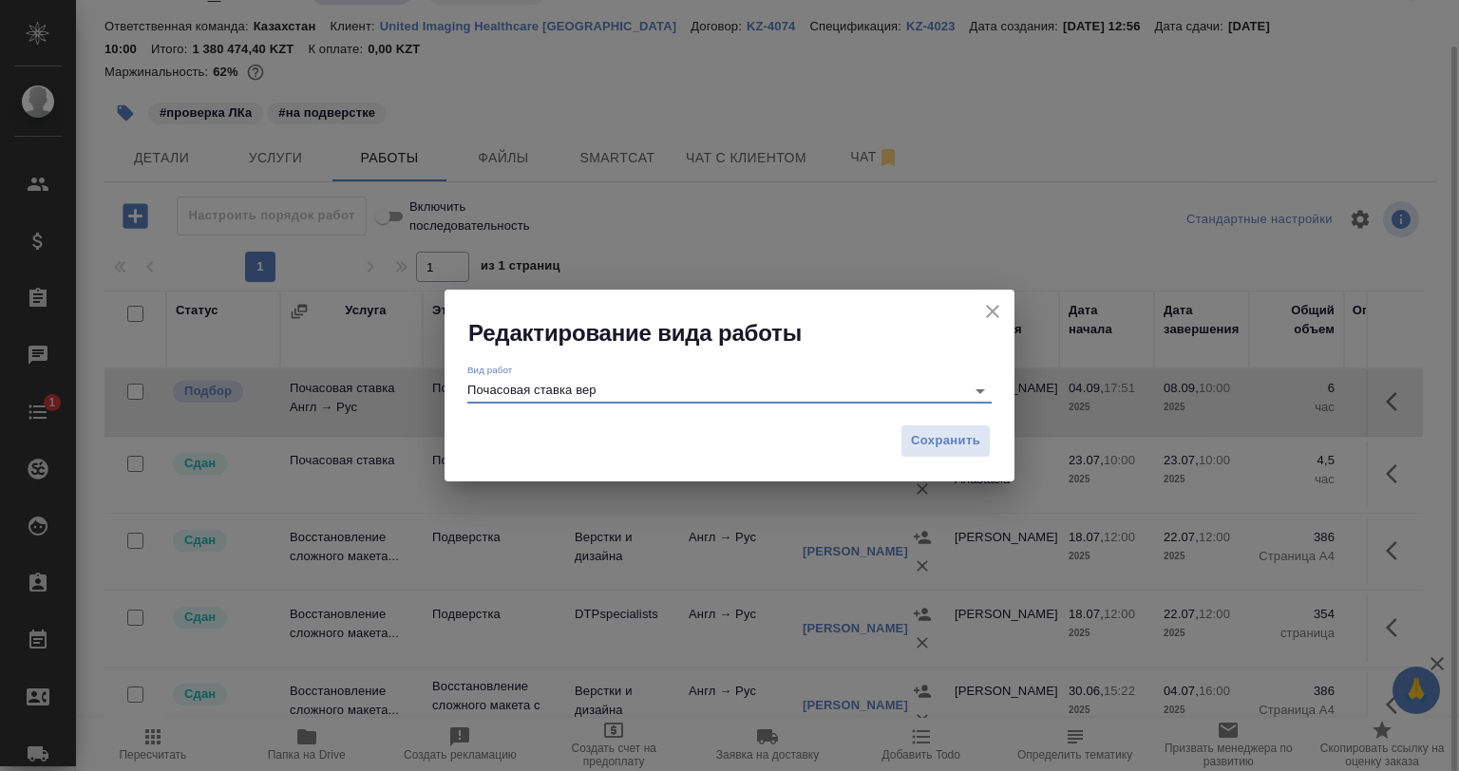
click at [993, 322] on icon "close" at bounding box center [992, 311] width 23 height 23
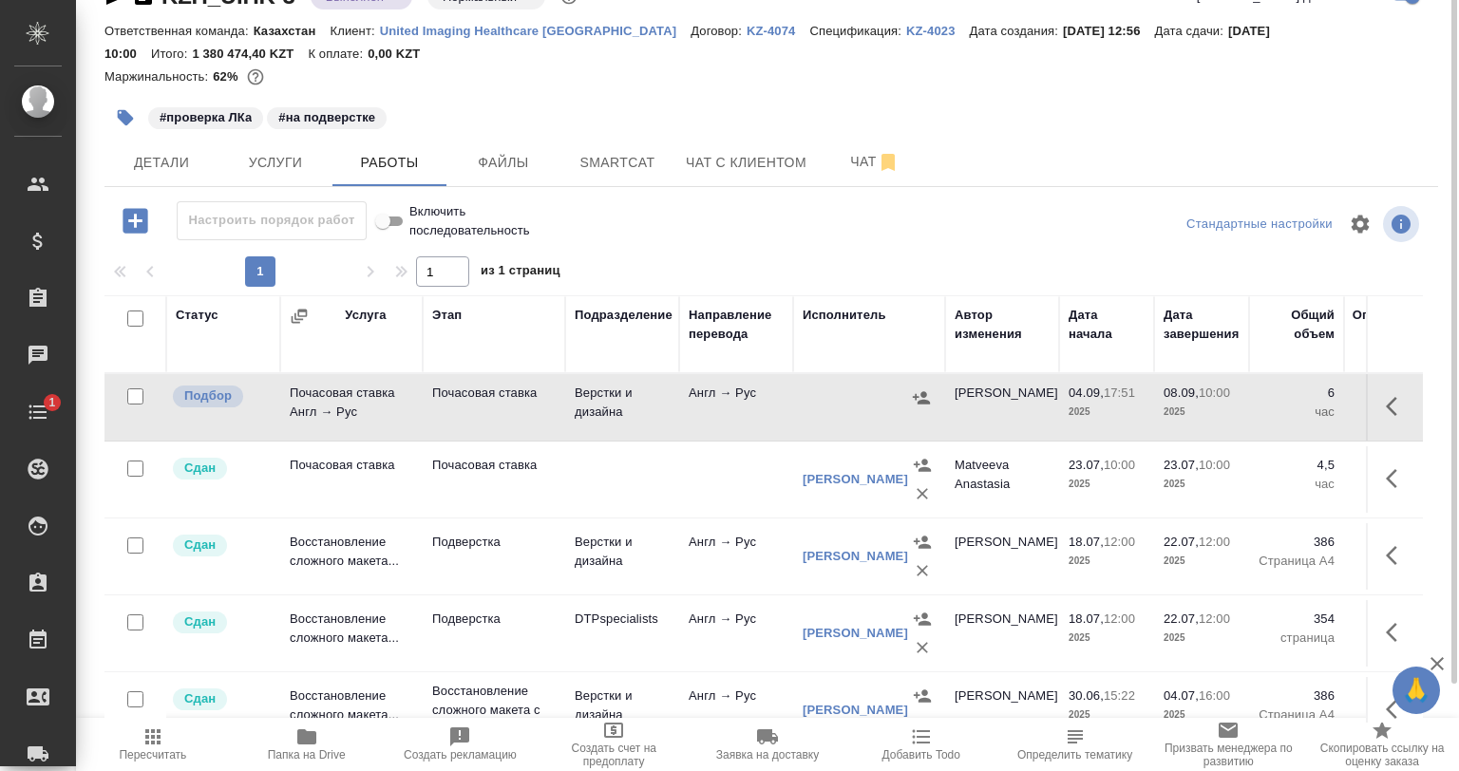
scroll to position [0, 0]
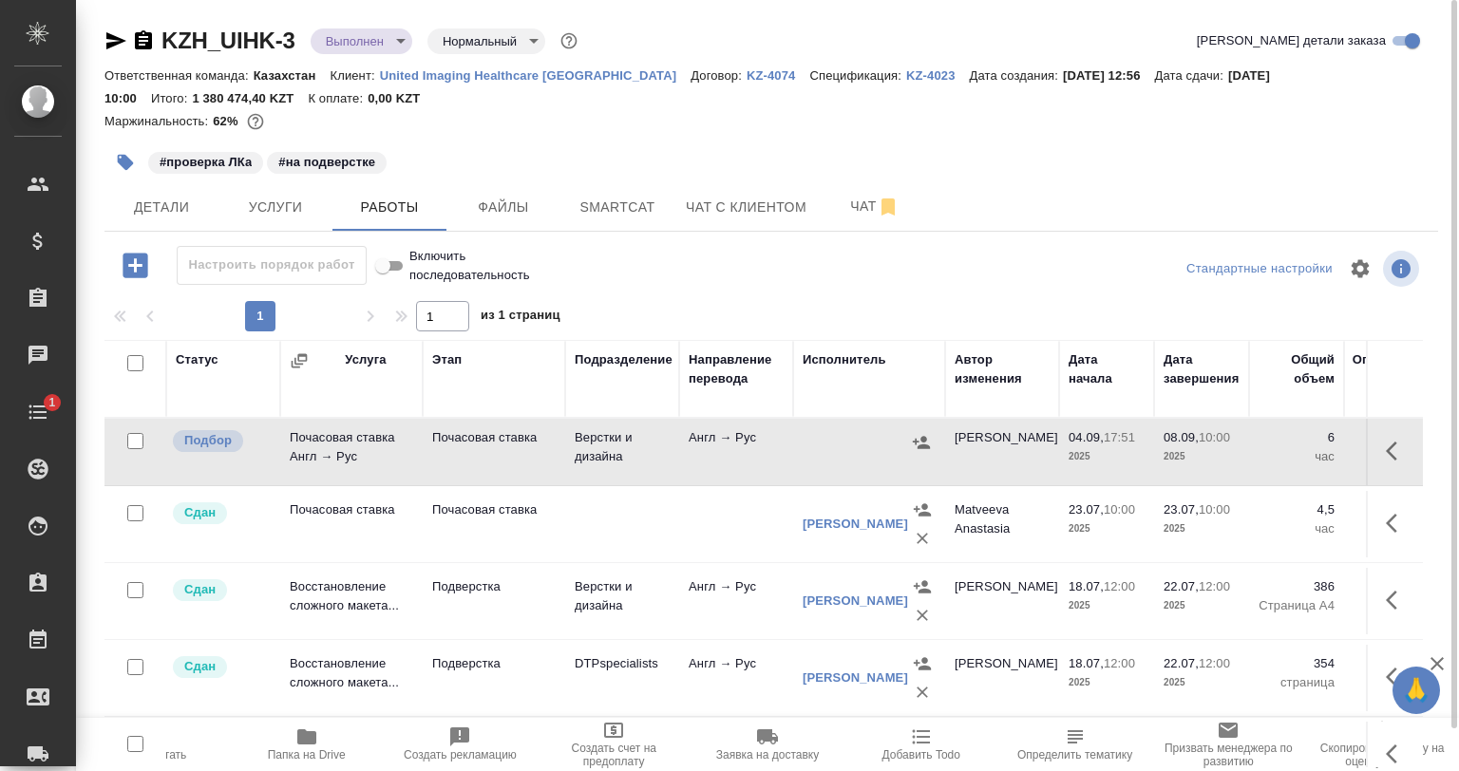
click at [121, 30] on icon "button" at bounding box center [115, 40] width 23 height 23
click at [290, 208] on span "Услуги" at bounding box center [275, 208] width 91 height 24
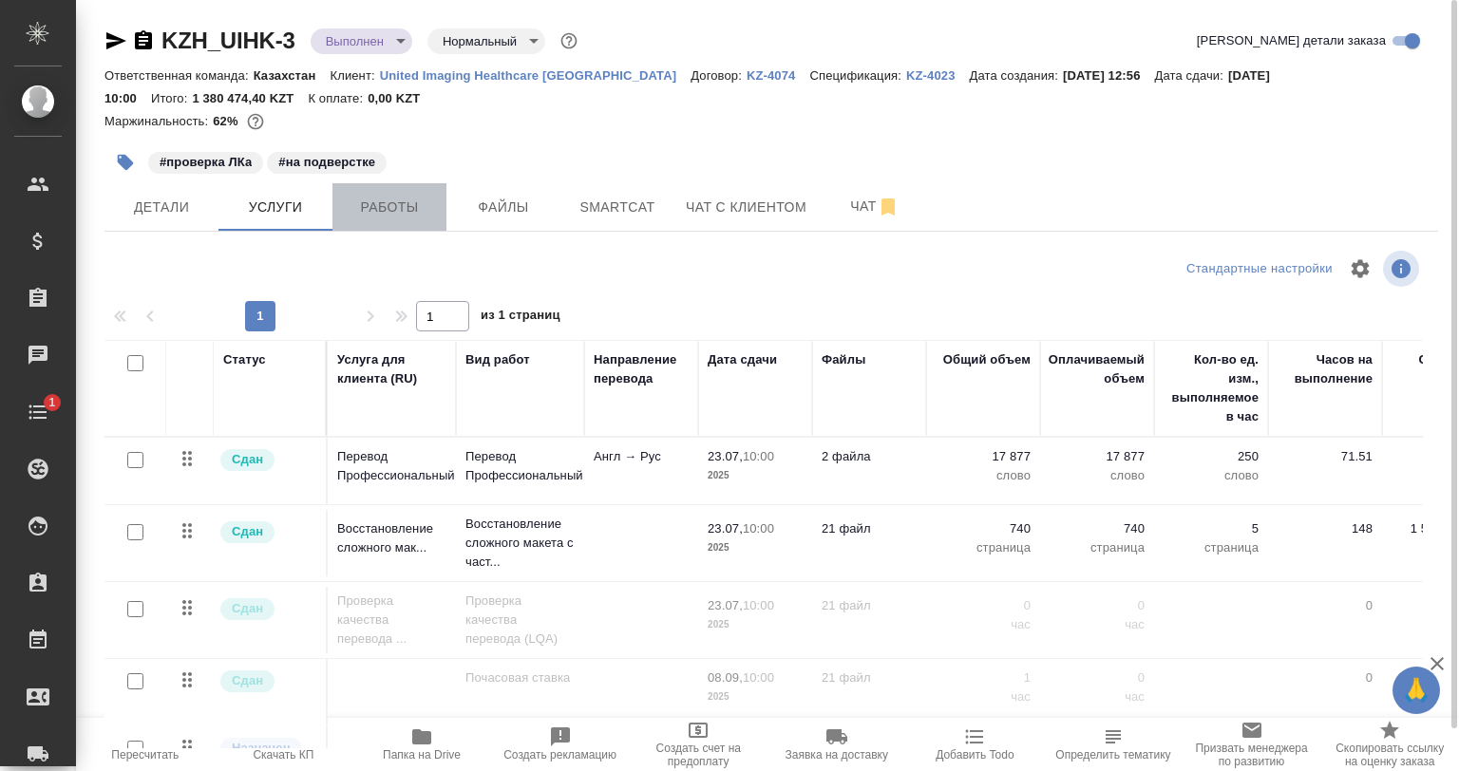
click at [379, 215] on span "Работы" at bounding box center [389, 208] width 91 height 24
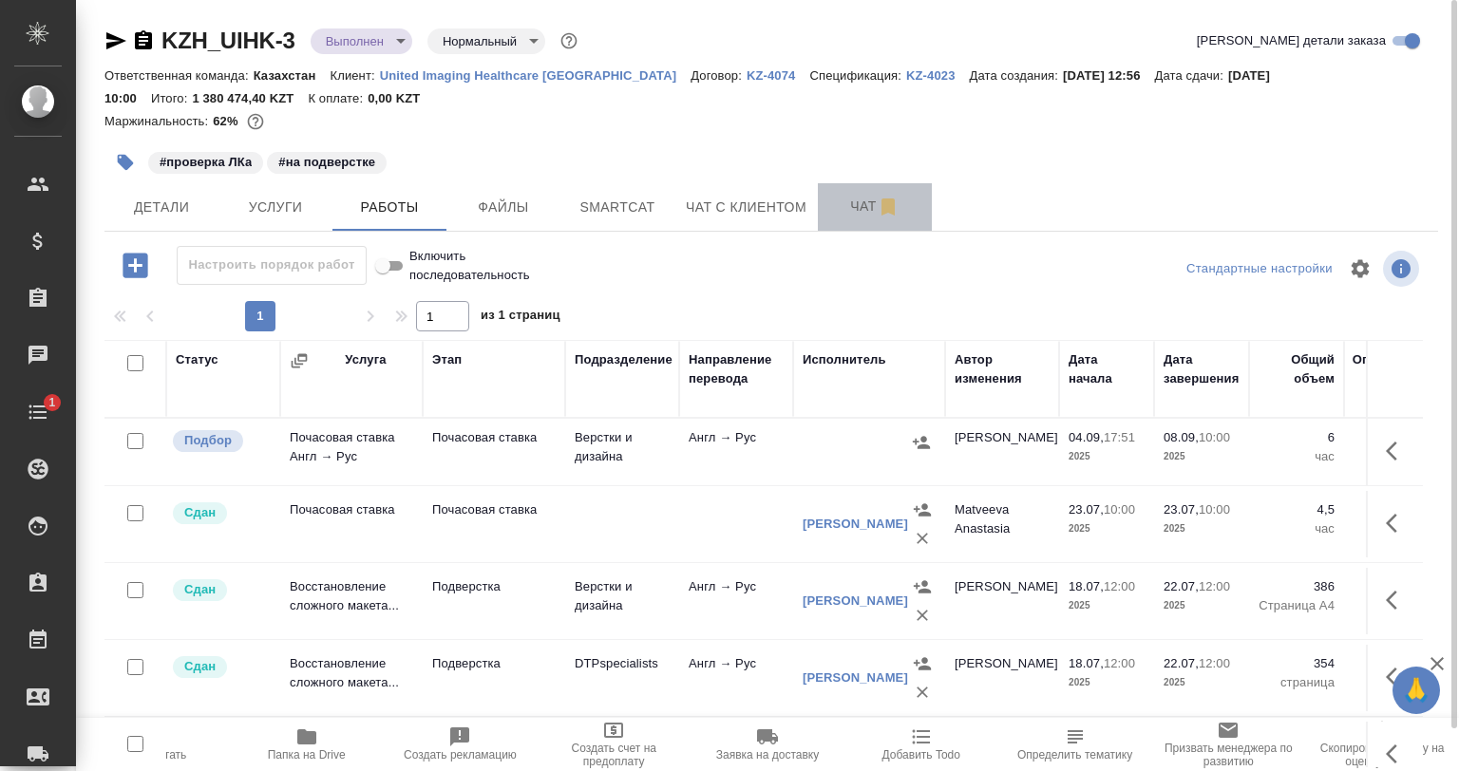
click at [832, 201] on span "Чат" at bounding box center [874, 207] width 91 height 24
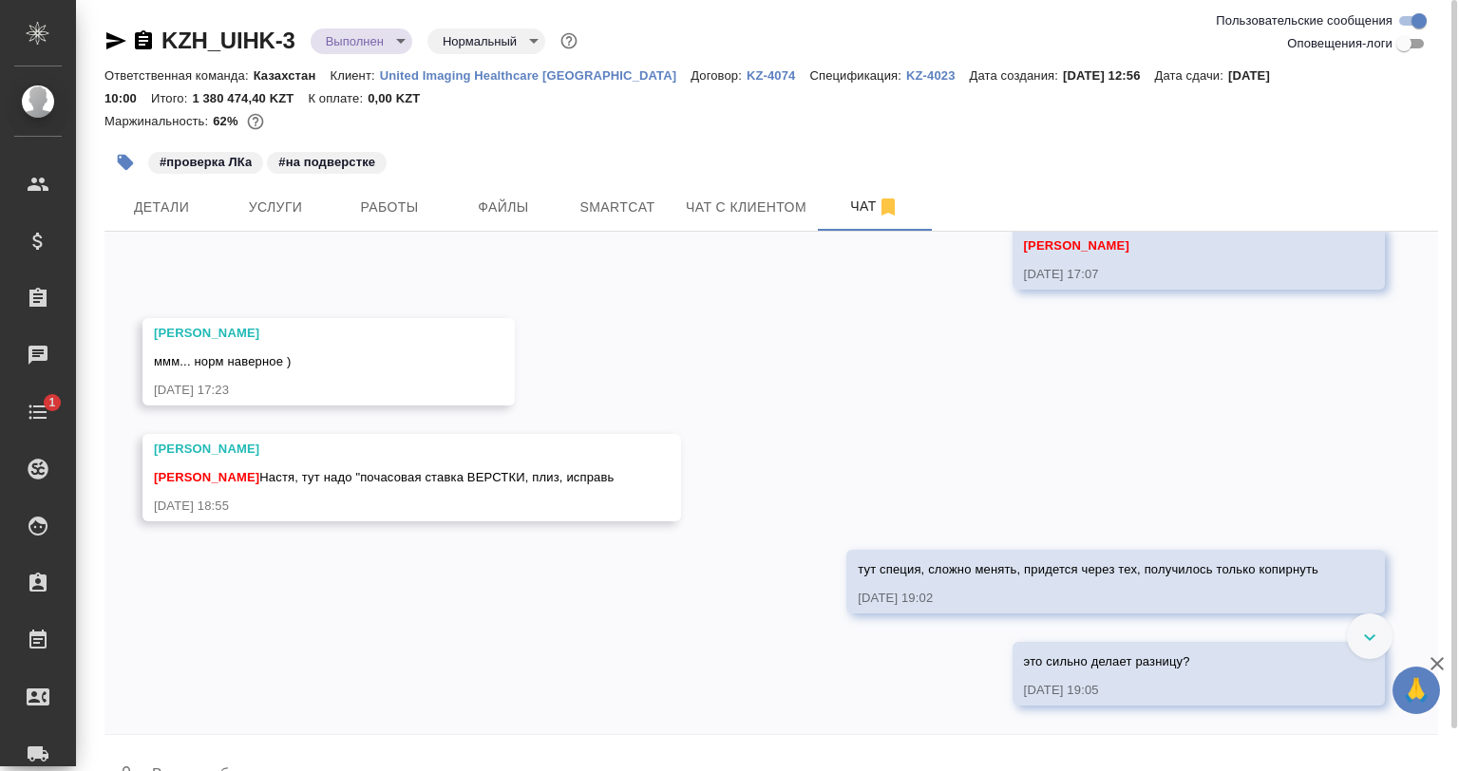
scroll to position [7987, 0]
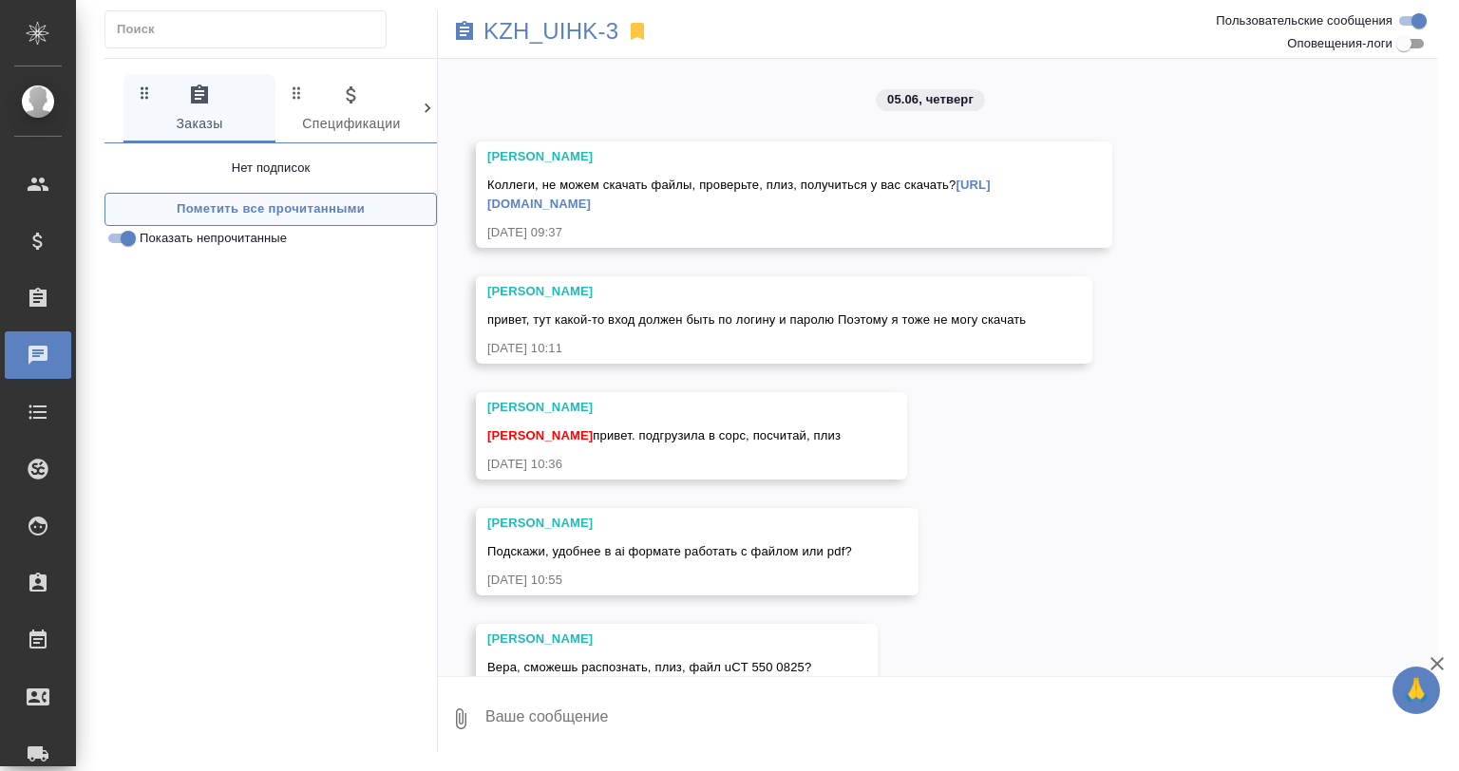
scroll to position [8071, 0]
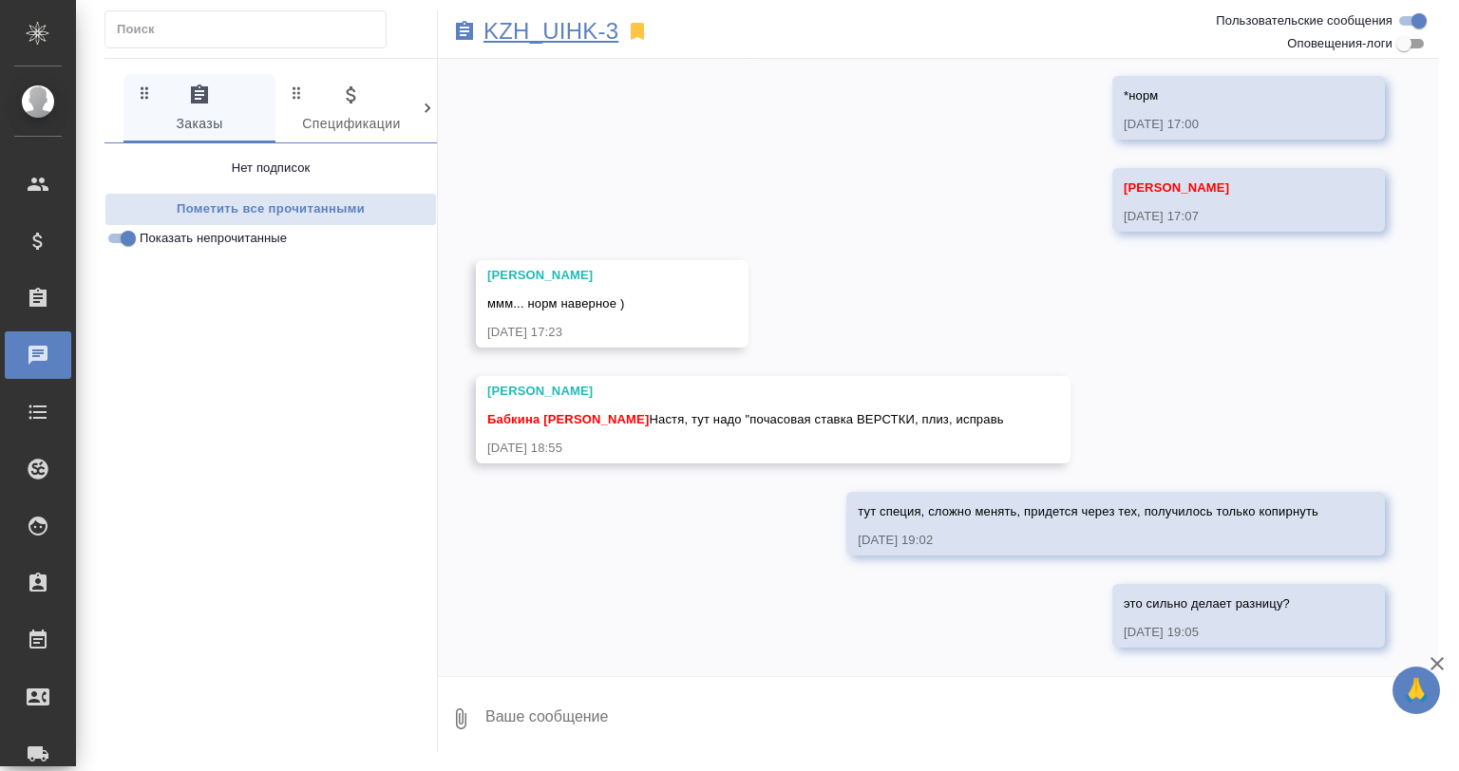
click at [513, 28] on p "KZH_UIHK-3" at bounding box center [551, 31] width 135 height 19
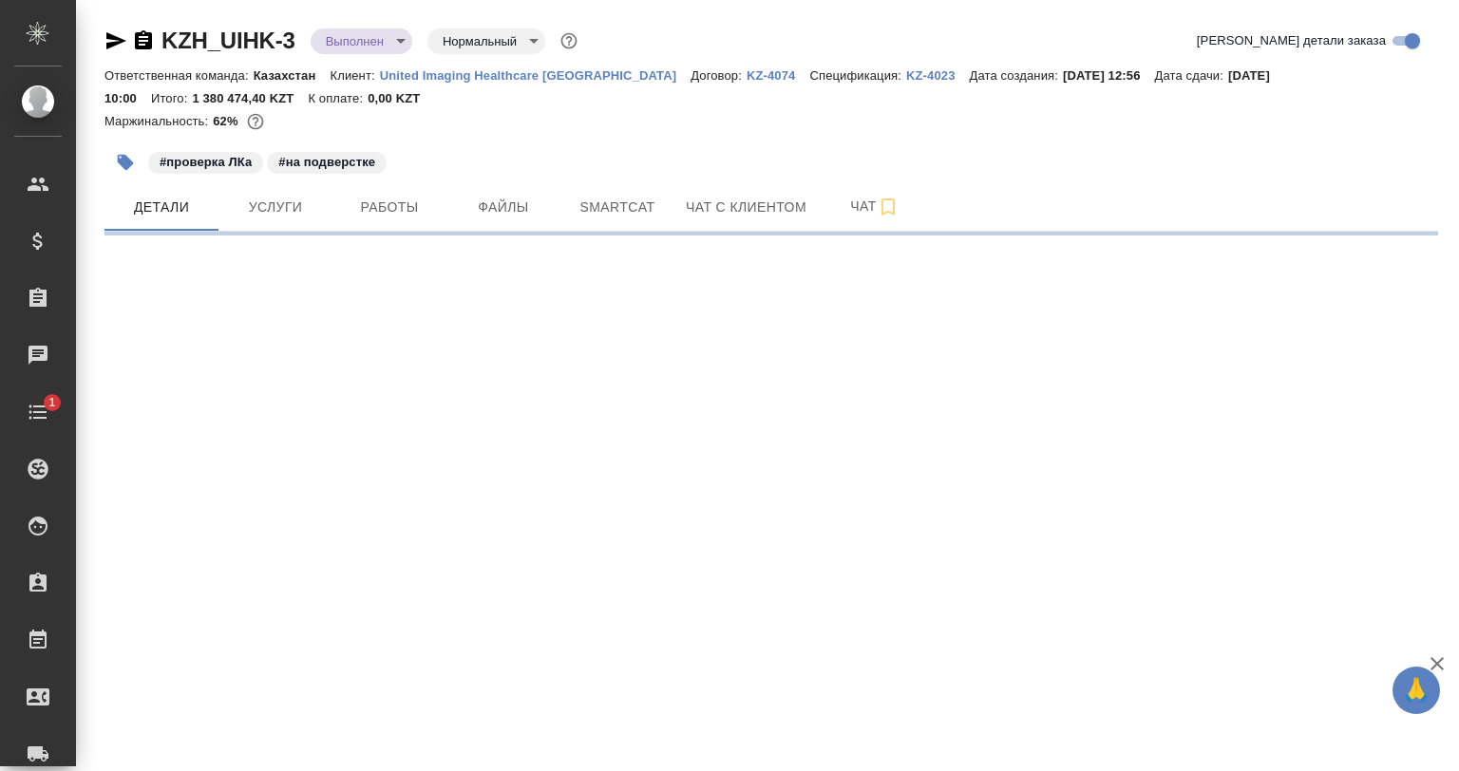
select select "RU"
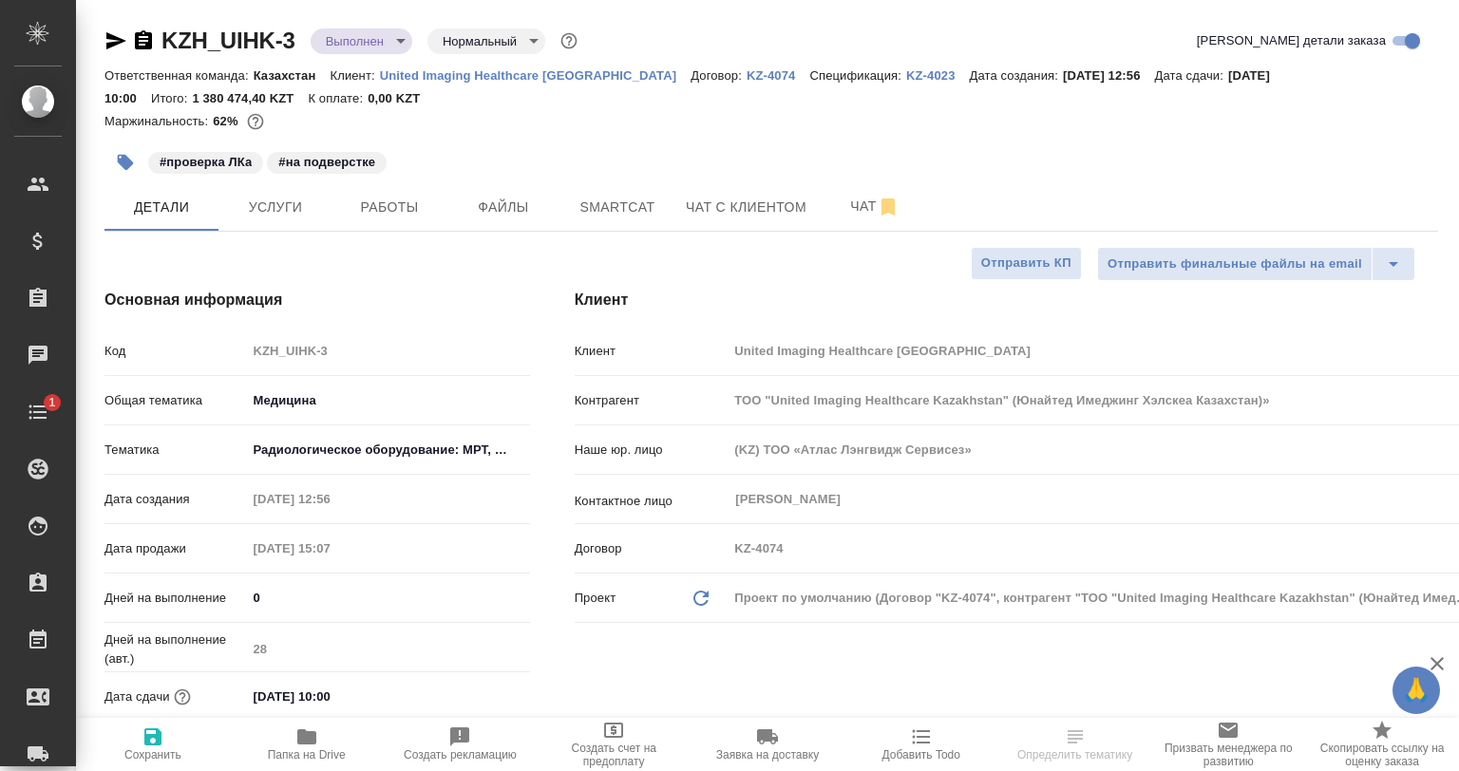
type textarea "x"
type input "Matveeva Anastasia"
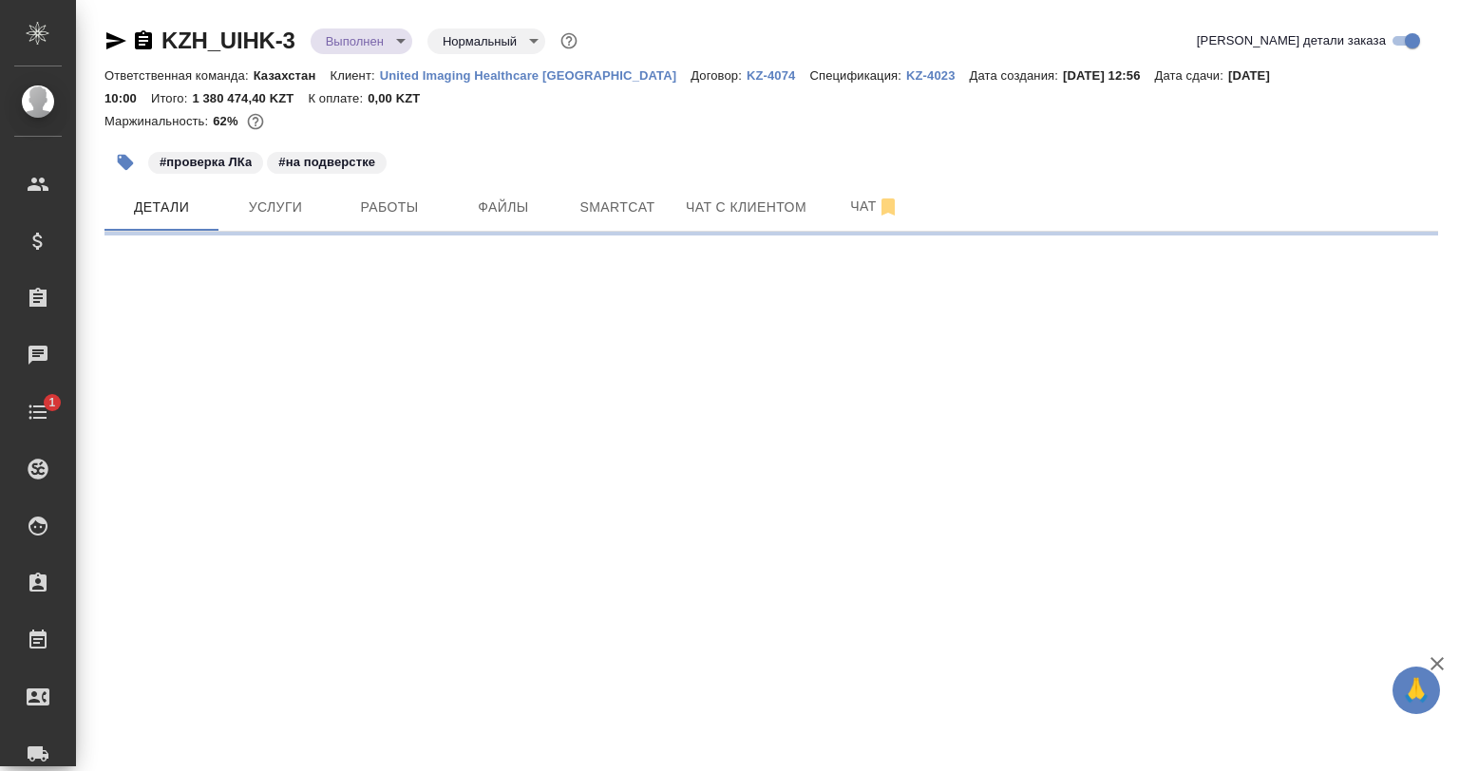
select select "RU"
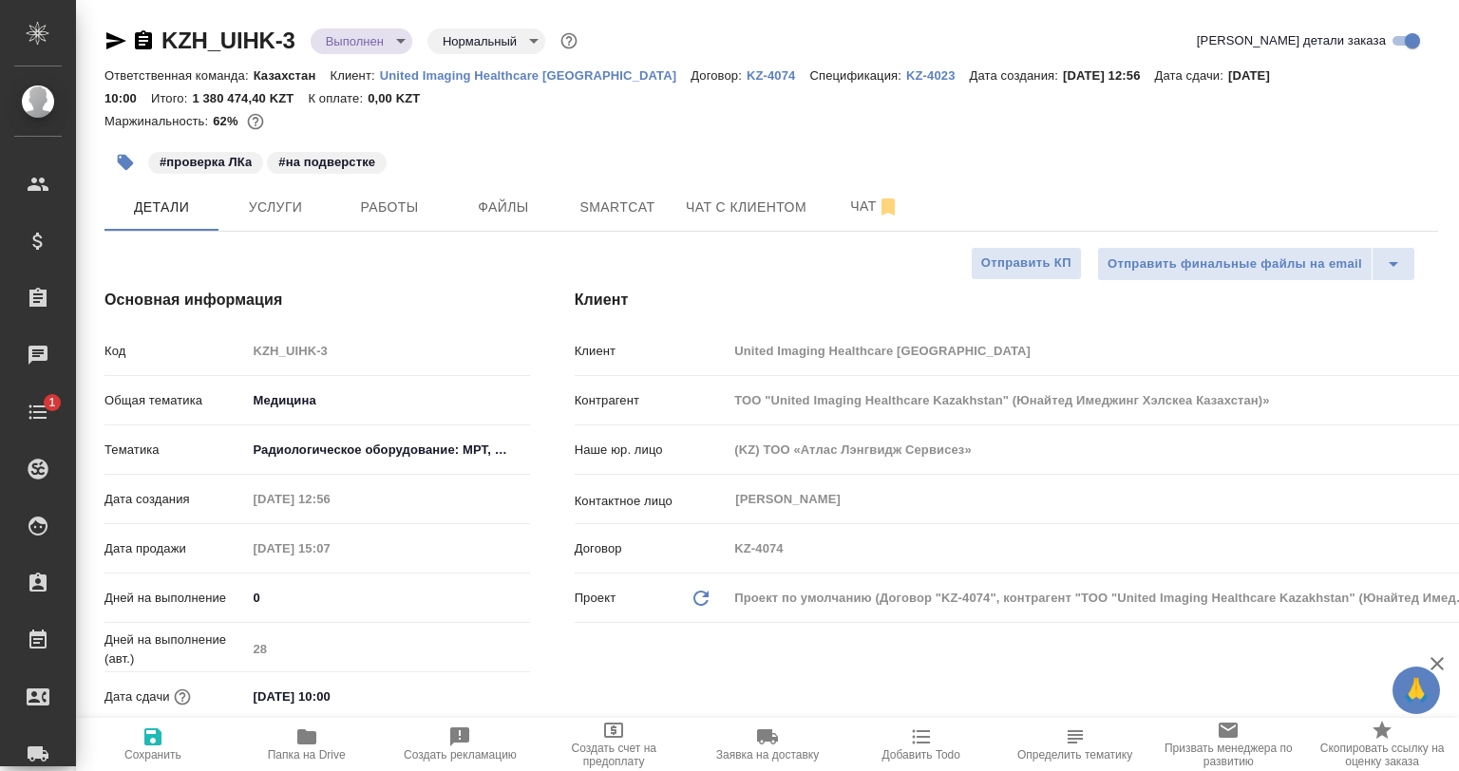
type textarea "x"
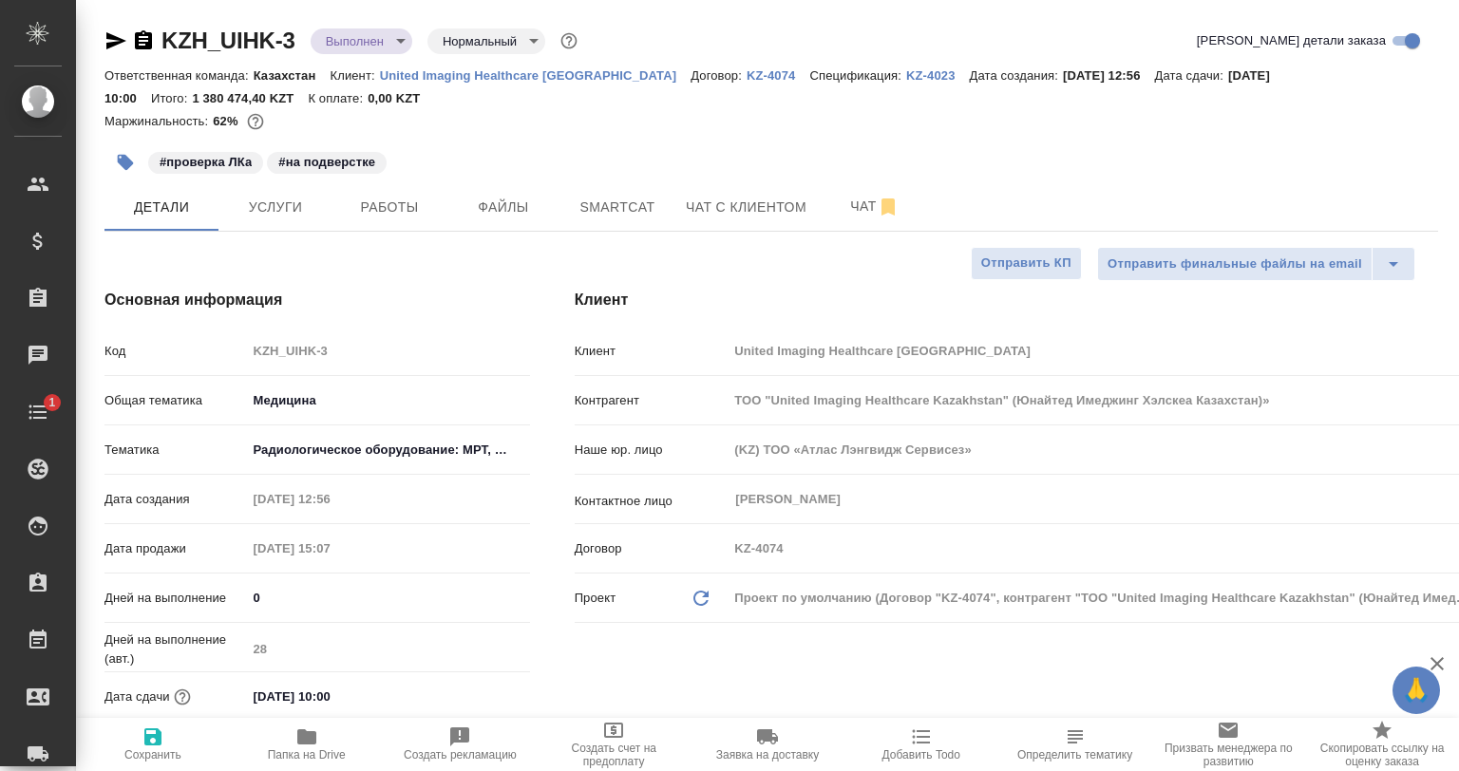
type textarea "x"
click at [292, 203] on span "Услуги" at bounding box center [275, 208] width 91 height 24
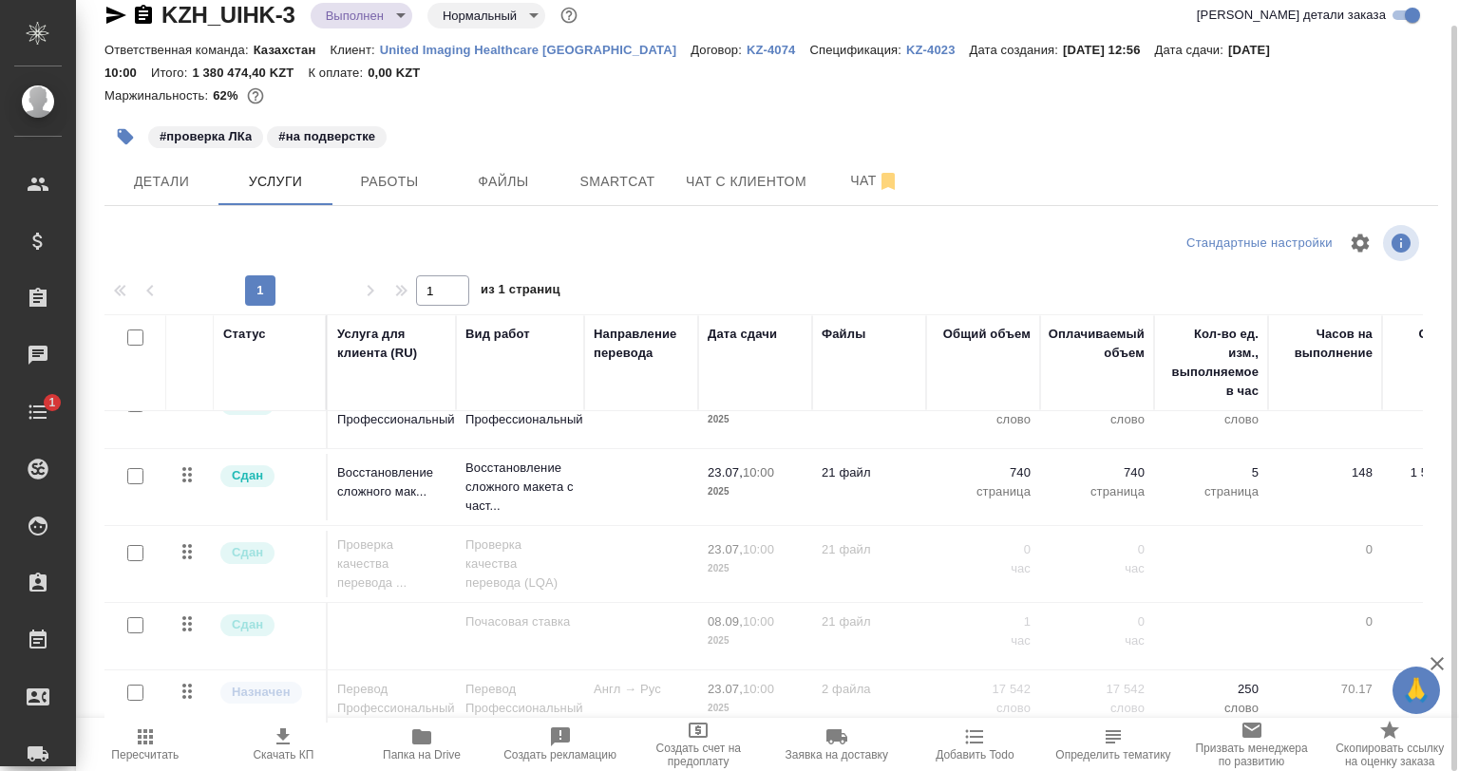
scroll to position [58, 0]
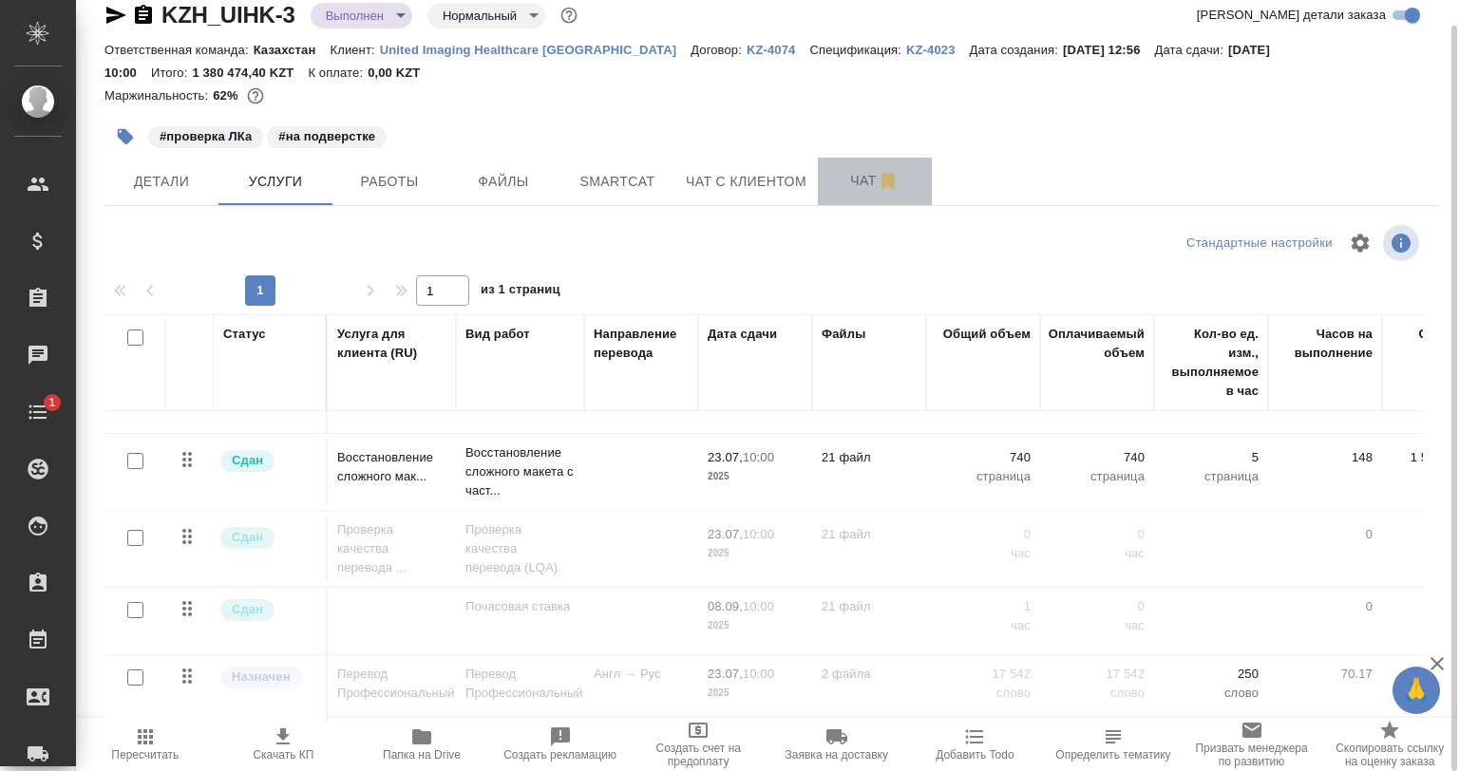
click at [845, 182] on span "Чат" at bounding box center [874, 181] width 91 height 24
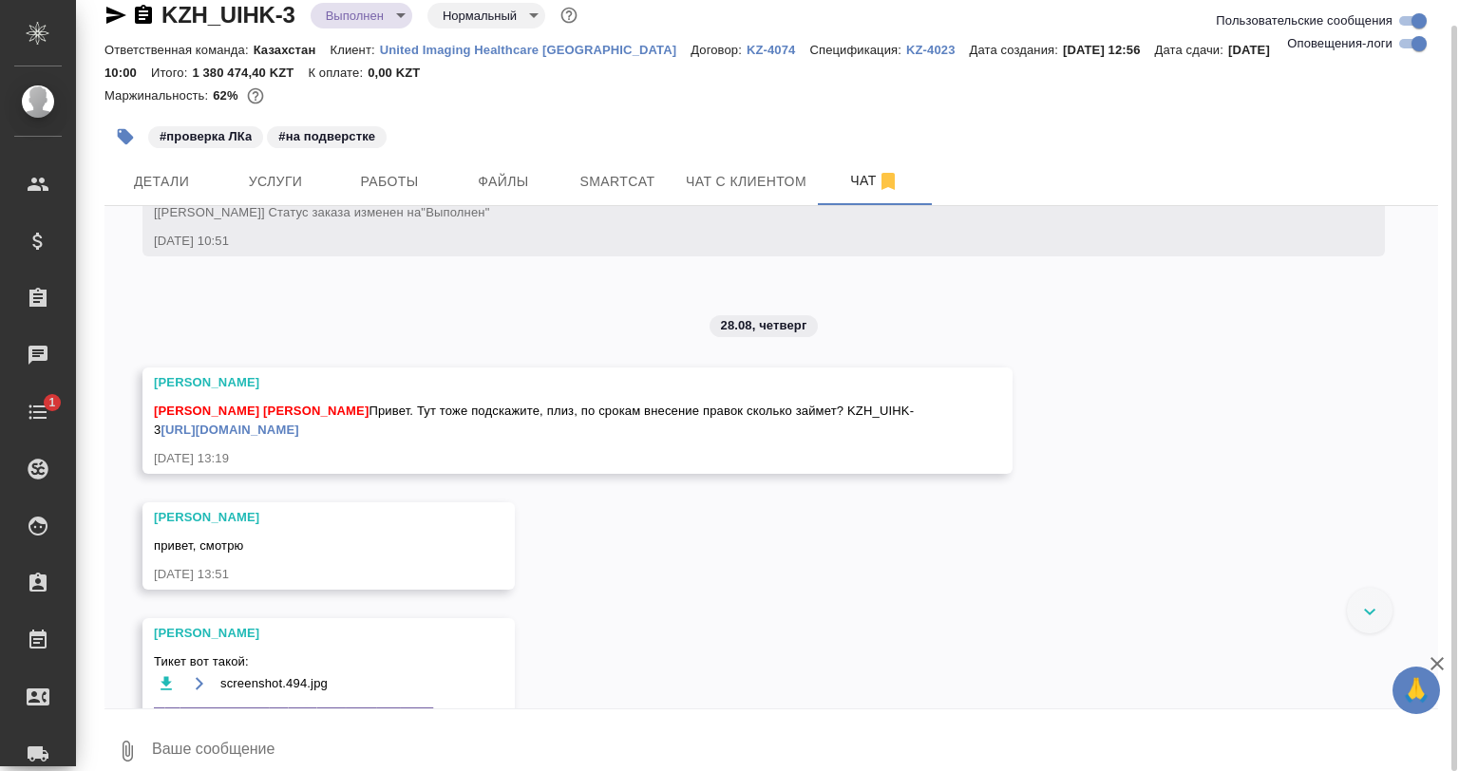
scroll to position [22770, 0]
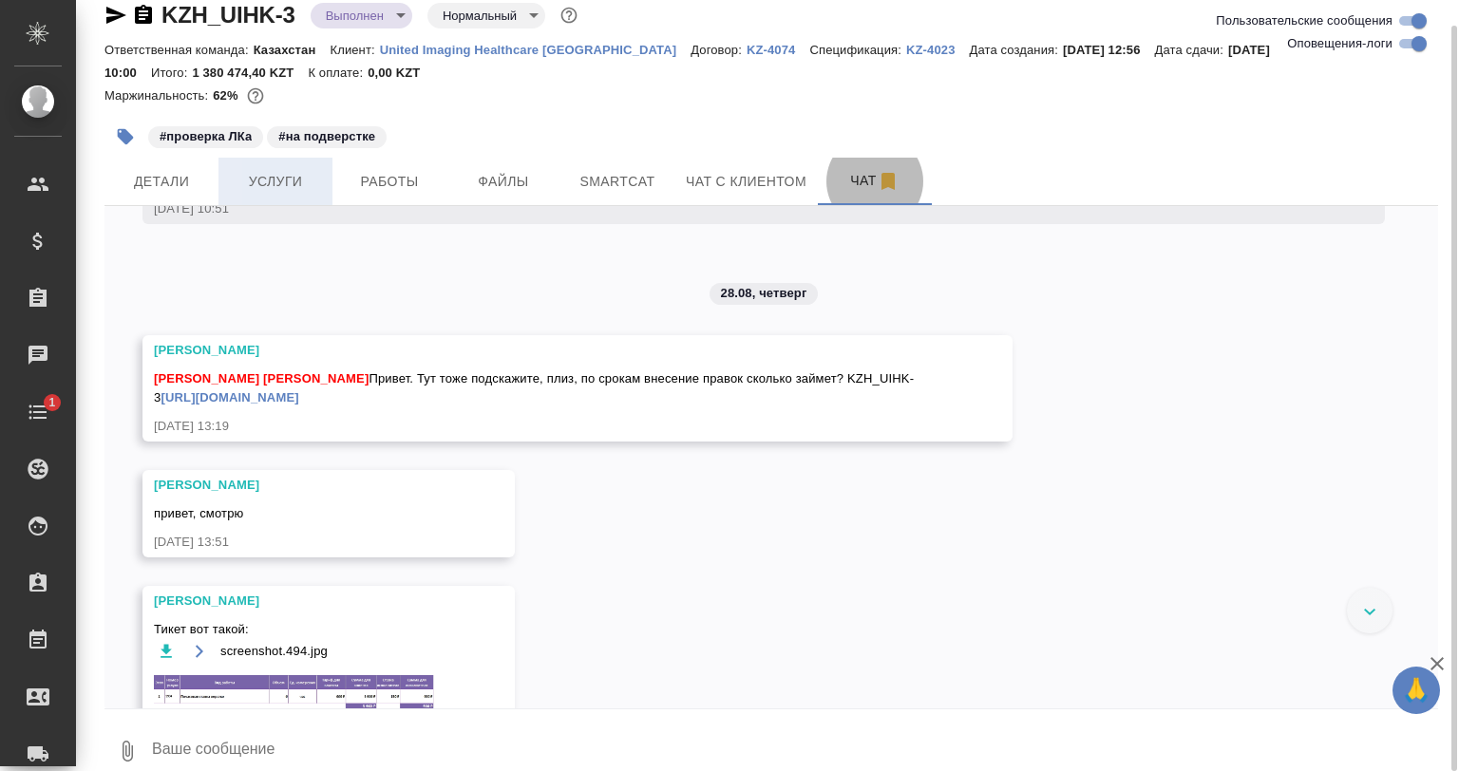
click at [294, 178] on span "Услуги" at bounding box center [275, 182] width 91 height 24
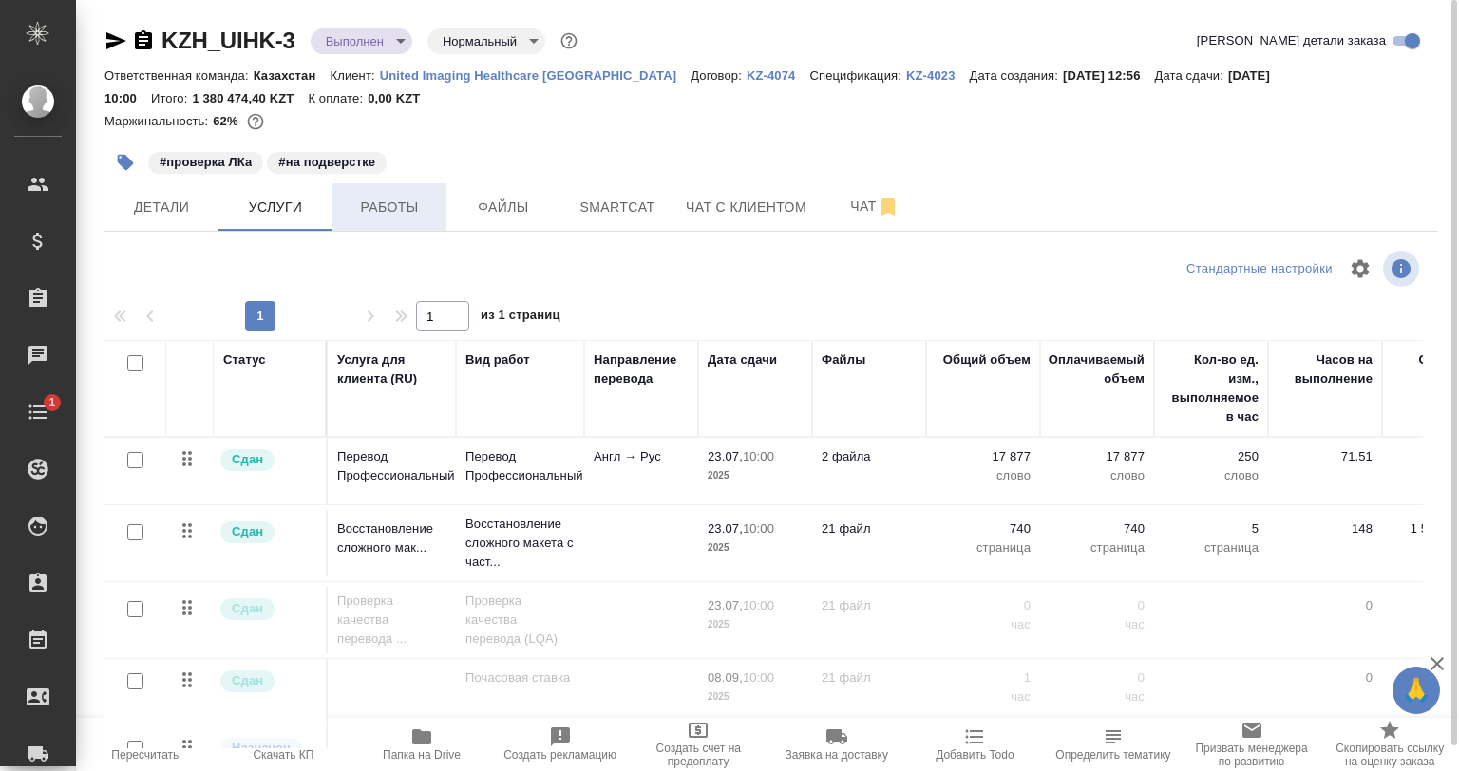
click at [407, 203] on span "Работы" at bounding box center [389, 208] width 91 height 24
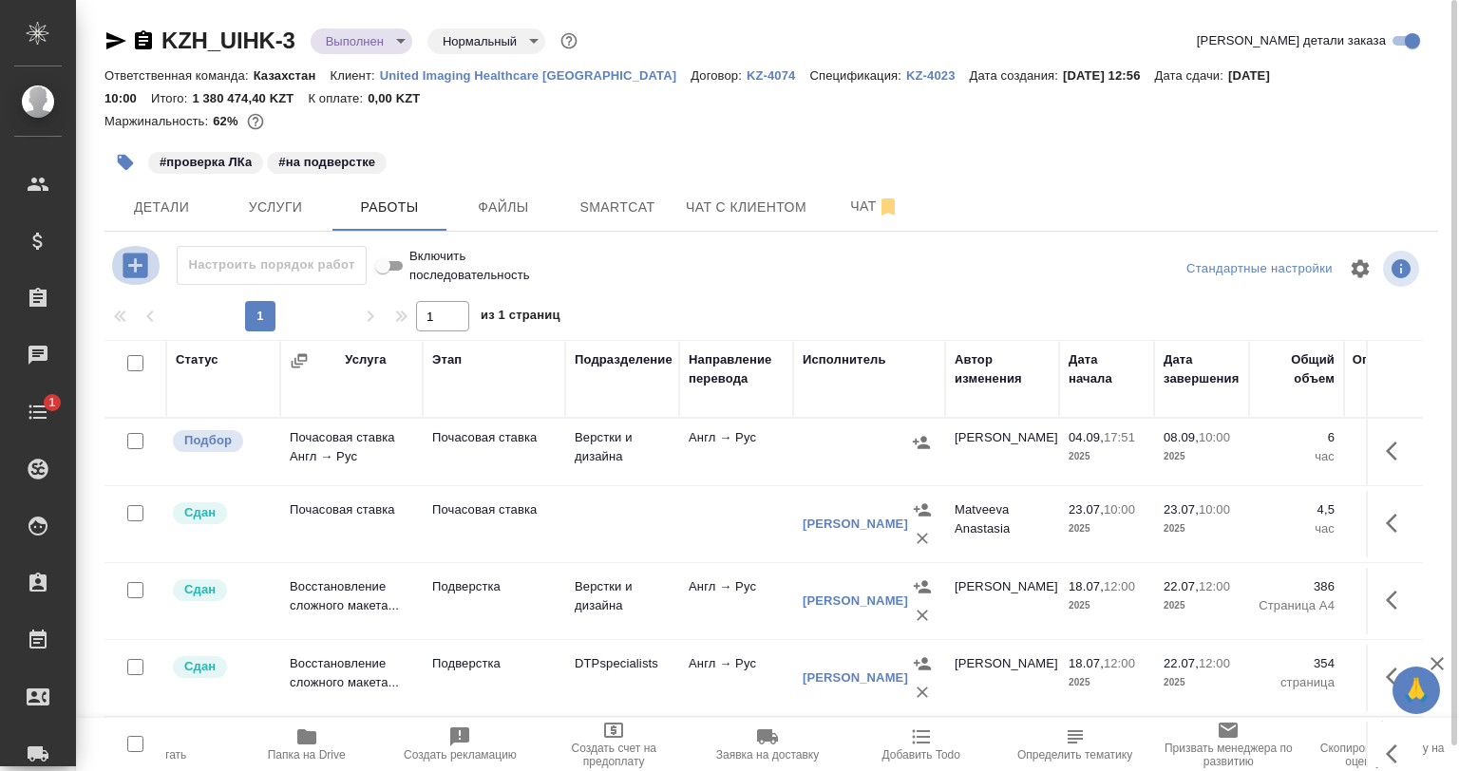
click at [145, 266] on icon "button" at bounding box center [135, 265] width 25 height 25
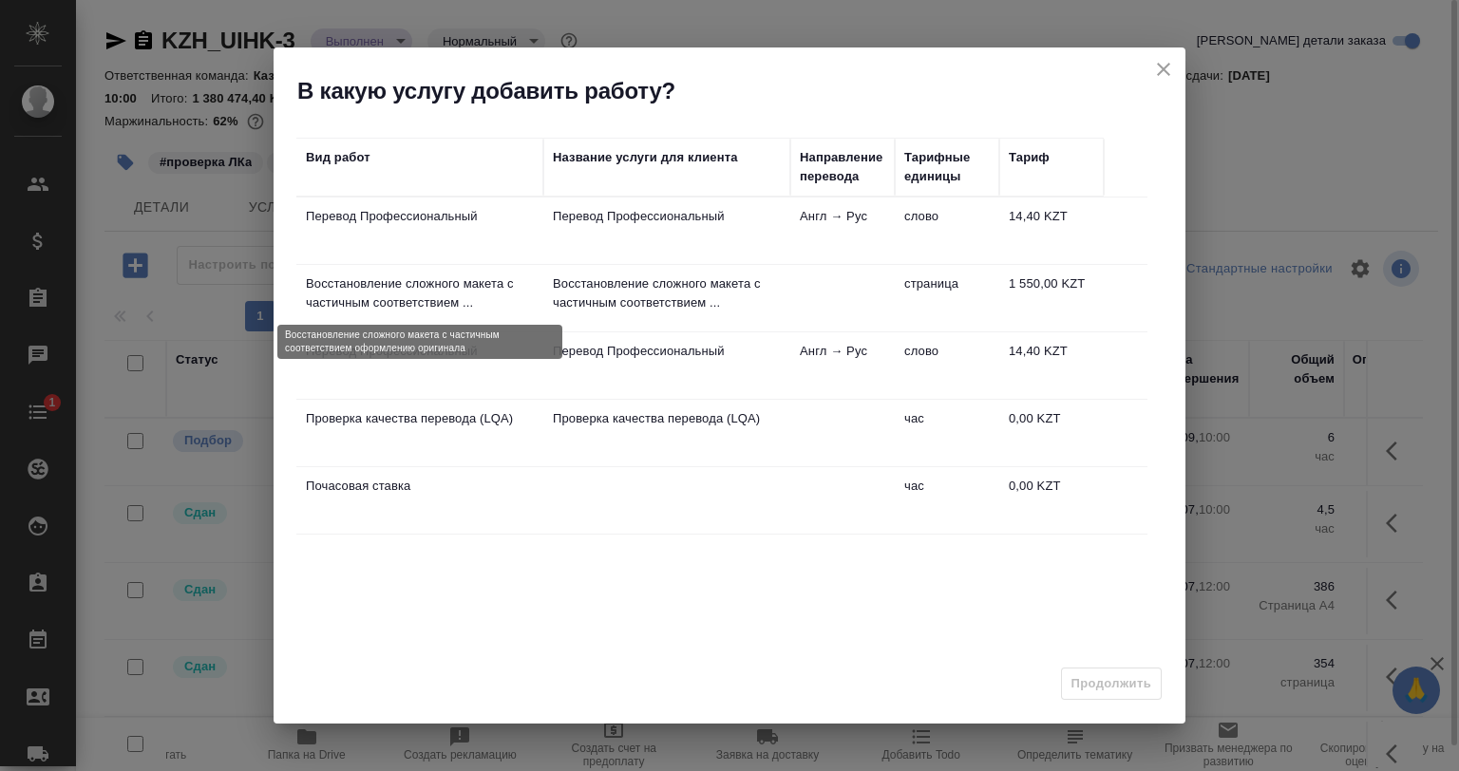
click at [437, 303] on p "Восстановление сложного макета с частичным соответствием ..." at bounding box center [420, 294] width 228 height 38
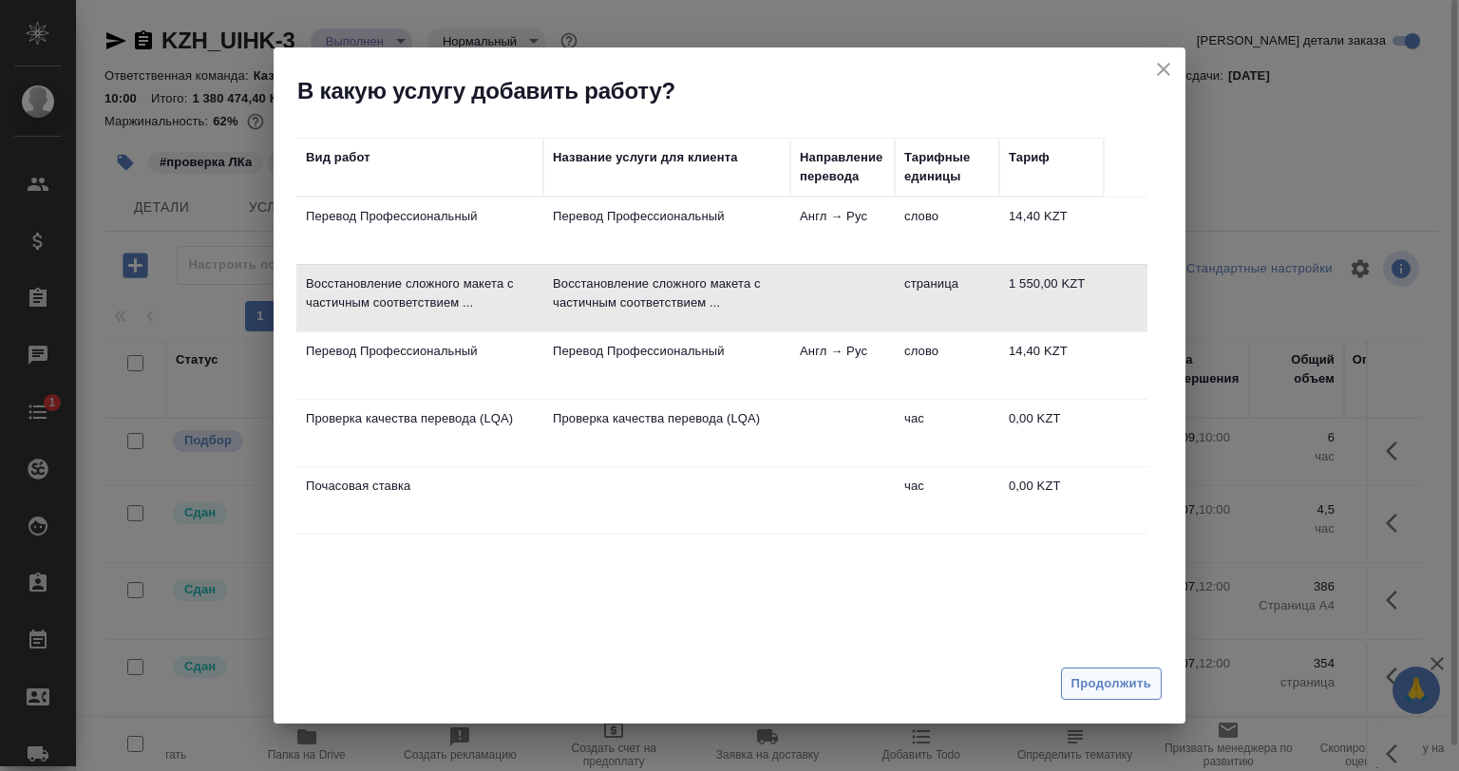
click at [1137, 678] on span "Продолжить" at bounding box center [1112, 685] width 80 height 22
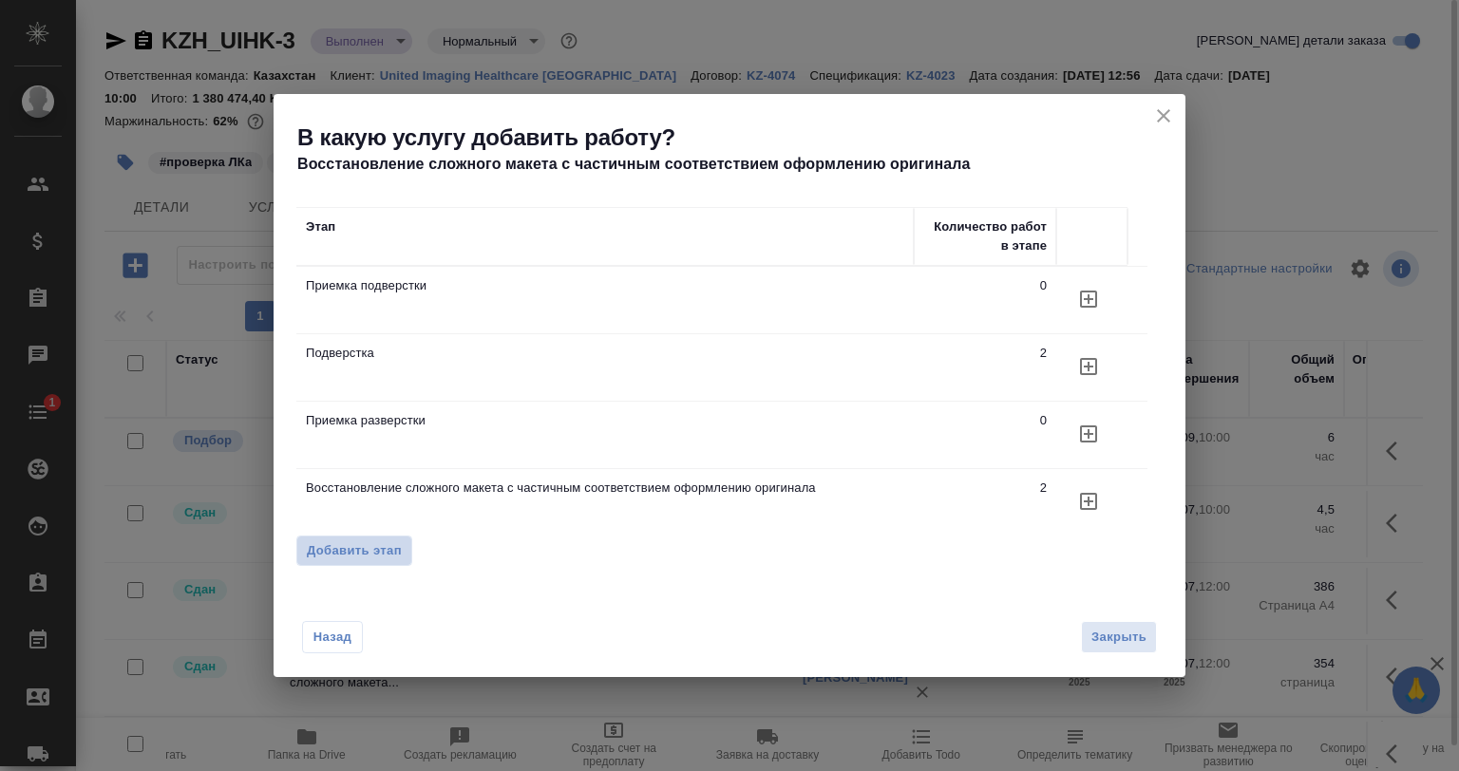
click at [353, 547] on span "Добавить этап" at bounding box center [354, 550] width 95 height 19
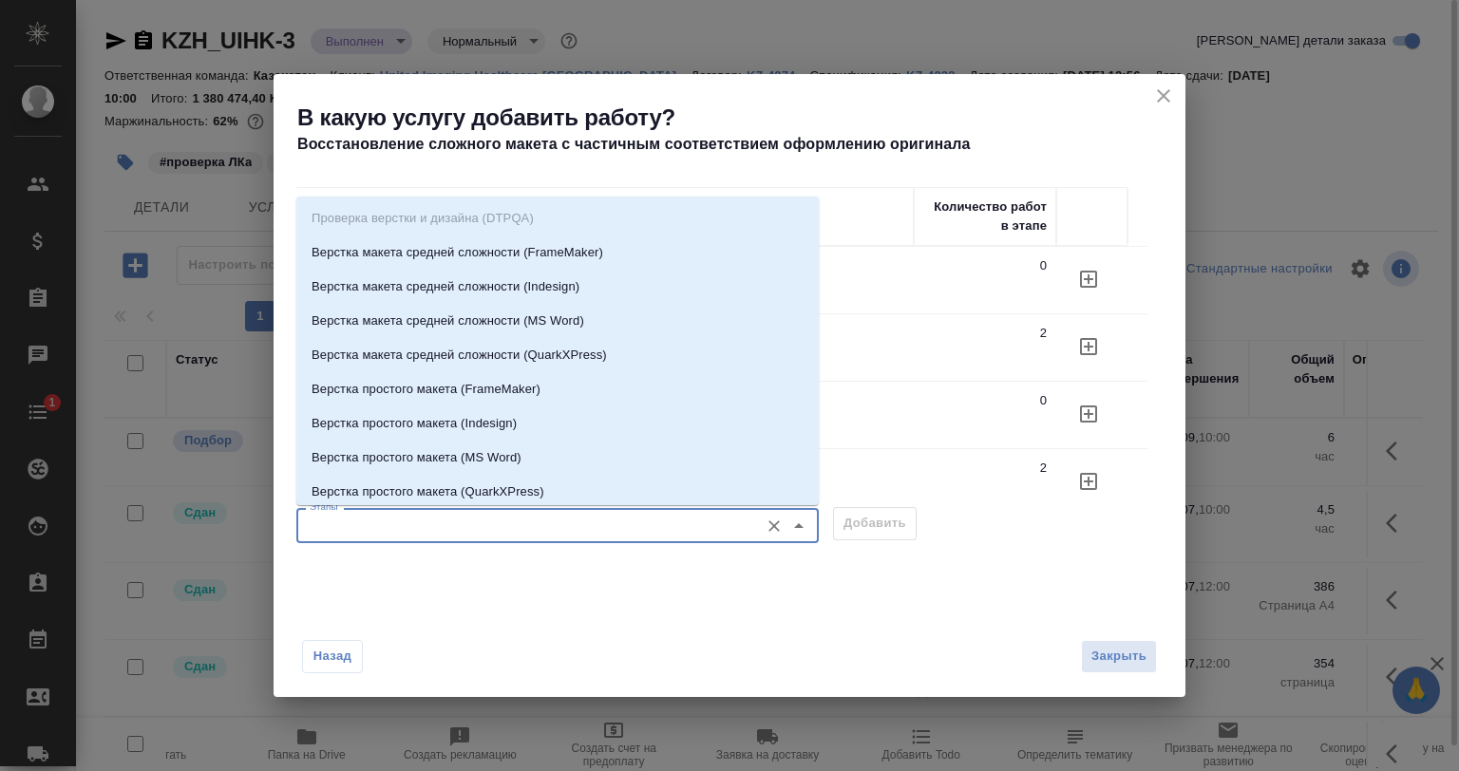
click at [384, 521] on input "Этапы" at bounding box center [525, 525] width 447 height 23
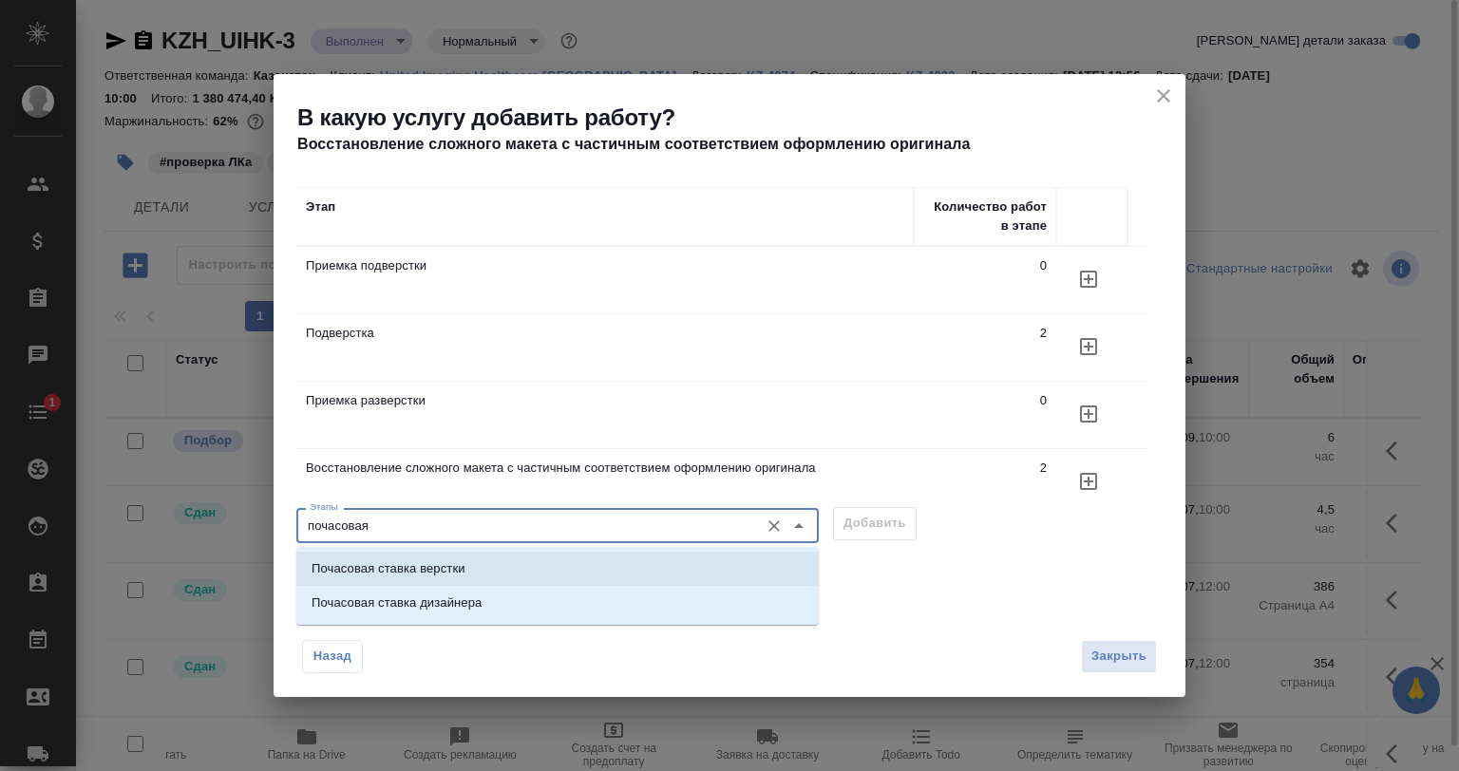
drag, startPoint x: 486, startPoint y: 566, endPoint x: 910, endPoint y: 623, distance: 427.5
click at [487, 566] on li "Почасовая ставка верстки" at bounding box center [557, 569] width 522 height 34
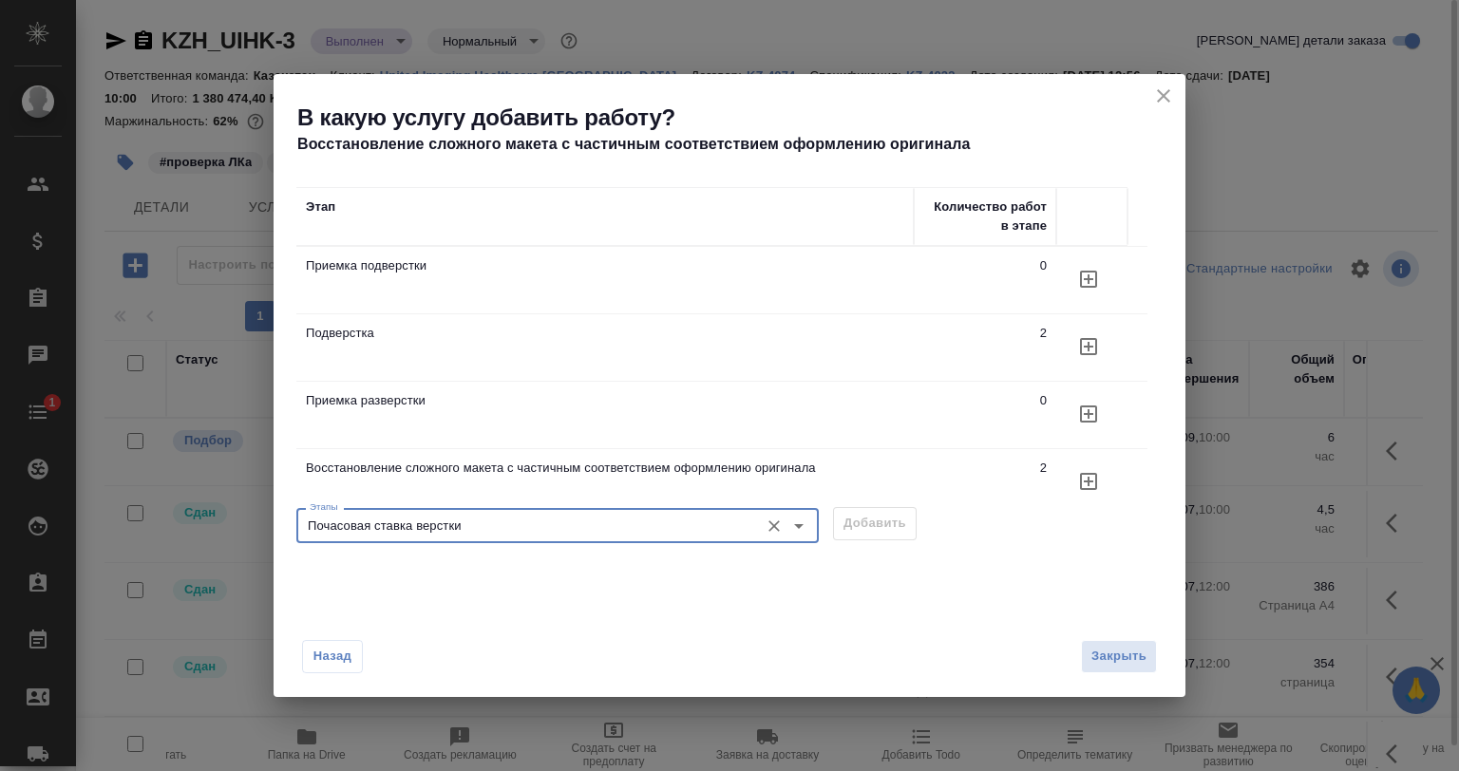
type input "Почасовая ставка верстки"
click at [904, 537] on div "Этапы Почасовая ставка верстки Этапы Добавить" at bounding box center [729, 524] width 866 height 46
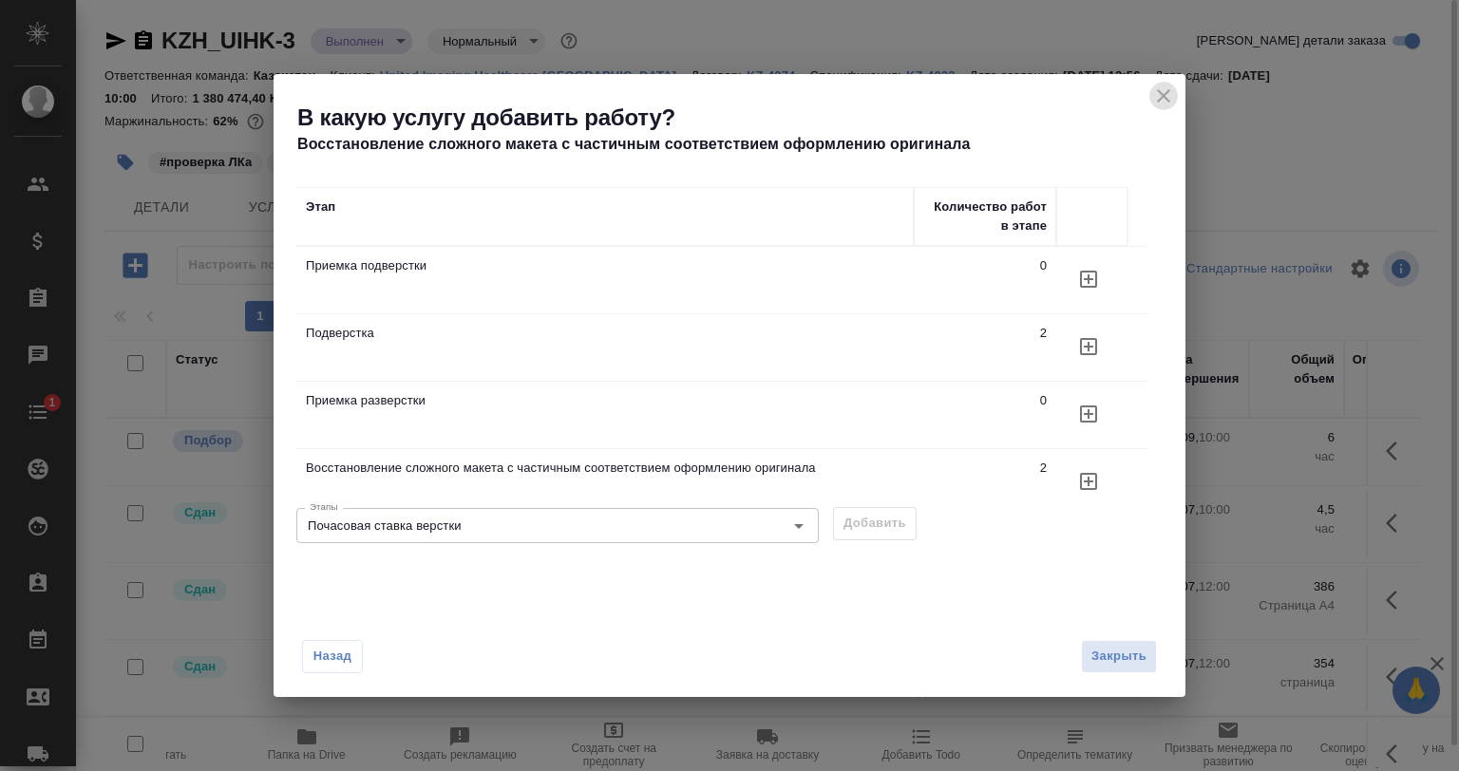
click at [1157, 95] on icon "close" at bounding box center [1163, 96] width 23 height 23
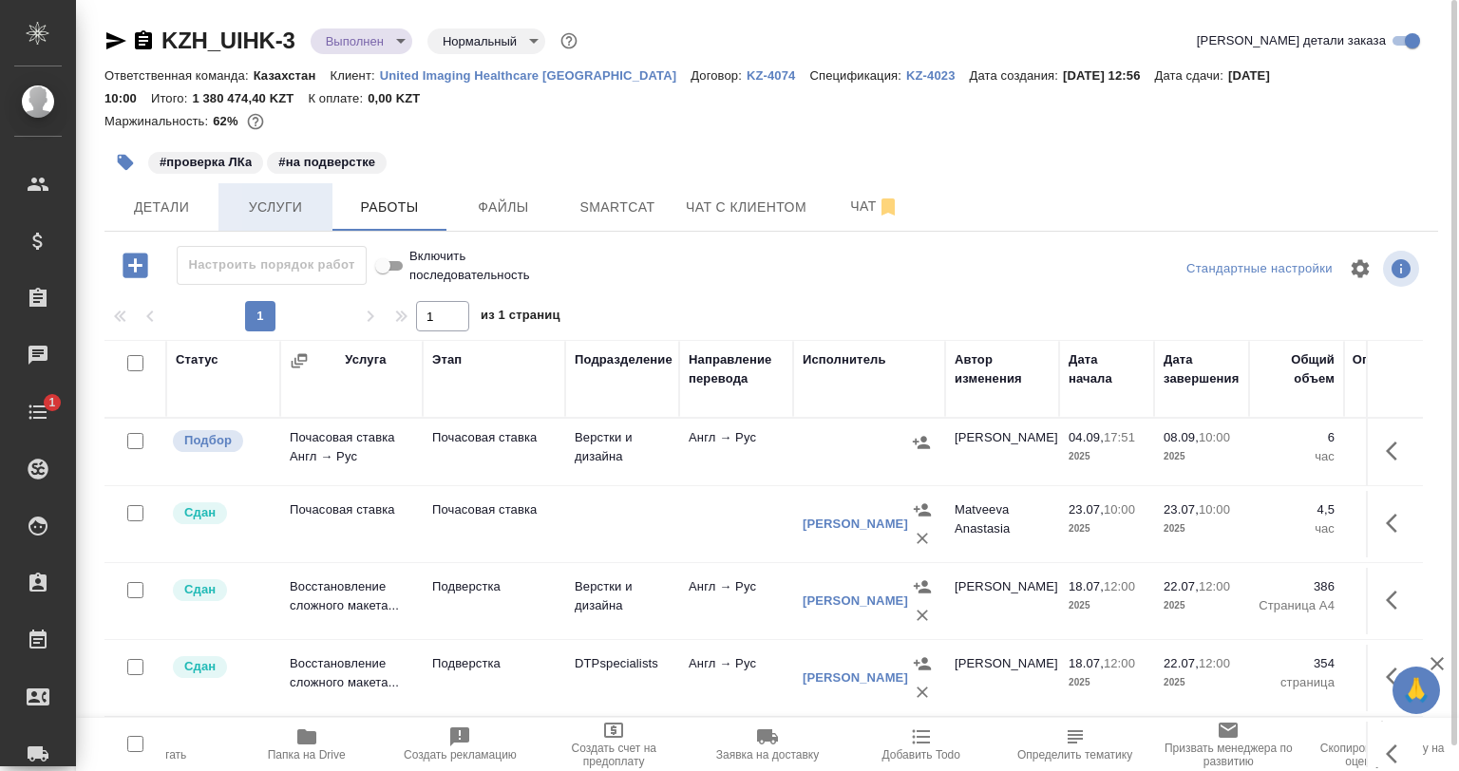
click at [241, 194] on button "Услуги" at bounding box center [275, 206] width 114 height 47
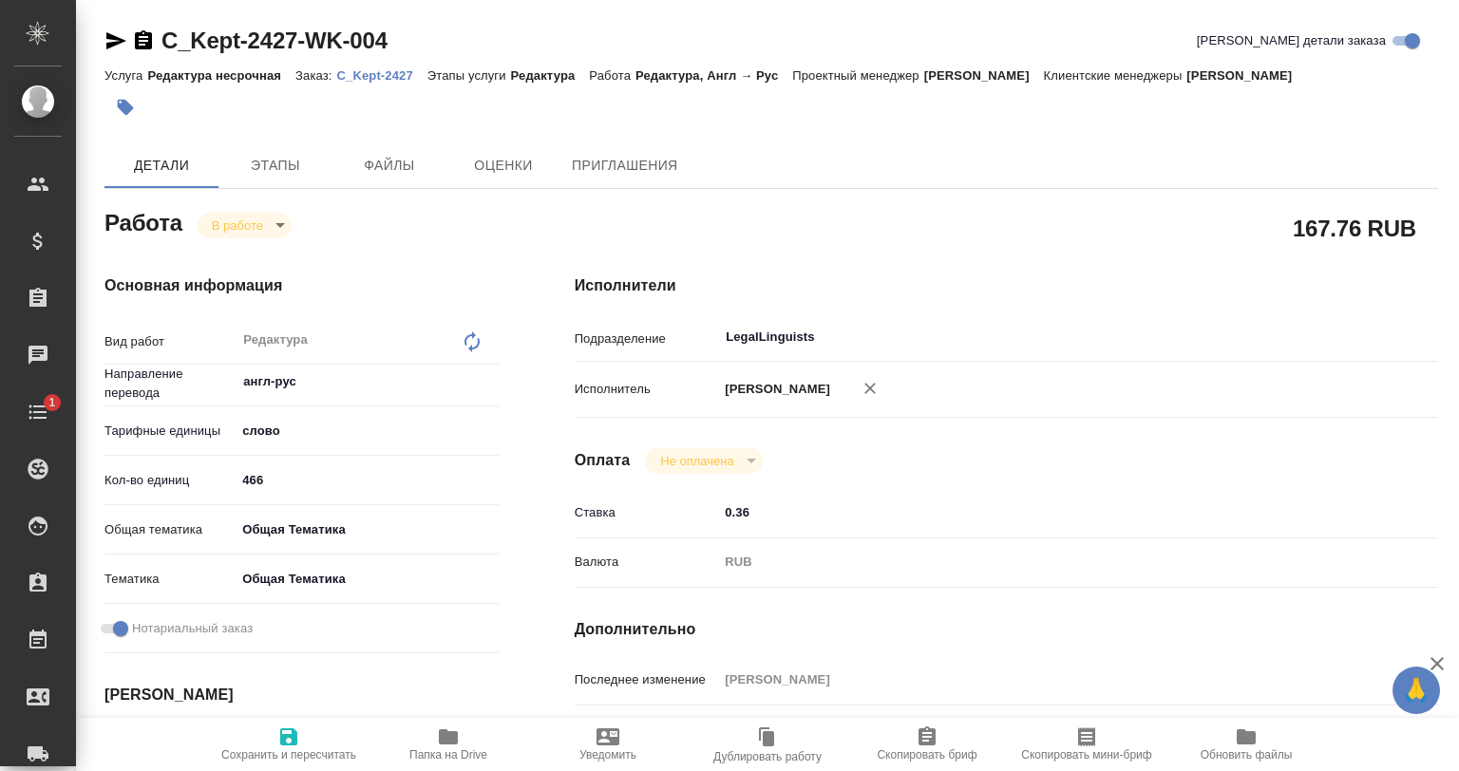
type textarea "x"
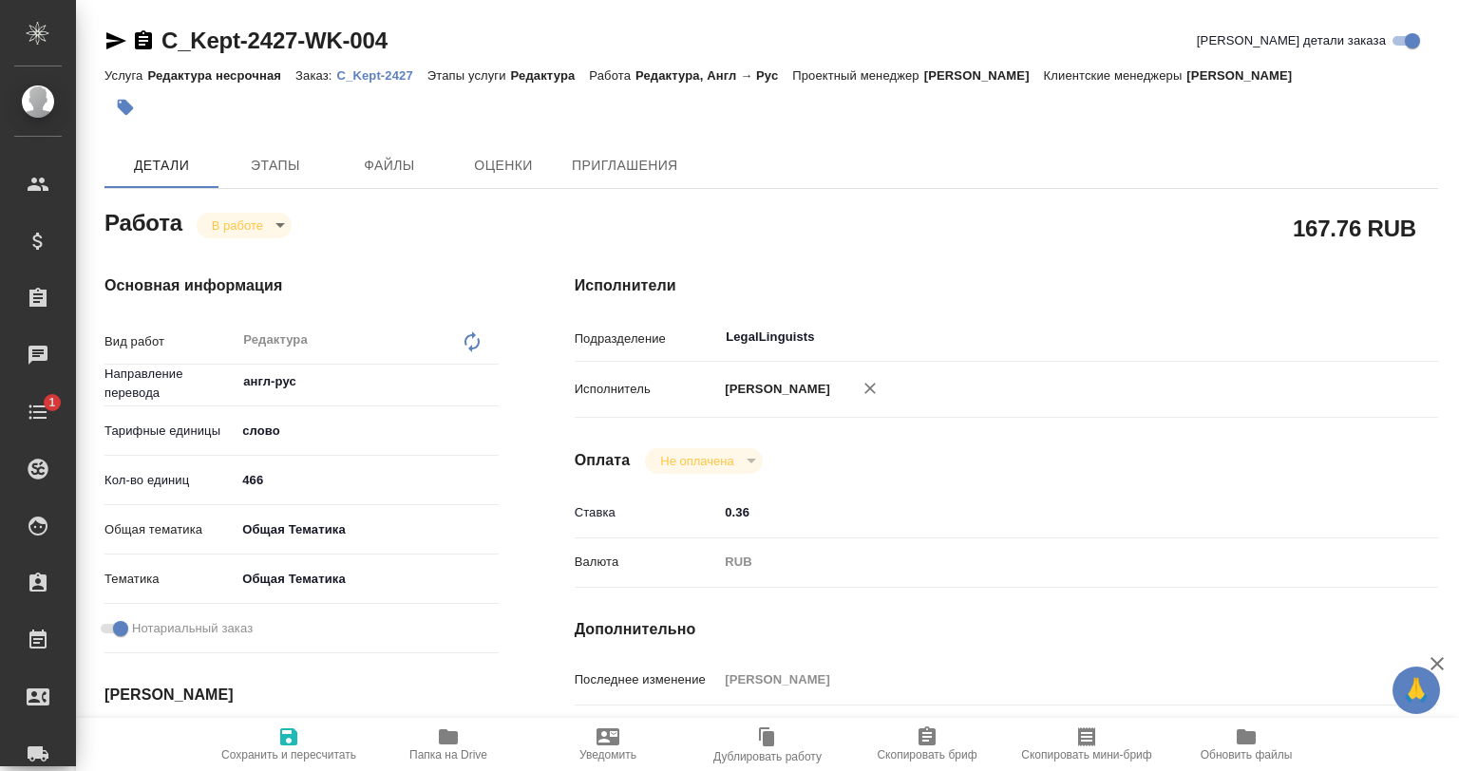
type textarea "x"
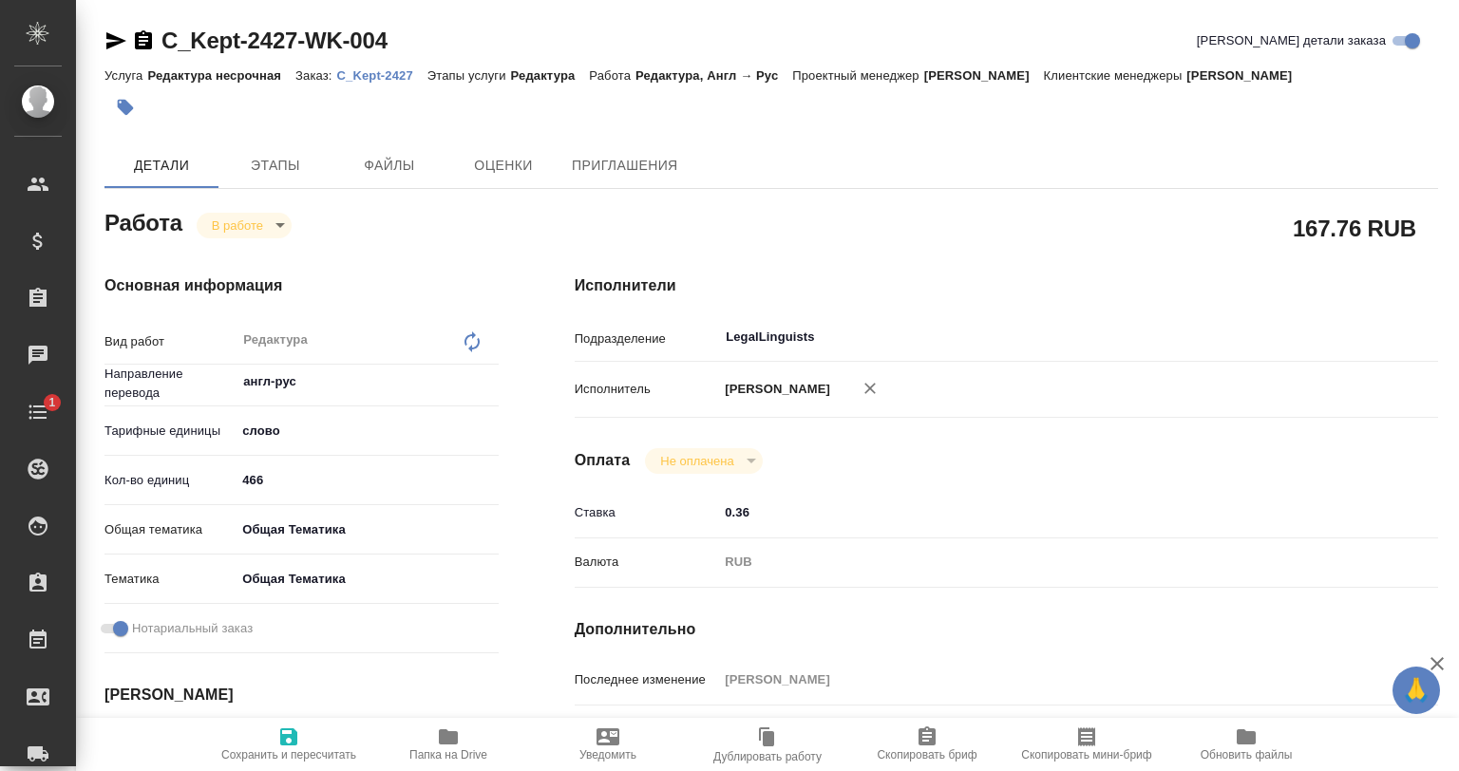
type textarea "x"
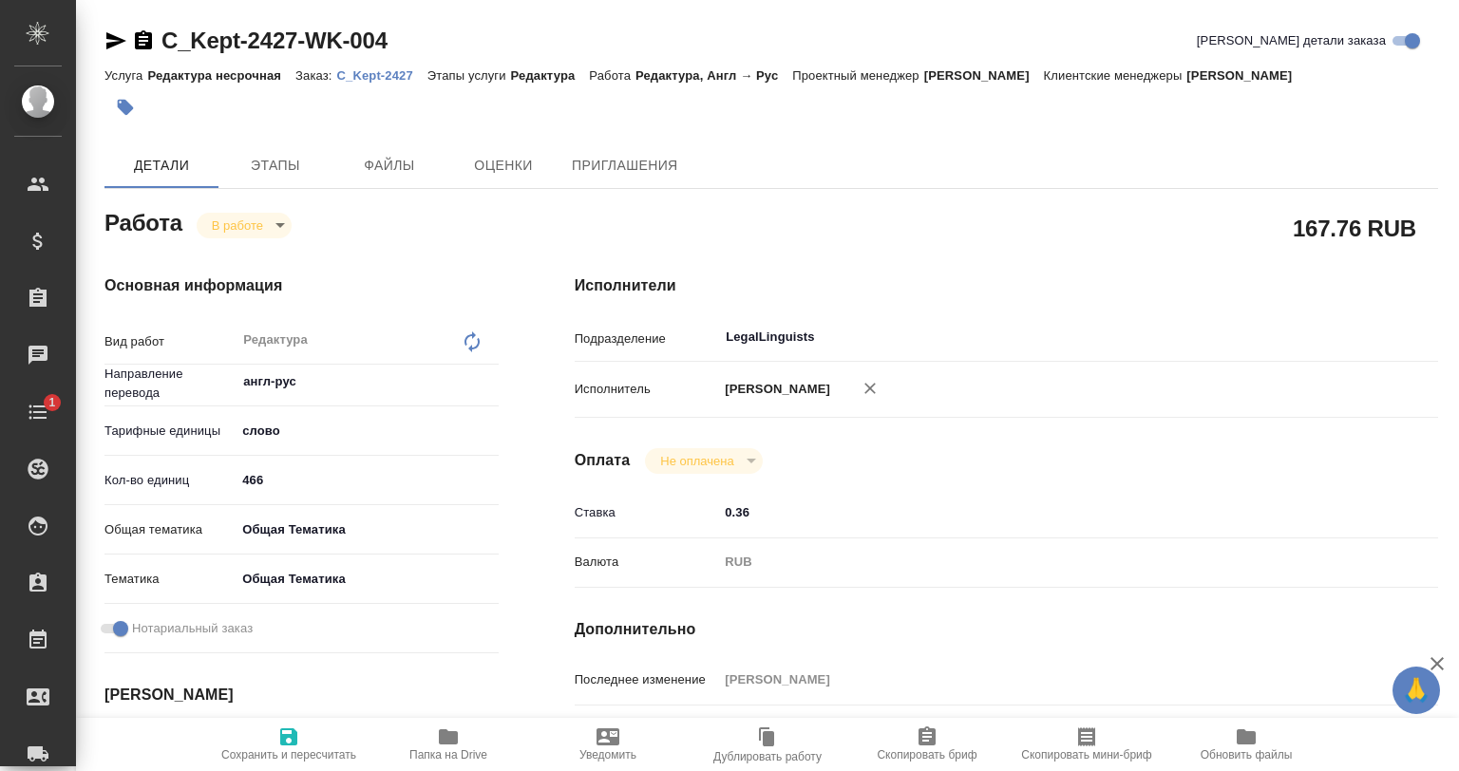
type textarea "x"
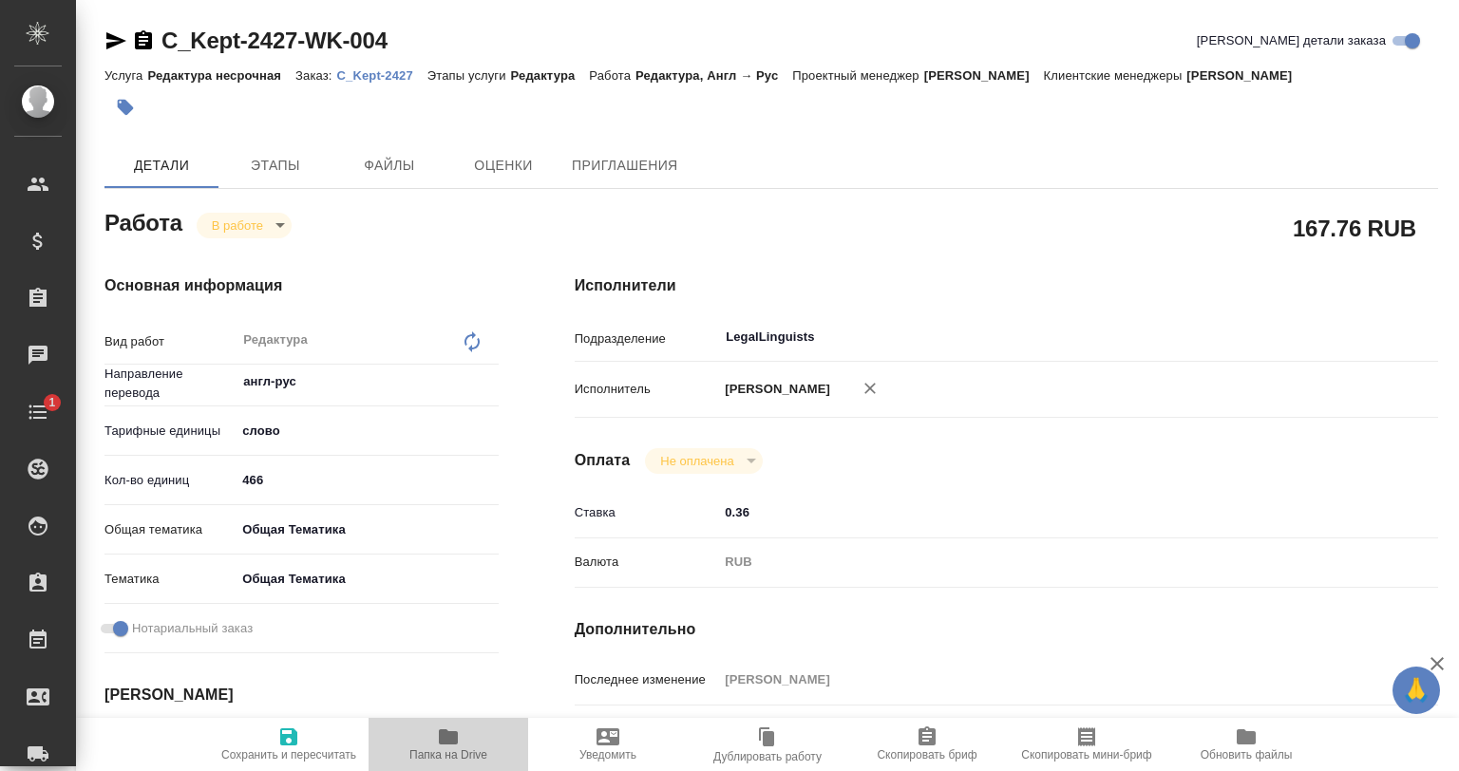
click at [440, 747] on icon "button" at bounding box center [448, 737] width 23 height 23
type textarea "x"
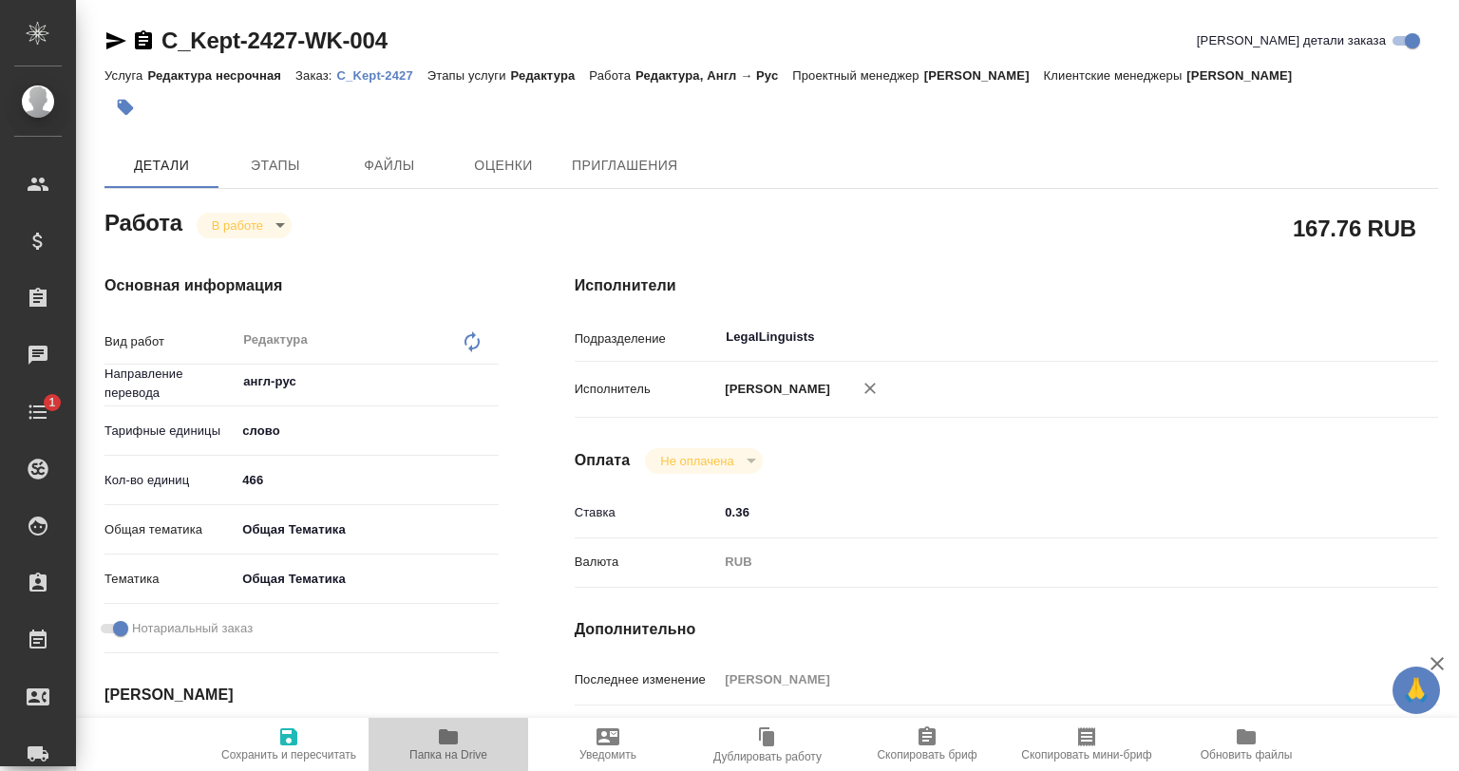
type textarea "x"
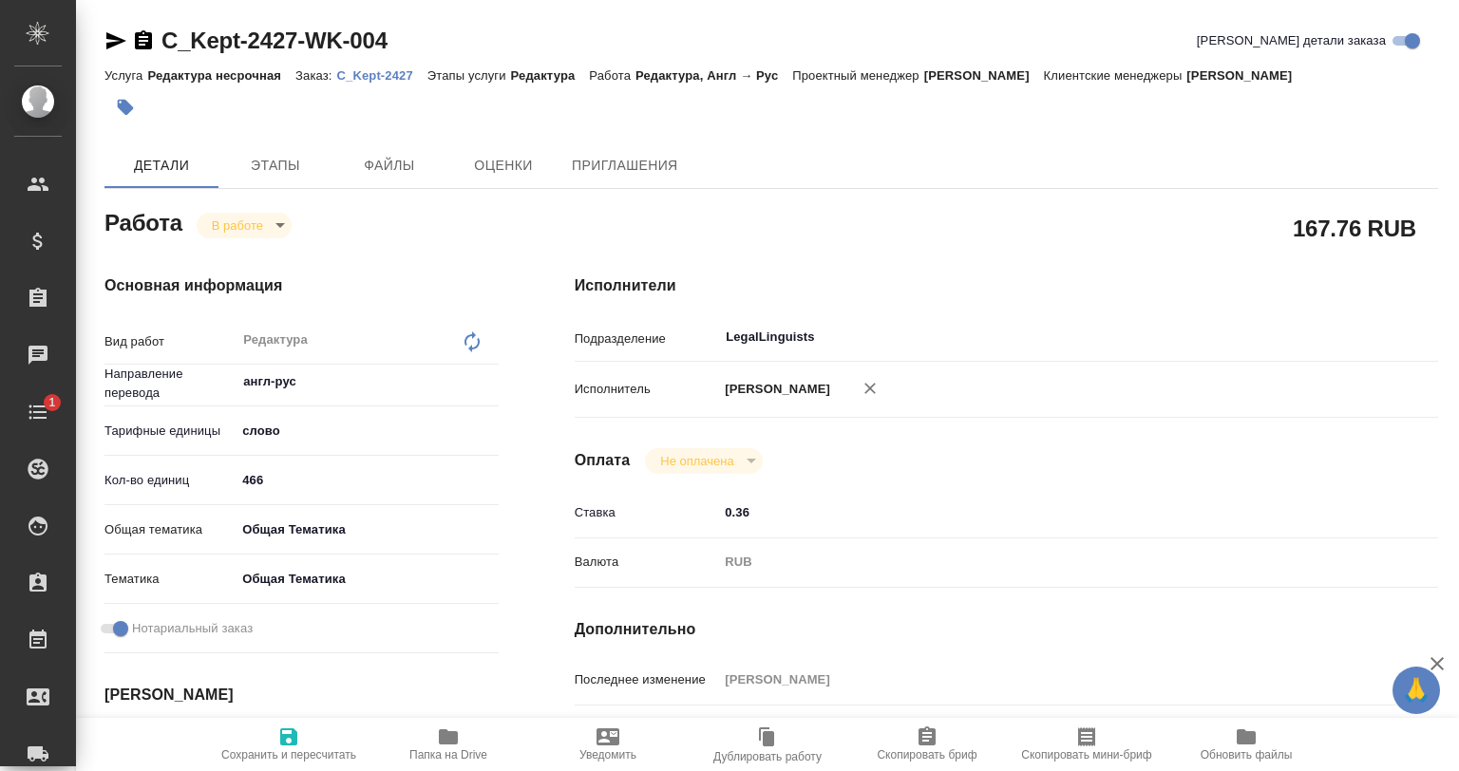
type textarea "x"
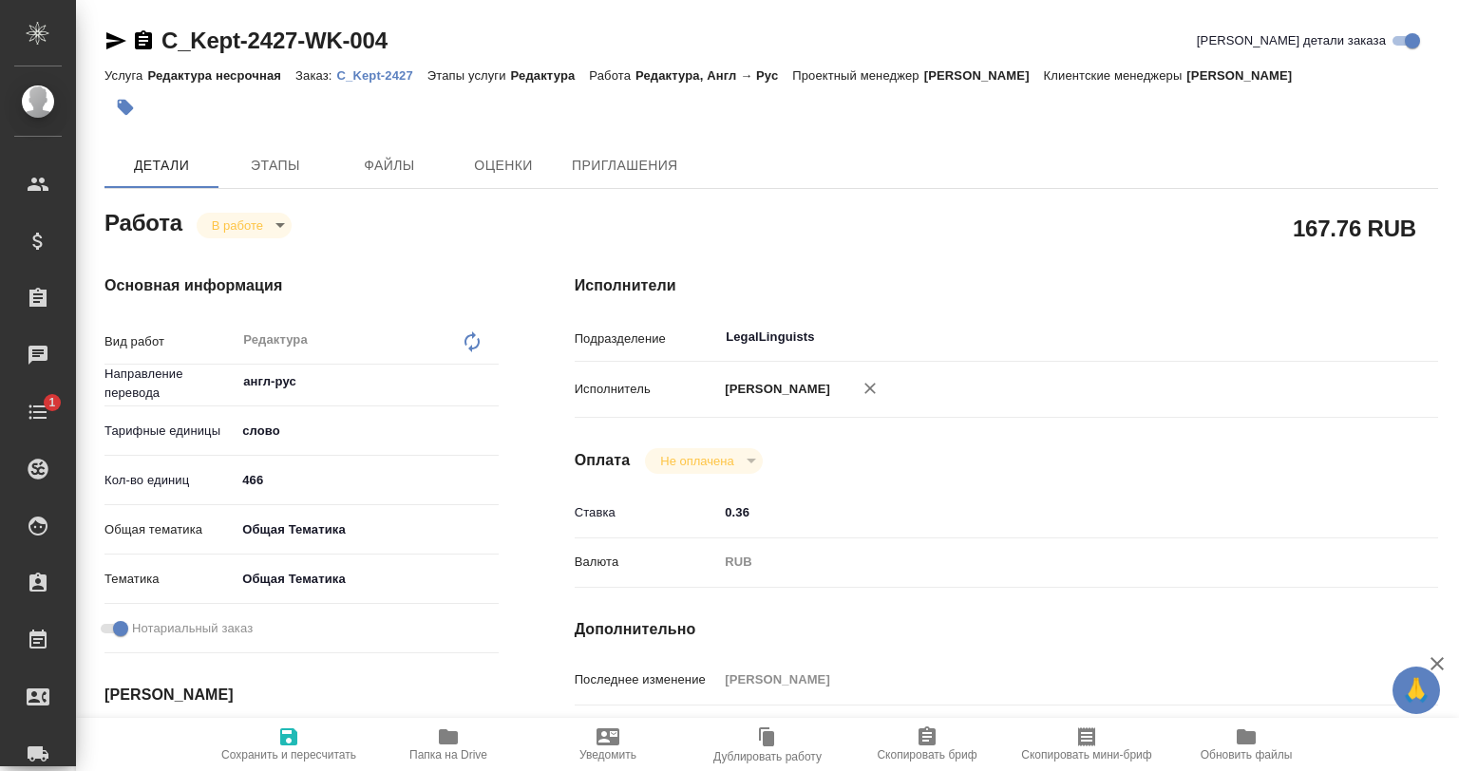
type textarea "x"
click at [331, 175] on button "Этапы" at bounding box center [275, 165] width 114 height 46
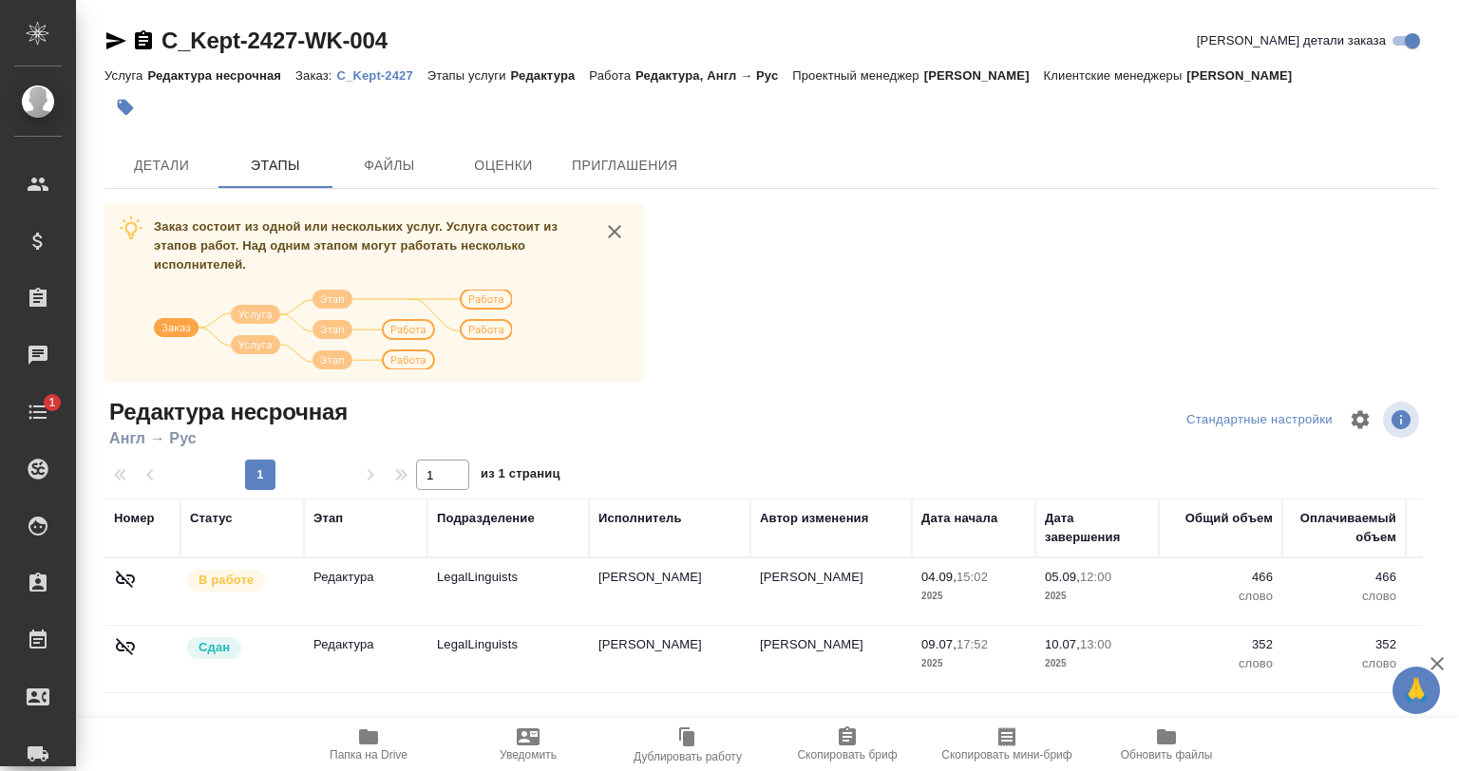
click at [395, 72] on p "C_Kept-2427" at bounding box center [382, 75] width 90 height 14
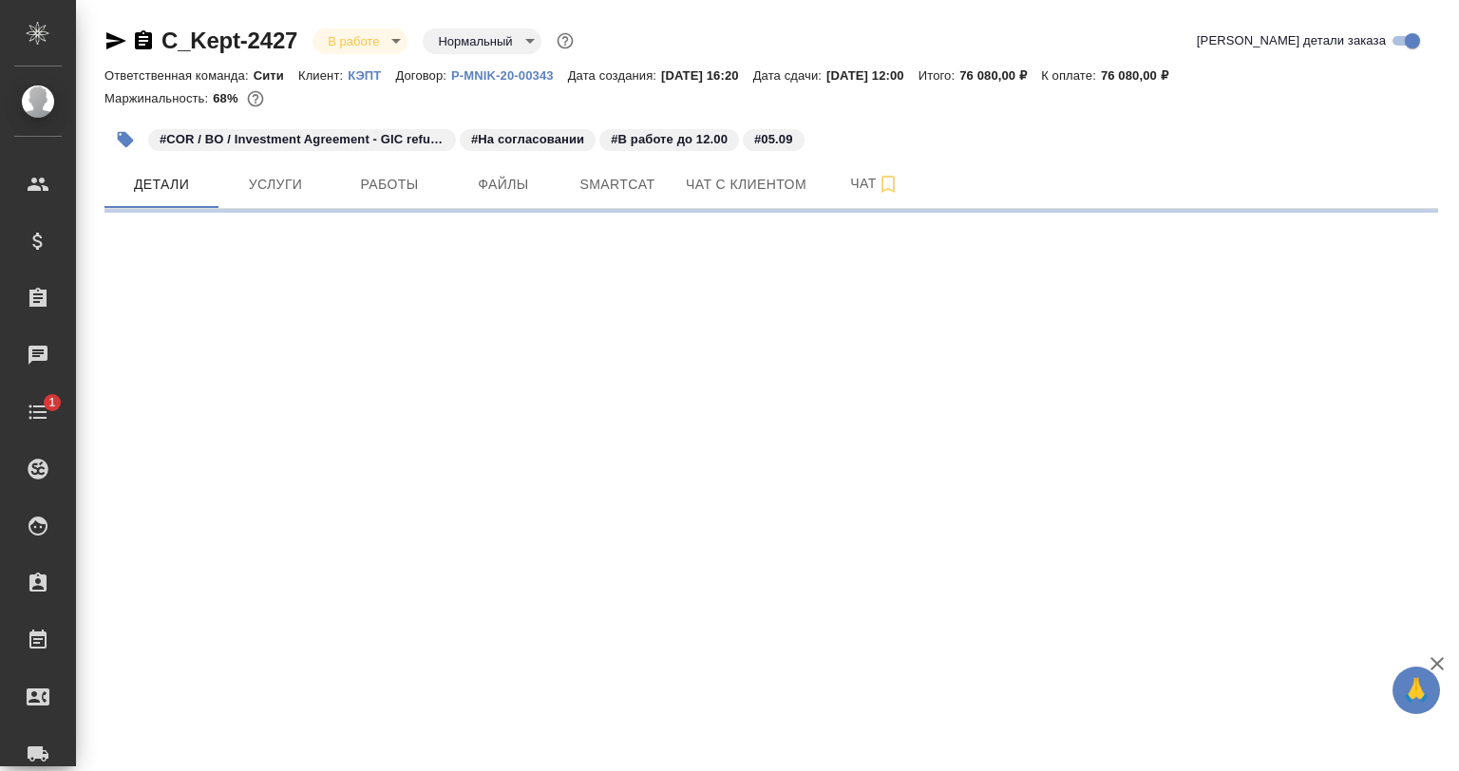
select select "RU"
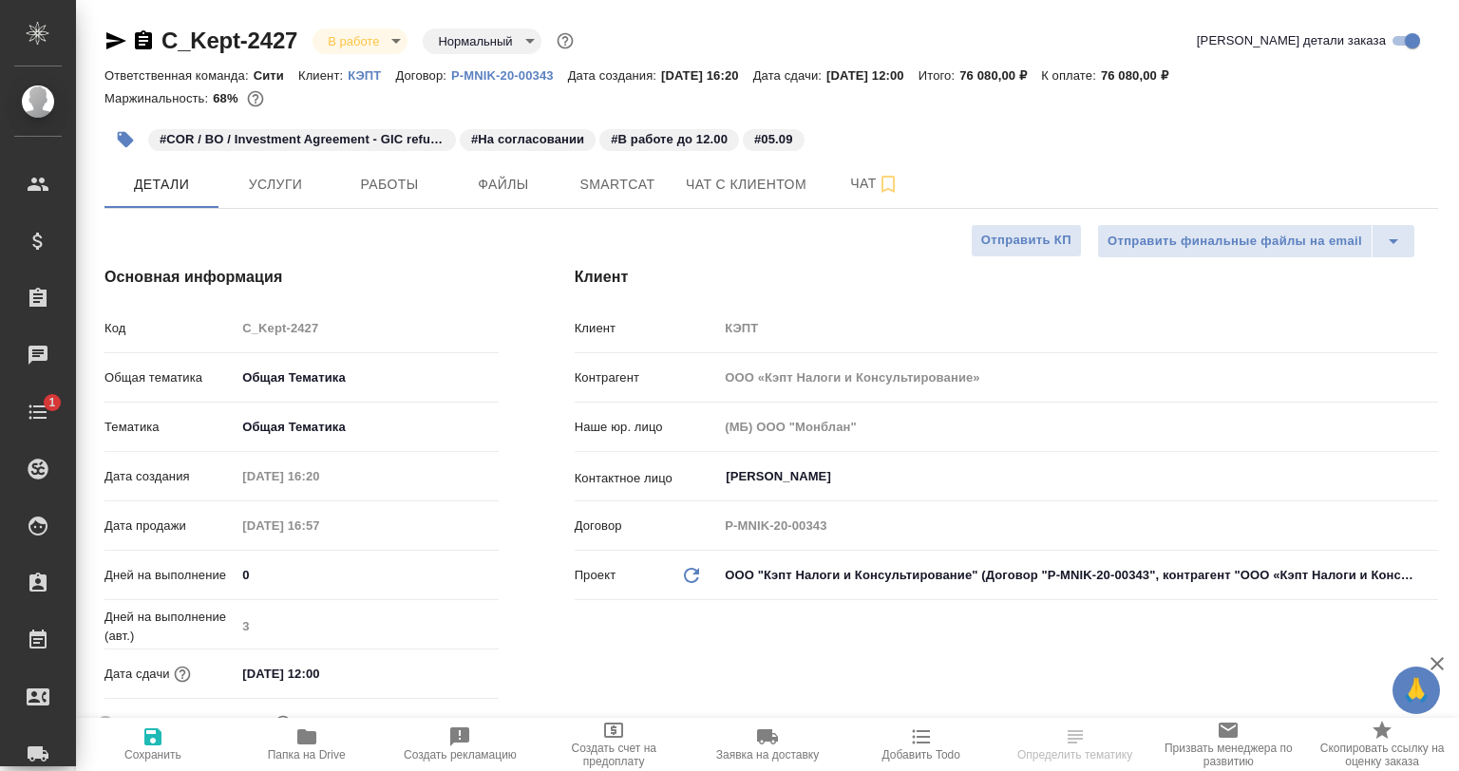
type textarea "x"
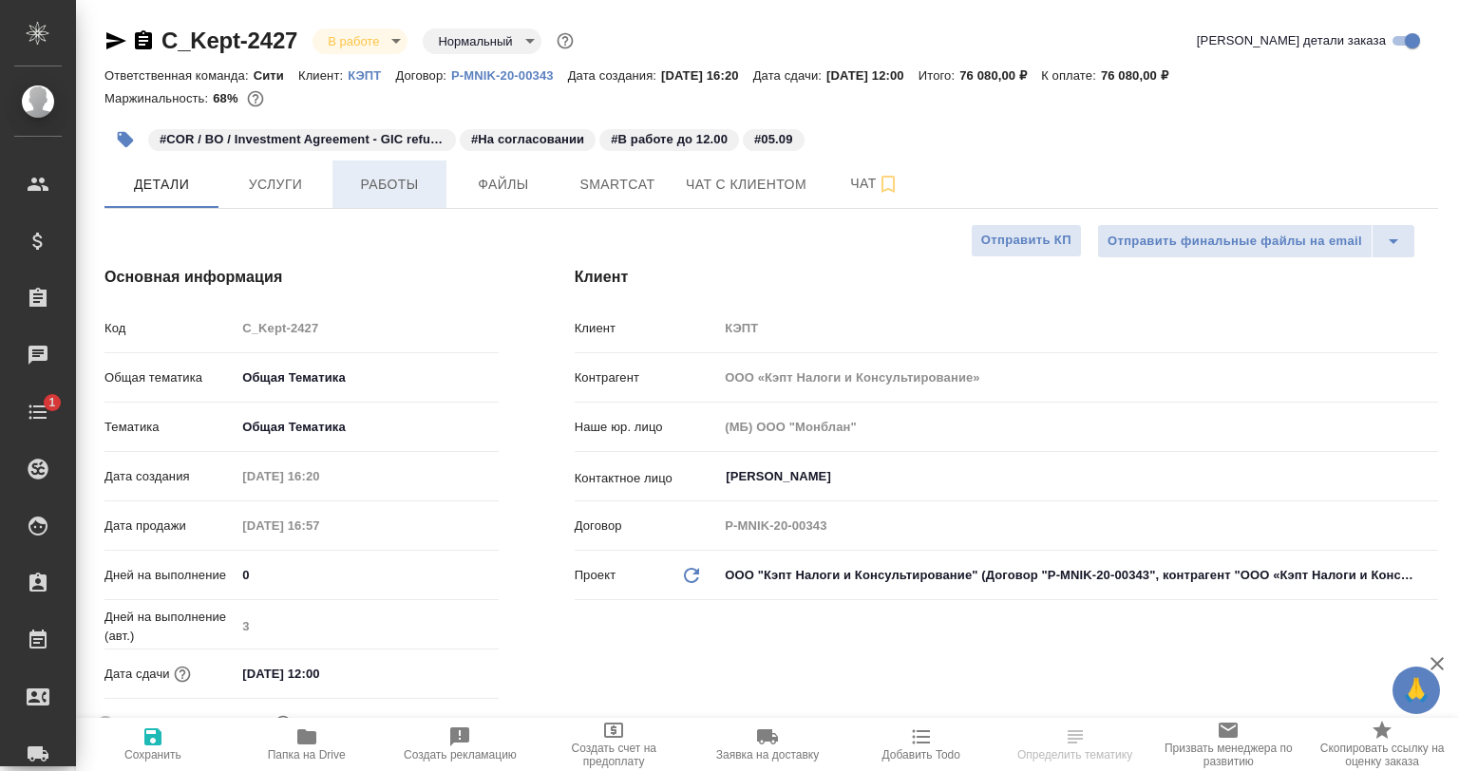
type textarea "x"
click at [408, 189] on span "Работы" at bounding box center [389, 185] width 91 height 24
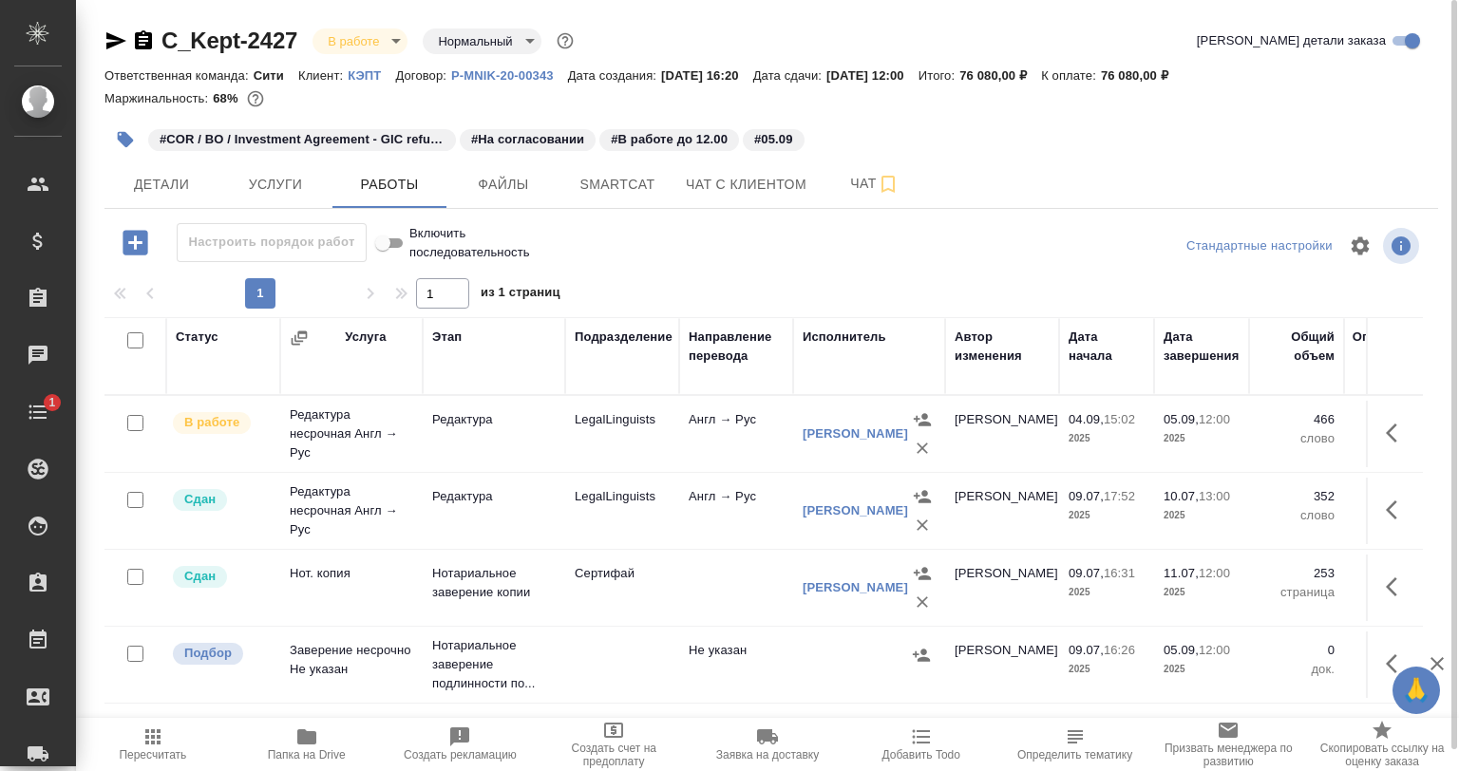
click at [773, 247] on div at bounding box center [771, 246] width 445 height 46
